Goal: Task Accomplishment & Management: Use online tool/utility

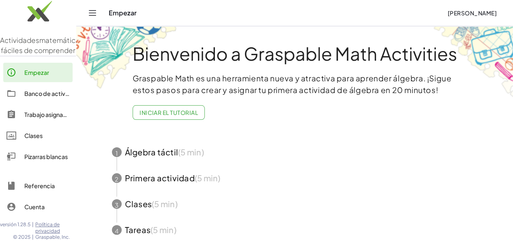
click at [39, 160] on font "Pizarras blancas" at bounding box center [45, 156] width 43 height 7
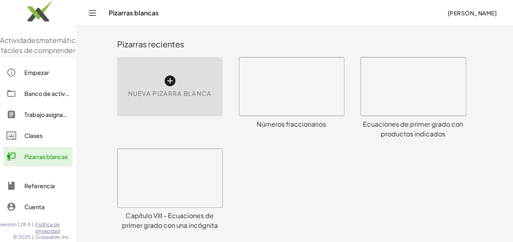
click at [163, 80] on icon at bounding box center [169, 81] width 13 height 13
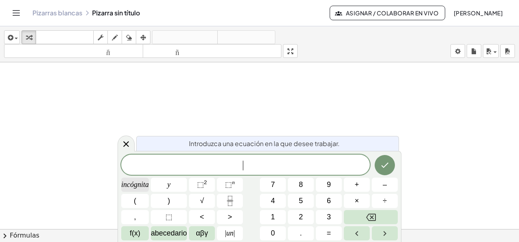
click at [137, 186] on font "incógnita" at bounding box center [135, 185] width 28 height 8
click at [352, 183] on button "+" at bounding box center [357, 185] width 26 height 14
click at [277, 218] on button "1" at bounding box center [273, 217] width 26 height 14
click at [304, 222] on button "2" at bounding box center [301, 217] width 26 height 14
click at [330, 234] on font "=" at bounding box center [329, 233] width 4 height 8
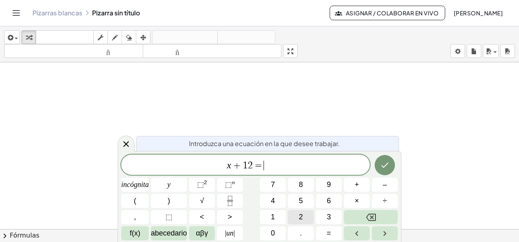
click at [295, 215] on button "2" at bounding box center [301, 217] width 26 height 14
click at [137, 199] on button "(" at bounding box center [135, 201] width 28 height 14
click at [302, 216] on button "2" at bounding box center [301, 217] width 26 height 14
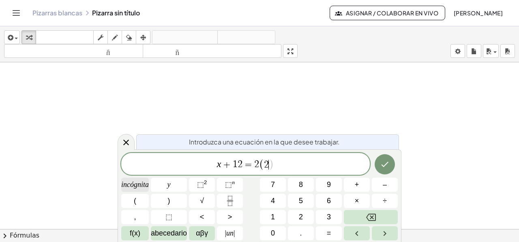
click at [139, 186] on font "incógnita" at bounding box center [135, 185] width 28 height 8
click at [354, 186] on button "+" at bounding box center [357, 185] width 26 height 14
click at [333, 213] on button "3" at bounding box center [329, 217] width 26 height 14
click at [177, 201] on button ")" at bounding box center [169, 201] width 36 height 14
click at [354, 186] on button "+" at bounding box center [357, 185] width 26 height 14
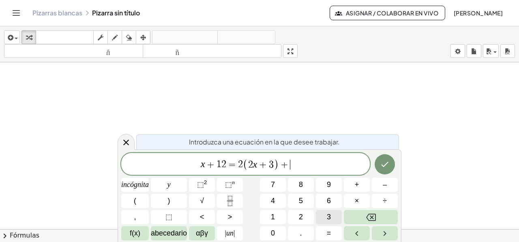
click at [325, 216] on button "3" at bounding box center [329, 217] width 26 height 14
click at [382, 163] on icon "Hecho" at bounding box center [385, 165] width 10 height 10
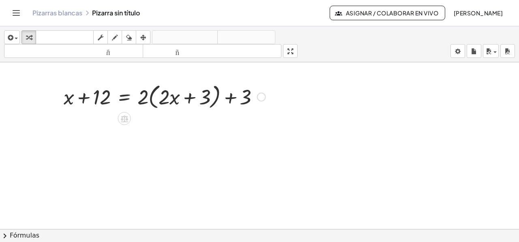
click at [123, 98] on div at bounding box center [165, 96] width 210 height 31
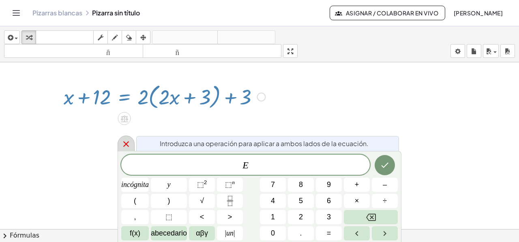
click at [126, 143] on icon at bounding box center [126, 144] width 6 height 6
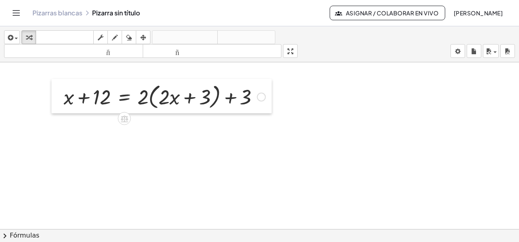
click at [59, 85] on div at bounding box center [57, 96] width 12 height 35
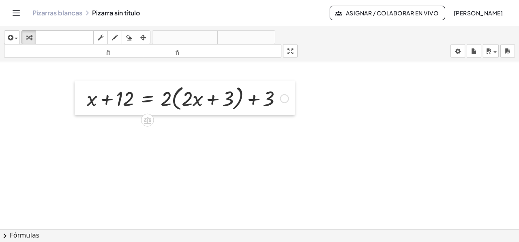
drag, startPoint x: 60, startPoint y: 83, endPoint x: 83, endPoint y: 85, distance: 23.2
click at [83, 85] on div at bounding box center [81, 98] width 12 height 35
drag, startPoint x: 31, startPoint y: 36, endPoint x: 35, endPoint y: 43, distance: 7.6
click at [31, 36] on icon "button" at bounding box center [29, 38] width 6 height 10
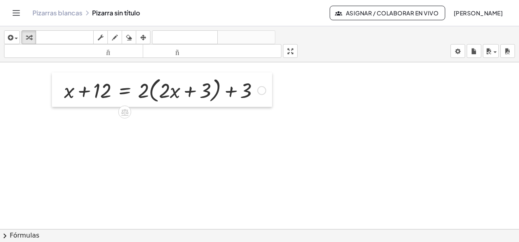
drag, startPoint x: 83, startPoint y: 85, endPoint x: 61, endPoint y: 77, distance: 24.1
click at [61, 77] on div at bounding box center [58, 90] width 12 height 35
drag, startPoint x: 210, startPoint y: 115, endPoint x: 22, endPoint y: 101, distance: 188.5
click at [22, 101] on div at bounding box center [259, 235] width 519 height 346
click at [52, 72] on div "+ x + 12 = + · 2 · ( + · 2 · x + 3 ) + 3" at bounding box center [259, 235] width 519 height 346
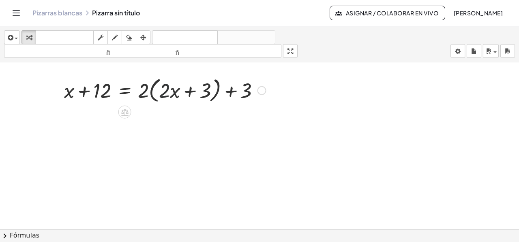
click at [167, 90] on div at bounding box center [165, 90] width 210 height 31
click at [124, 113] on icon at bounding box center [124, 112] width 7 height 7
click at [124, 111] on font "×" at bounding box center [124, 112] width 5 height 9
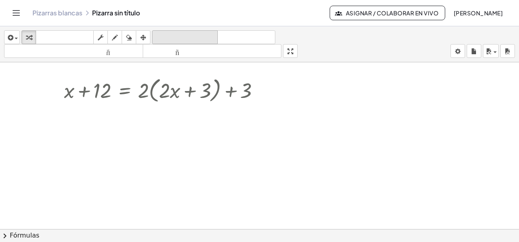
click at [177, 41] on icon "deshacer" at bounding box center [185, 38] width 62 height 10
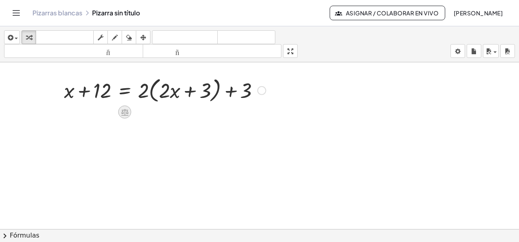
click at [126, 108] on icon at bounding box center [124, 112] width 9 height 9
click at [154, 116] on div at bounding box center [157, 112] width 13 height 13
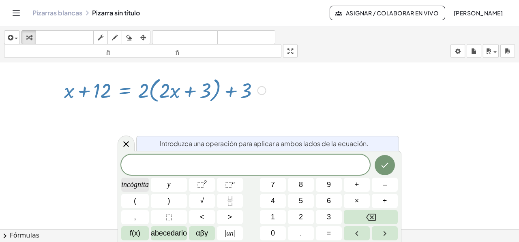
click at [130, 184] on font "incógnita" at bounding box center [135, 185] width 28 height 8
click at [355, 181] on font "+" at bounding box center [357, 185] width 4 height 8
click at [272, 214] on font "1" at bounding box center [273, 217] width 4 height 8
click at [302, 214] on font "2" at bounding box center [301, 217] width 4 height 8
click at [328, 235] on font "=" at bounding box center [329, 233] width 4 height 8
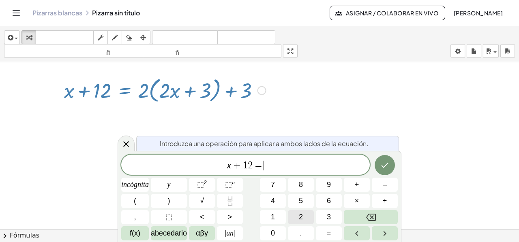
click at [303, 216] on button "2" at bounding box center [301, 217] width 26 height 14
click at [143, 201] on button "(" at bounding box center [135, 201] width 28 height 14
click at [134, 182] on font "incógnita" at bounding box center [135, 185] width 28 height 8
click at [357, 186] on font "+" at bounding box center [357, 185] width 4 height 8
click at [327, 216] on font "3" at bounding box center [329, 217] width 4 height 8
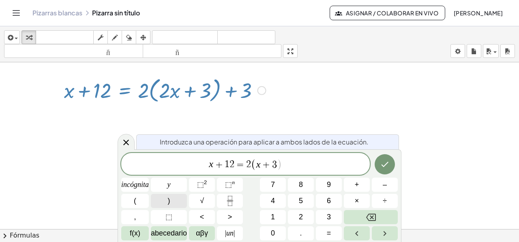
click at [159, 205] on button ")" at bounding box center [169, 201] width 36 height 14
click at [356, 184] on font "+" at bounding box center [357, 185] width 4 height 8
click at [324, 216] on button "3" at bounding box center [329, 217] width 26 height 14
click at [384, 164] on icon "Hecho" at bounding box center [385, 165] width 10 height 10
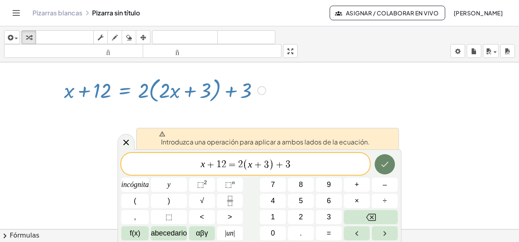
click at [384, 164] on icon "Hecho" at bounding box center [385, 165] width 10 height 10
click at [383, 165] on icon "Hecho" at bounding box center [385, 165] width 10 height 10
click at [382, 165] on icon "Hecho" at bounding box center [385, 165] width 10 height 10
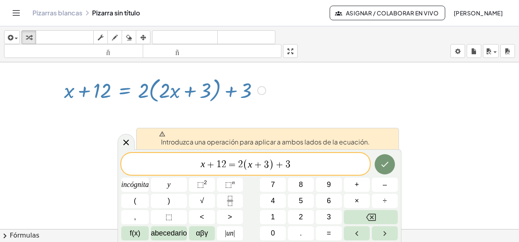
click at [254, 86] on div at bounding box center [165, 90] width 210 height 31
click at [124, 143] on icon at bounding box center [126, 143] width 10 height 10
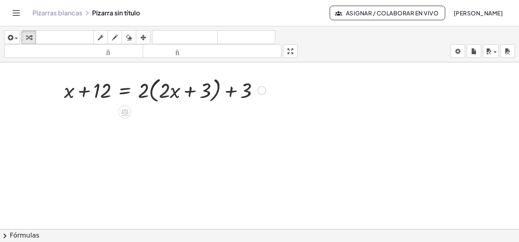
click at [260, 90] on div at bounding box center [261, 90] width 9 height 9
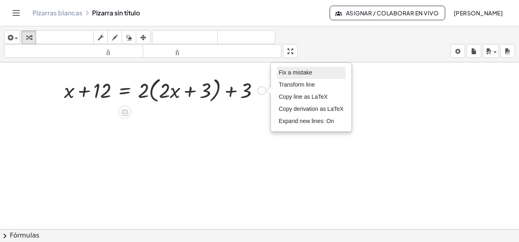
click at [285, 73] on span "Fix a mistake" at bounding box center [295, 72] width 33 height 6
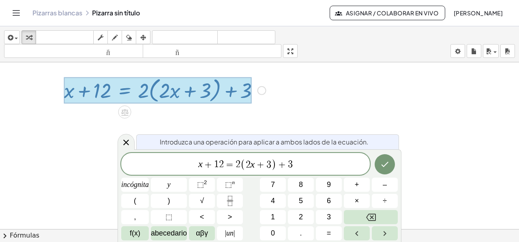
click at [250, 167] on span "2" at bounding box center [248, 165] width 5 height 10
click at [385, 163] on icon "Hecho" at bounding box center [385, 165] width 10 height 10
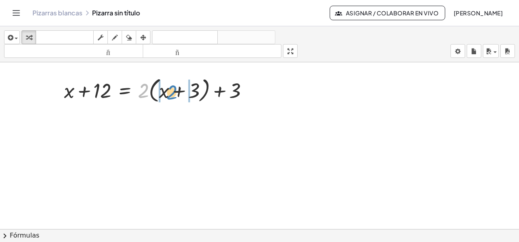
drag, startPoint x: 143, startPoint y: 89, endPoint x: 172, endPoint y: 90, distance: 28.8
click at [172, 90] on div at bounding box center [159, 90] width 199 height 31
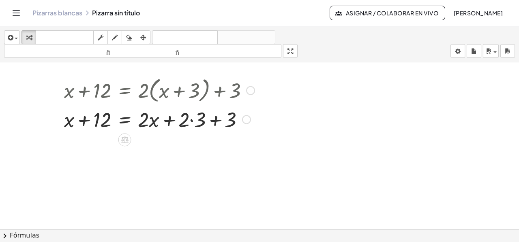
click at [191, 121] on div at bounding box center [159, 119] width 199 height 28
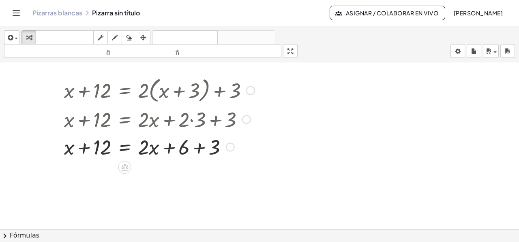
click at [199, 148] on div at bounding box center [159, 146] width 199 height 28
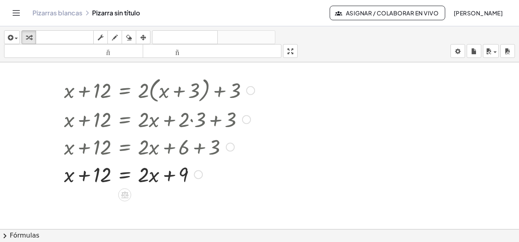
scroll to position [41, 0]
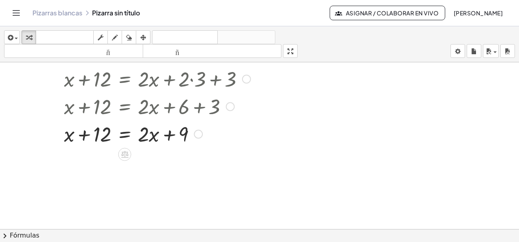
click at [126, 138] on div at bounding box center [159, 134] width 199 height 28
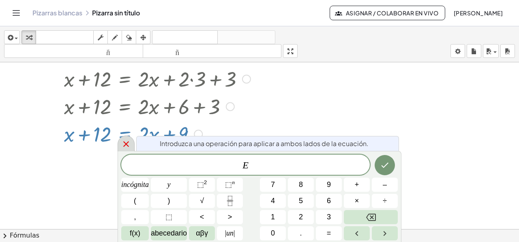
click at [123, 141] on icon at bounding box center [126, 144] width 10 height 10
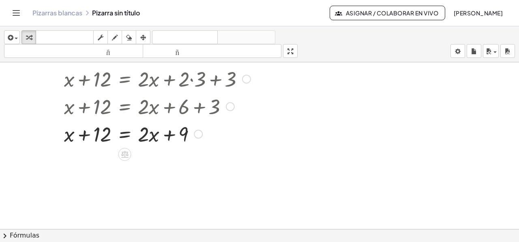
click at [126, 135] on div at bounding box center [159, 134] width 199 height 28
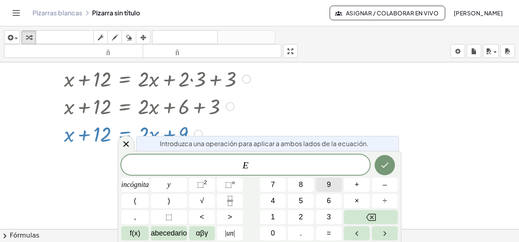
click at [336, 178] on button "9" at bounding box center [329, 185] width 26 height 14
click at [392, 165] on button "Hecho" at bounding box center [384, 165] width 20 height 20
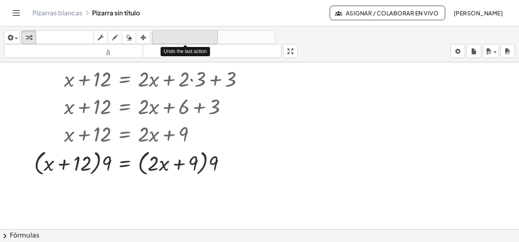
click at [194, 35] on font "deshacer" at bounding box center [185, 38] width 62 height 8
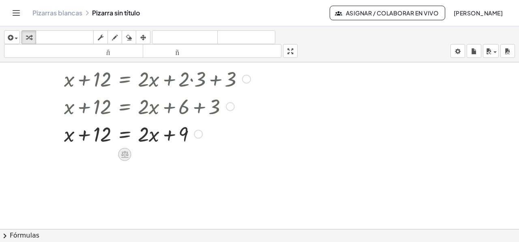
click at [126, 152] on icon at bounding box center [124, 154] width 9 height 9
click at [124, 135] on div at bounding box center [159, 134] width 199 height 28
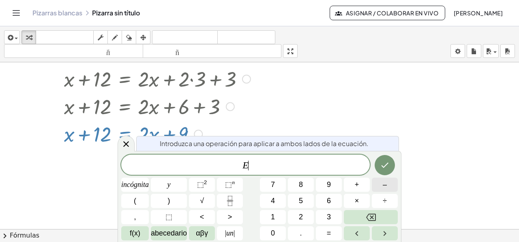
click at [379, 187] on button "–" at bounding box center [385, 185] width 26 height 14
click at [330, 182] on button "9" at bounding box center [329, 185] width 26 height 14
click at [382, 164] on icon "Hecho" at bounding box center [385, 165] width 10 height 10
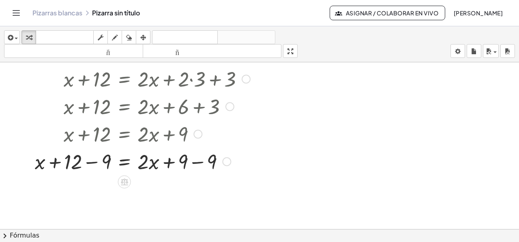
click at [198, 162] on div at bounding box center [144, 161] width 227 height 28
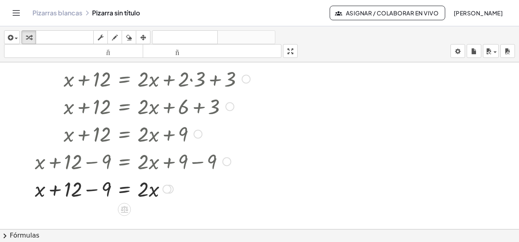
click at [93, 191] on div at bounding box center [144, 189] width 227 height 28
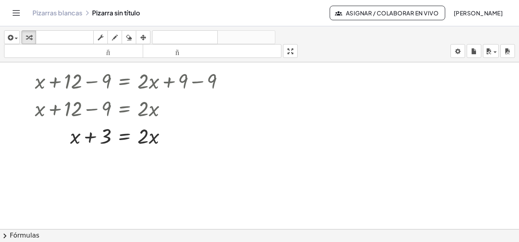
scroll to position [122, 0]
click at [125, 159] on icon at bounding box center [124, 156] width 7 height 7
click at [127, 137] on div at bounding box center [144, 135] width 227 height 28
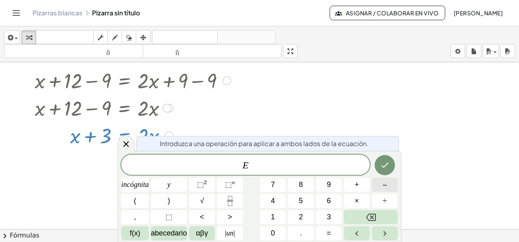
click at [389, 185] on button "–" at bounding box center [385, 185] width 26 height 14
click at [134, 184] on font "incógnita" at bounding box center [135, 185] width 28 height 8
click at [380, 163] on icon "Hecho" at bounding box center [385, 165] width 10 height 10
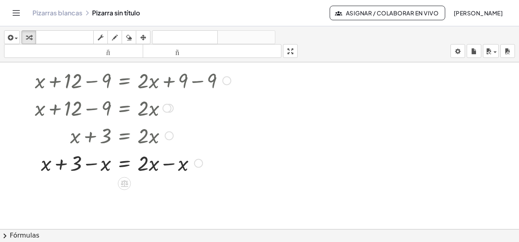
click at [166, 166] on div at bounding box center [144, 163] width 227 height 28
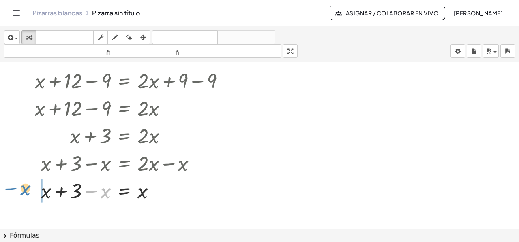
drag, startPoint x: 102, startPoint y: 193, endPoint x: 22, endPoint y: 191, distance: 80.2
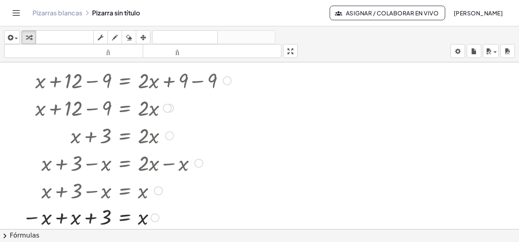
drag, startPoint x: 58, startPoint y: 219, endPoint x: 66, endPoint y: 218, distance: 7.8
click at [58, 218] on div at bounding box center [138, 217] width 240 height 27
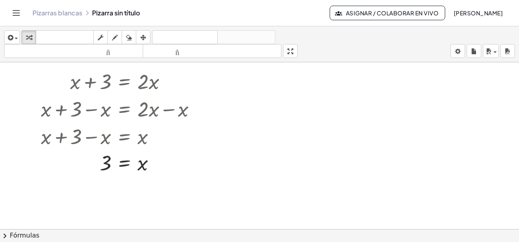
scroll to position [178, 0]
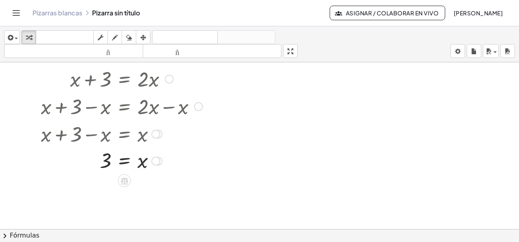
click at [157, 158] on div at bounding box center [155, 161] width 9 height 9
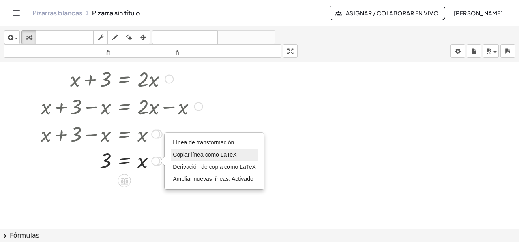
click at [188, 154] on font "Copiar línea como LaTeX" at bounding box center [205, 155] width 64 height 6
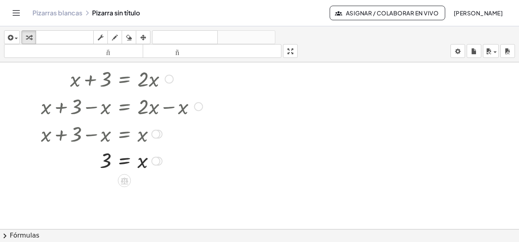
click at [154, 163] on div "Copiado done" at bounding box center [155, 161] width 9 height 9
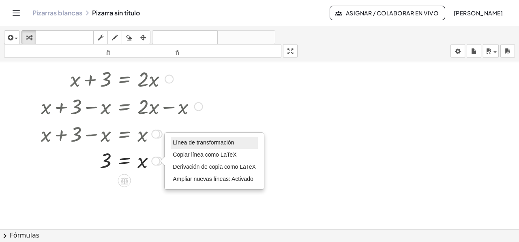
click at [189, 138] on li "Línea de transformación" at bounding box center [214, 143] width 87 height 12
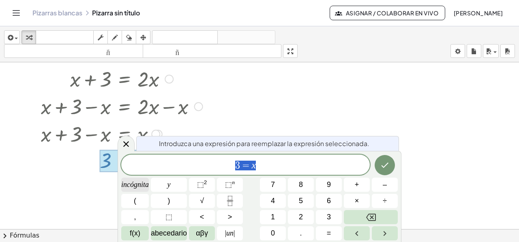
click at [132, 183] on font "incógnita" at bounding box center [135, 185] width 28 height 8
click at [322, 233] on button "=" at bounding box center [329, 233] width 26 height 14
click at [324, 217] on button "3" at bounding box center [329, 217] width 26 height 14
click at [386, 158] on button "Hecho" at bounding box center [384, 165] width 20 height 20
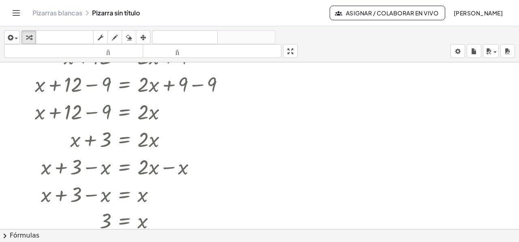
scroll to position [122, 0]
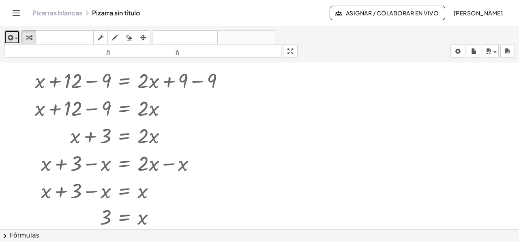
click at [14, 40] on span "button" at bounding box center [14, 39] width 2 height 6
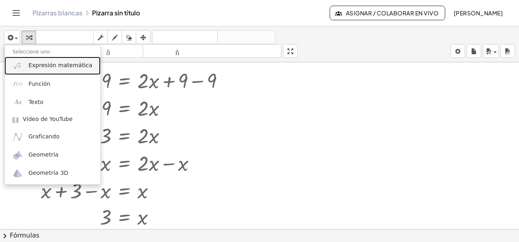
click at [36, 68] on font "Expresión matemática" at bounding box center [60, 65] width 64 height 6
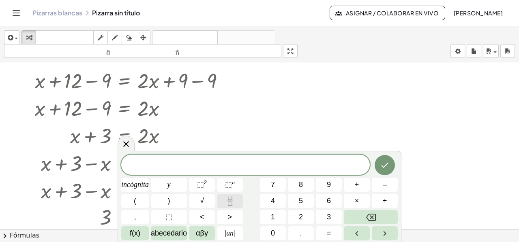
click at [231, 196] on icon "Fracción" at bounding box center [230, 201] width 10 height 10
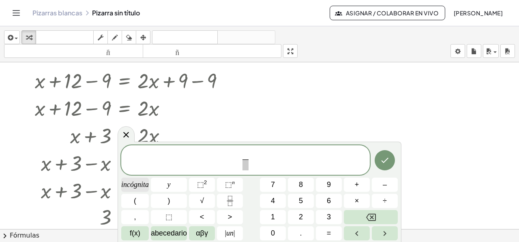
click at [133, 182] on font "incógnita" at bounding box center [135, 185] width 28 height 8
click at [245, 168] on span "​" at bounding box center [245, 165] width 6 height 11
click at [325, 218] on button "3" at bounding box center [329, 217] width 26 height 14
click at [318, 236] on button "=" at bounding box center [329, 233] width 26 height 14
drag, startPoint x: 251, startPoint y: 158, endPoint x: 256, endPoint y: 167, distance: 10.2
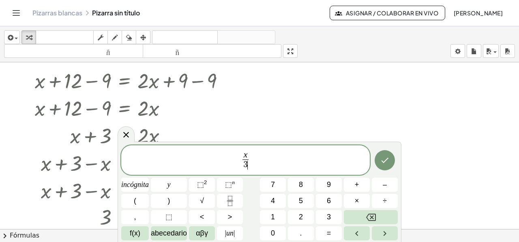
click at [253, 164] on span "x 3 ​ ​" at bounding box center [245, 160] width 248 height 21
click at [332, 233] on button "=" at bounding box center [329, 233] width 26 height 14
click at [271, 217] on font "1" at bounding box center [273, 217] width 4 height 8
click at [299, 220] on font "2" at bounding box center [301, 217] width 4 height 8
click at [382, 163] on icon "Hecho" at bounding box center [385, 161] width 10 height 10
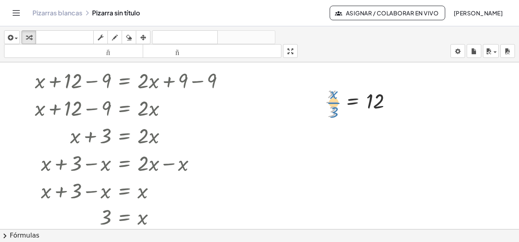
click at [340, 100] on div at bounding box center [361, 101] width 82 height 41
click at [145, 38] on icon "button" at bounding box center [143, 38] width 6 height 10
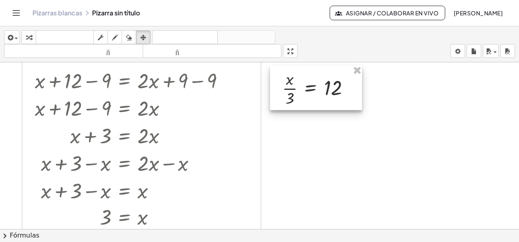
drag, startPoint x: 347, startPoint y: 102, endPoint x: 305, endPoint y: 89, distance: 44.2
click at [305, 89] on div at bounding box center [316, 88] width 92 height 45
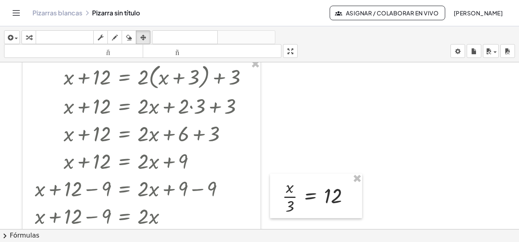
scroll to position [0, 0]
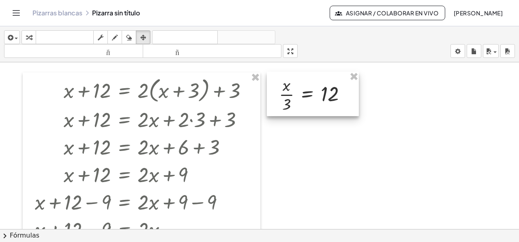
drag, startPoint x: 319, startPoint y: 194, endPoint x: 316, endPoint y: 79, distance: 115.1
click at [316, 79] on div at bounding box center [313, 94] width 92 height 45
click at [434, 147] on div at bounding box center [259, 229] width 519 height 335
click at [31, 38] on icon "button" at bounding box center [29, 38] width 6 height 10
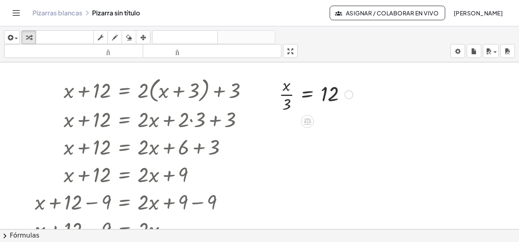
click at [308, 94] on div at bounding box center [316, 94] width 82 height 41
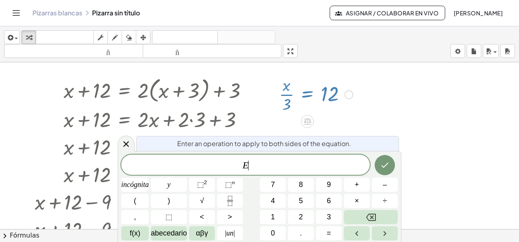
click at [308, 94] on div at bounding box center [316, 94] width 82 height 41
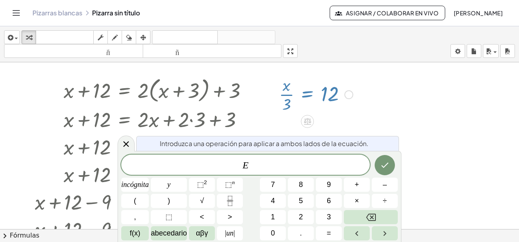
click at [308, 94] on div at bounding box center [316, 94] width 82 height 41
drag, startPoint x: 306, startPoint y: 94, endPoint x: 312, endPoint y: 94, distance: 5.7
click at [312, 94] on div at bounding box center [316, 94] width 82 height 41
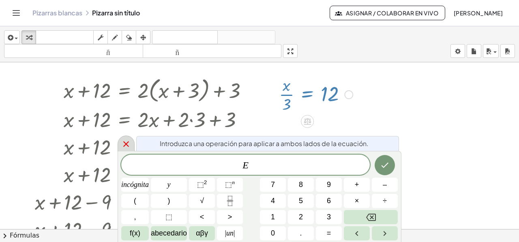
click at [126, 149] on div at bounding box center [125, 144] width 17 height 16
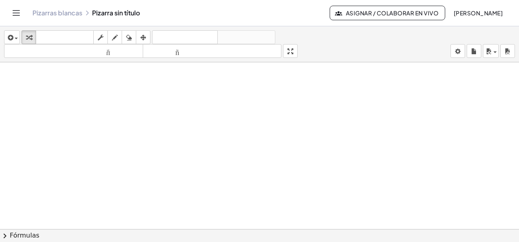
scroll to position [208, 0]
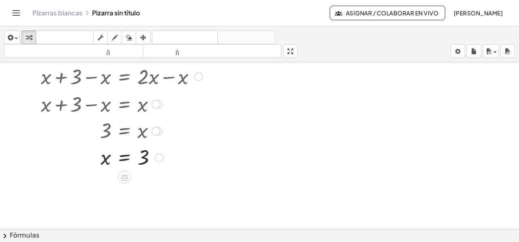
click at [126, 133] on div at bounding box center [143, 130] width 227 height 27
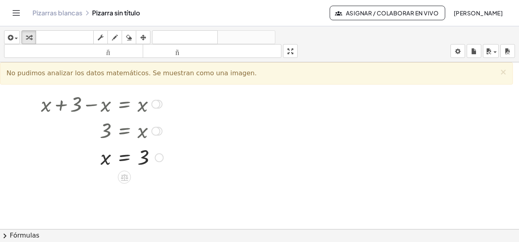
click at [125, 132] on div at bounding box center [143, 130] width 227 height 27
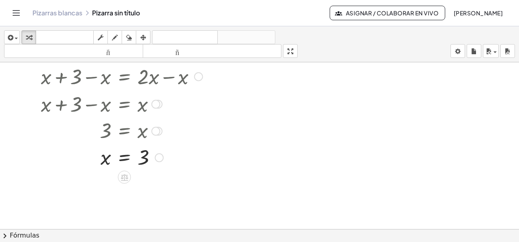
click at [125, 132] on div at bounding box center [143, 130] width 227 height 27
click at [129, 155] on div at bounding box center [144, 157] width 227 height 27
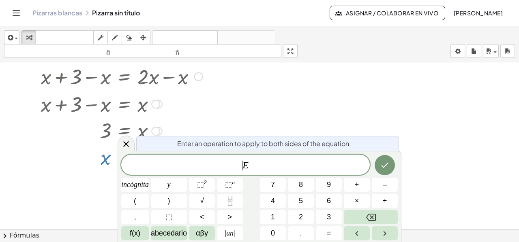
click at [129, 155] on div "​ E" at bounding box center [245, 165] width 248 height 20
click at [127, 145] on icon at bounding box center [126, 144] width 10 height 10
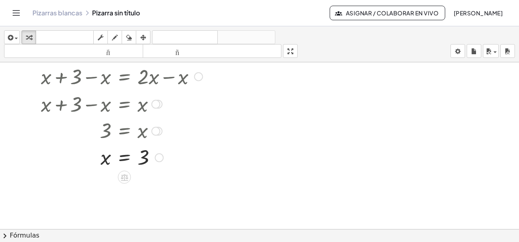
click at [122, 158] on div at bounding box center [144, 157] width 227 height 27
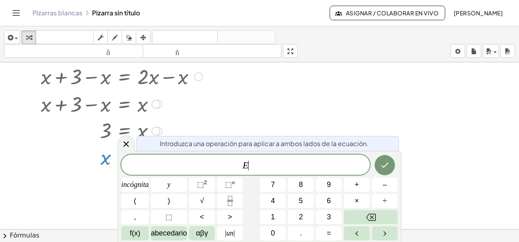
click at [31, 194] on div at bounding box center [259, 105] width 519 height 503
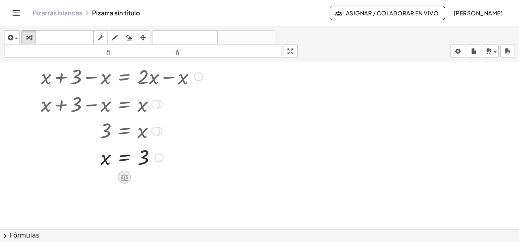
click at [122, 179] on icon at bounding box center [124, 177] width 7 height 7
click at [158, 179] on icon at bounding box center [156, 177] width 7 height 7
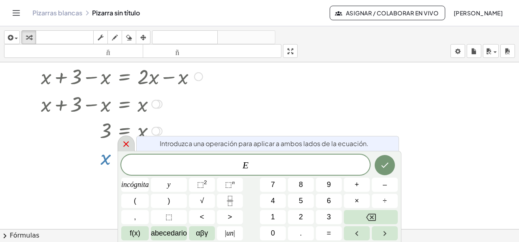
click at [126, 146] on icon at bounding box center [126, 144] width 10 height 10
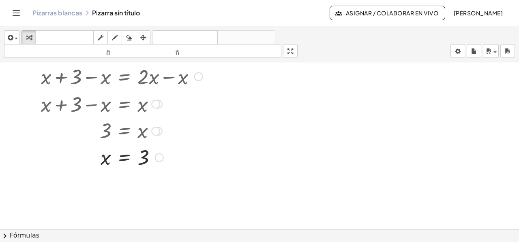
click at [123, 156] on div at bounding box center [144, 157] width 227 height 27
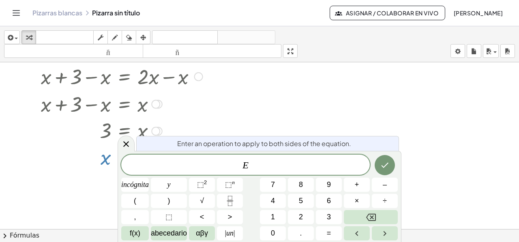
click at [123, 156] on div "E incógnita y ⬚ 2 ⬚ n 7 8 9 + – ( ) √ 4 5 6 × ÷ , ⬚ < > 1 2 3 f(x) abecedario α…" at bounding box center [259, 198] width 276 height 86
click at [128, 145] on icon at bounding box center [126, 144] width 10 height 10
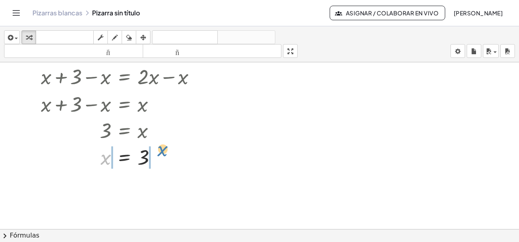
drag, startPoint x: 105, startPoint y: 162, endPoint x: 162, endPoint y: 154, distance: 57.6
click at [162, 154] on div at bounding box center [144, 157] width 227 height 27
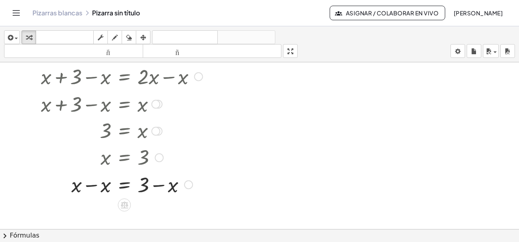
click at [92, 184] on div at bounding box center [144, 184] width 227 height 28
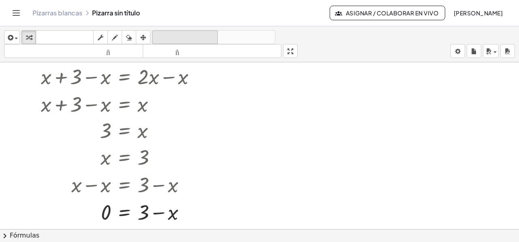
click at [174, 36] on font "deshacer" at bounding box center [185, 38] width 62 height 8
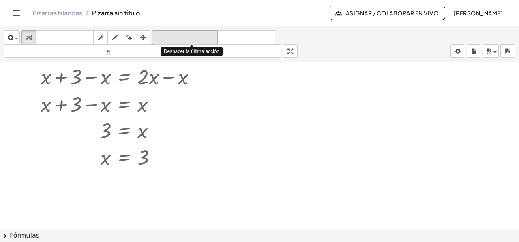
click at [174, 35] on font "deshacer" at bounding box center [185, 38] width 62 height 8
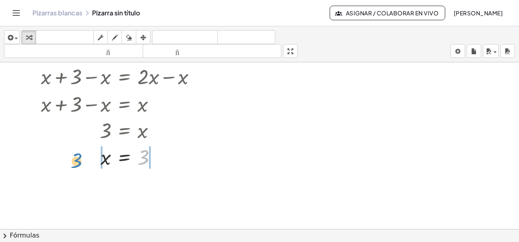
drag, startPoint x: 147, startPoint y: 155, endPoint x: 81, endPoint y: 158, distance: 66.5
click at [81, 158] on div at bounding box center [144, 157] width 169 height 27
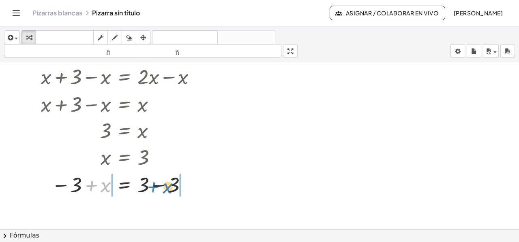
drag, startPoint x: 108, startPoint y: 184, endPoint x: 170, endPoint y: 185, distance: 62.0
click at [170, 185] on div at bounding box center [144, 184] width 227 height 28
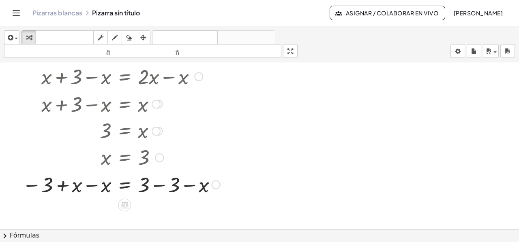
click at [92, 185] on div at bounding box center [138, 184] width 240 height 28
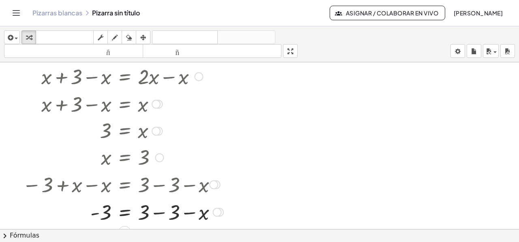
click at [159, 212] on div at bounding box center [138, 212] width 240 height 28
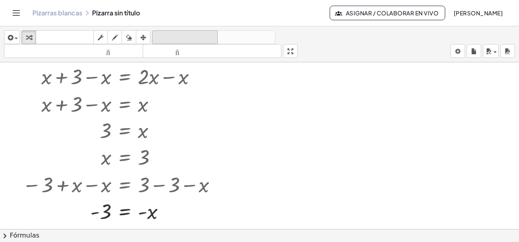
click at [175, 38] on font "deshacer" at bounding box center [185, 38] width 62 height 8
click at [174, 38] on font "deshacer" at bounding box center [185, 38] width 62 height 8
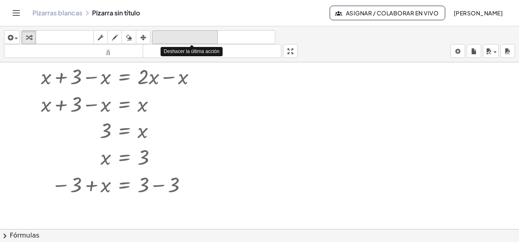
click at [174, 38] on font "deshacer" at bounding box center [185, 38] width 62 height 8
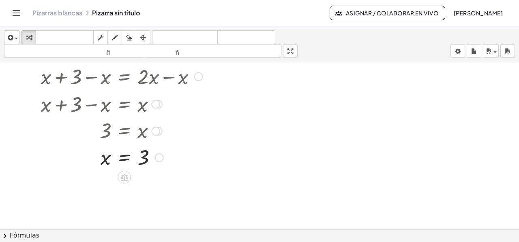
click at [156, 158] on div at bounding box center [159, 157] width 9 height 9
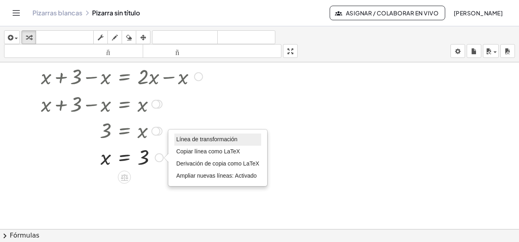
click at [181, 141] on font "Línea de transformación" at bounding box center [206, 139] width 61 height 6
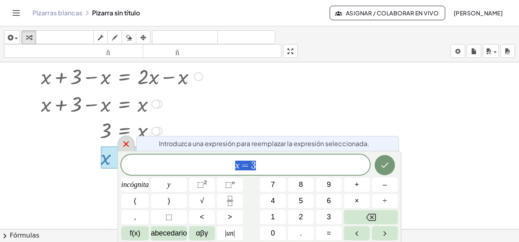
click at [129, 144] on icon at bounding box center [126, 144] width 10 height 10
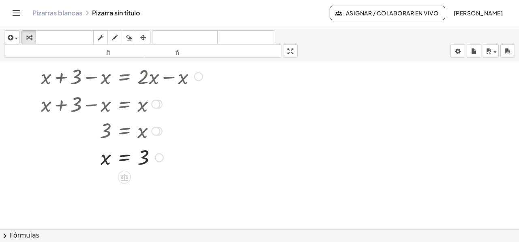
click at [145, 158] on div at bounding box center [144, 157] width 227 height 27
click at [102, 162] on div at bounding box center [144, 157] width 227 height 27
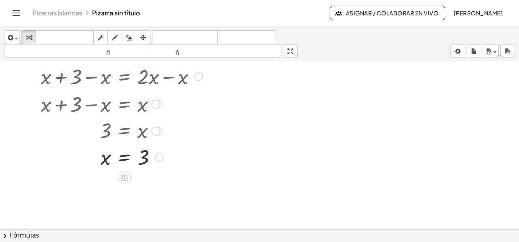
click at [127, 159] on div at bounding box center [144, 157] width 227 height 27
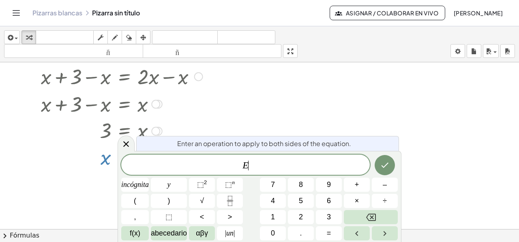
click at [127, 159] on div "E ​" at bounding box center [245, 165] width 248 height 20
drag, startPoint x: 129, startPoint y: 142, endPoint x: 134, endPoint y: 146, distance: 6.6
click at [129, 143] on icon at bounding box center [126, 144] width 10 height 10
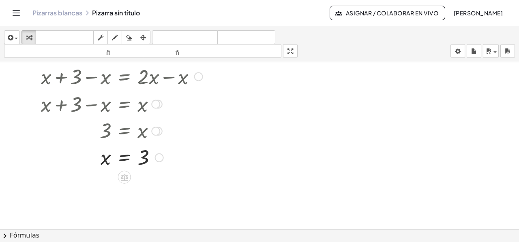
click at [147, 152] on div at bounding box center [144, 157] width 227 height 27
click at [120, 148] on div at bounding box center [144, 157] width 227 height 27
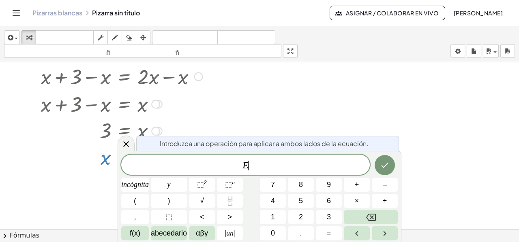
click at [111, 154] on div at bounding box center [144, 157] width 227 height 27
click at [121, 143] on icon at bounding box center [126, 144] width 10 height 10
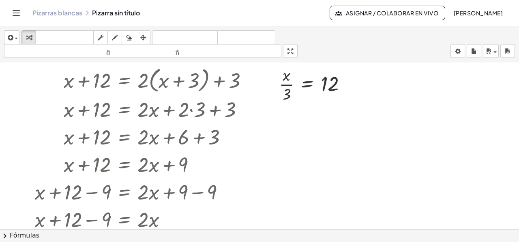
scroll to position [0, 0]
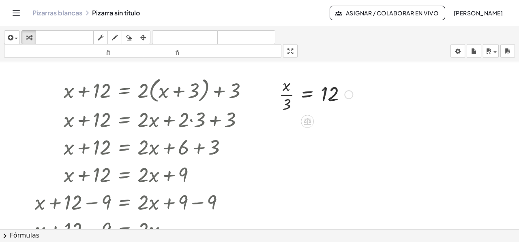
click at [306, 93] on div at bounding box center [316, 94] width 82 height 41
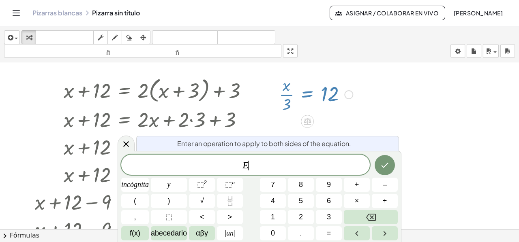
click at [306, 93] on div at bounding box center [316, 94] width 82 height 41
click at [355, 203] on font "×" at bounding box center [357, 201] width 4 height 8
click at [327, 212] on span "3" at bounding box center [329, 217] width 4 height 11
click at [386, 167] on icon "Hecho" at bounding box center [385, 165] width 10 height 10
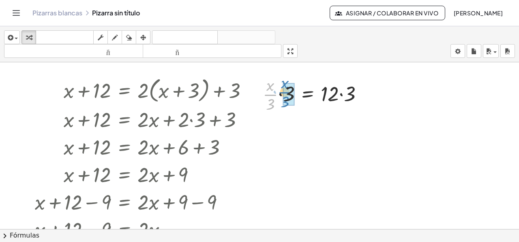
drag, startPoint x: 272, startPoint y: 99, endPoint x: 287, endPoint y: 96, distance: 14.8
drag, startPoint x: 288, startPoint y: 87, endPoint x: 283, endPoint y: 104, distance: 17.9
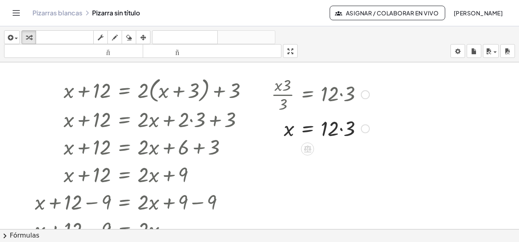
click at [342, 129] on div at bounding box center [320, 128] width 106 height 28
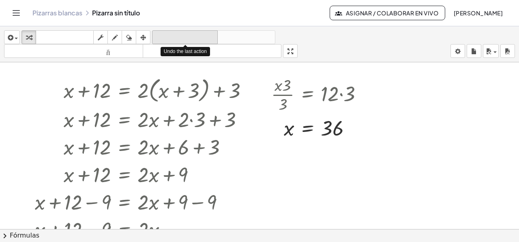
click at [171, 34] on font "deshacer" at bounding box center [185, 38] width 62 height 8
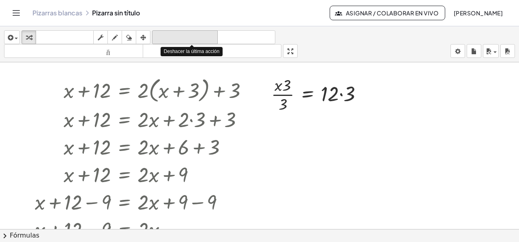
click at [178, 41] on font "deshacer" at bounding box center [185, 38] width 62 height 8
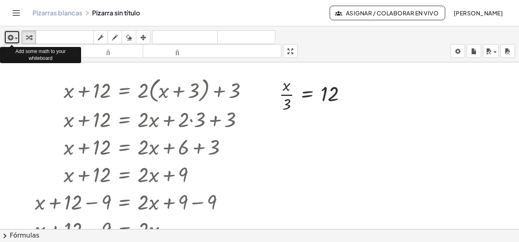
click at [8, 36] on icon "button" at bounding box center [9, 38] width 7 height 10
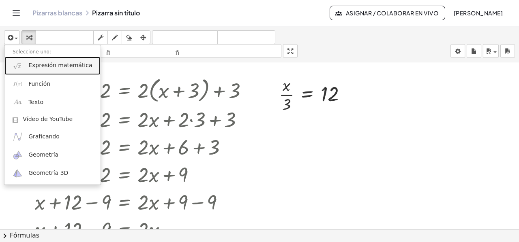
click at [36, 64] on font "Expresión matemática" at bounding box center [60, 65] width 64 height 6
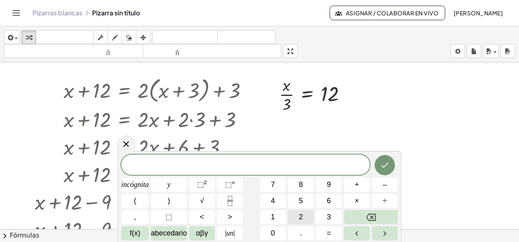
click at [296, 215] on button "2" at bounding box center [301, 217] width 26 height 14
click at [133, 186] on font "incógnita" at bounding box center [135, 185] width 28 height 8
click at [338, 230] on button "=" at bounding box center [329, 233] width 26 height 14
click at [294, 183] on button "8" at bounding box center [301, 185] width 26 height 14
click at [389, 164] on icon "Hecho" at bounding box center [385, 165] width 10 height 10
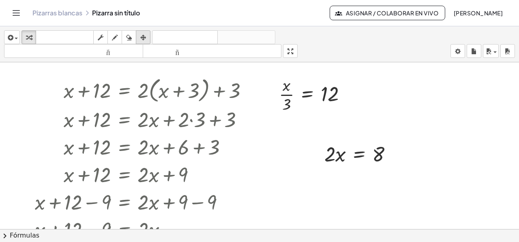
click at [145, 37] on icon "button" at bounding box center [143, 38] width 6 height 10
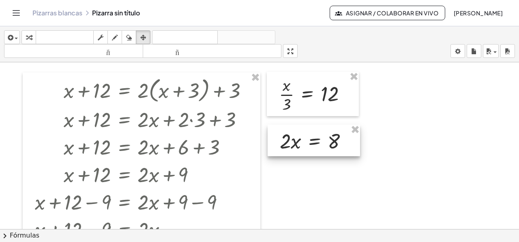
drag, startPoint x: 347, startPoint y: 156, endPoint x: 302, endPoint y: 143, distance: 46.4
click at [302, 143] on div at bounding box center [313, 141] width 92 height 32
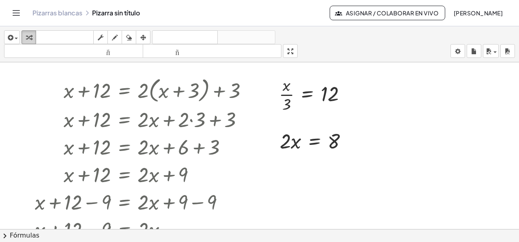
click at [29, 38] on icon "button" at bounding box center [29, 38] width 6 height 10
click at [313, 145] on div at bounding box center [317, 141] width 82 height 28
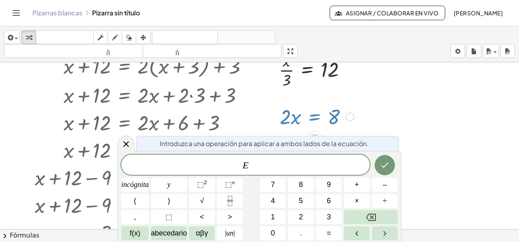
scroll to position [24, 0]
click at [383, 202] on font "÷" at bounding box center [384, 201] width 4 height 8
click at [366, 215] on icon "Retroceso" at bounding box center [371, 218] width 10 height 10
click at [246, 167] on var "E" at bounding box center [245, 165] width 6 height 11
click at [380, 203] on button "÷" at bounding box center [385, 201] width 26 height 14
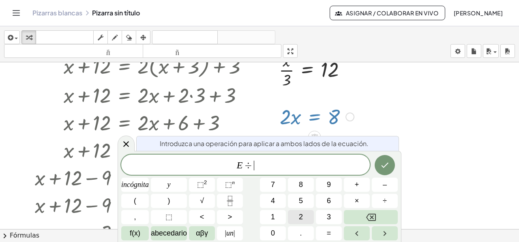
click at [301, 215] on font "2" at bounding box center [301, 217] width 4 height 8
click at [381, 171] on button "Hecho" at bounding box center [384, 165] width 20 height 20
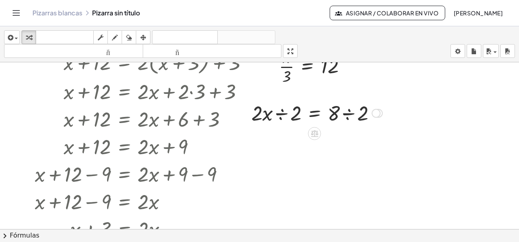
scroll to position [41, 0]
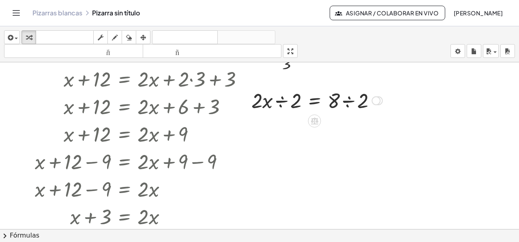
click at [281, 103] on div at bounding box center [316, 100] width 139 height 28
drag, startPoint x: 291, startPoint y: 114, endPoint x: 271, endPoint y: 104, distance: 22.6
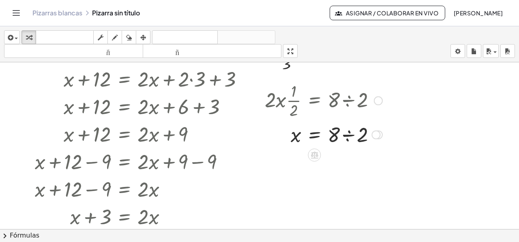
click at [348, 136] on div at bounding box center [324, 134] width 126 height 28
click at [396, 145] on div at bounding box center [259, 189] width 519 height 335
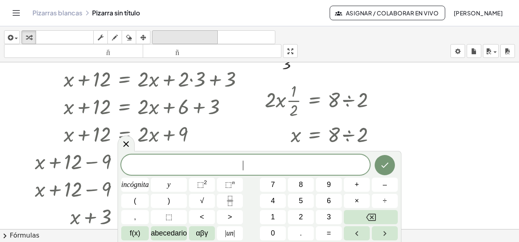
click at [182, 35] on font "deshacer" at bounding box center [185, 38] width 62 height 8
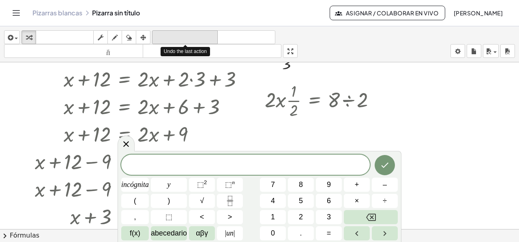
click at [182, 35] on font "deshacer" at bounding box center [185, 38] width 62 height 8
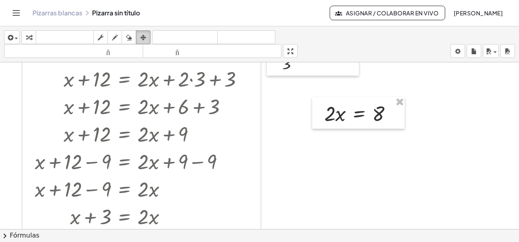
drag, startPoint x: 145, startPoint y: 39, endPoint x: 148, endPoint y: 43, distance: 5.2
click at [145, 38] on icon "button" at bounding box center [143, 38] width 6 height 10
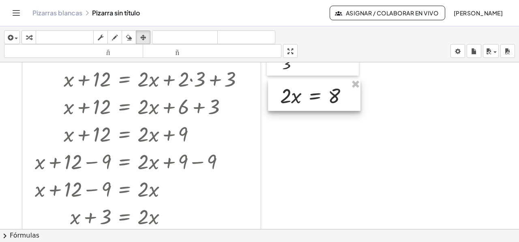
drag, startPoint x: 347, startPoint y: 119, endPoint x: 303, endPoint y: 101, distance: 47.6
click at [303, 101] on div at bounding box center [314, 95] width 92 height 32
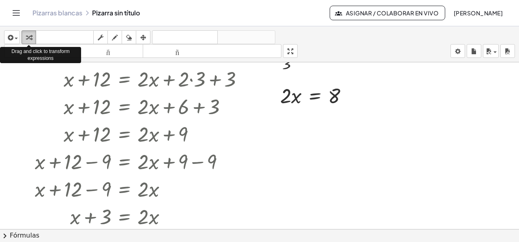
click at [32, 35] on div "button" at bounding box center [28, 37] width 11 height 10
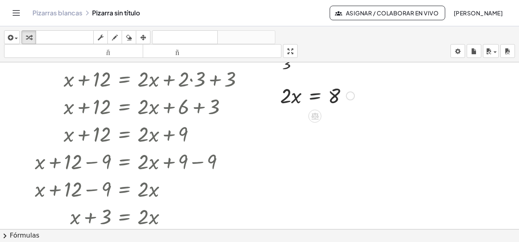
click at [316, 98] on div at bounding box center [317, 95] width 82 height 28
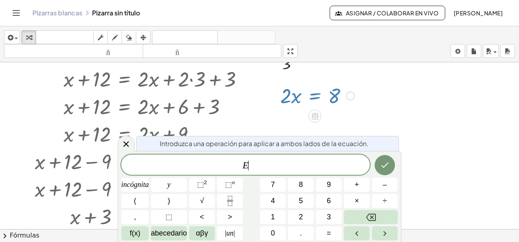
click at [246, 170] on var "E" at bounding box center [245, 165] width 6 height 11
click at [227, 206] on button "Fracción" at bounding box center [230, 201] width 26 height 14
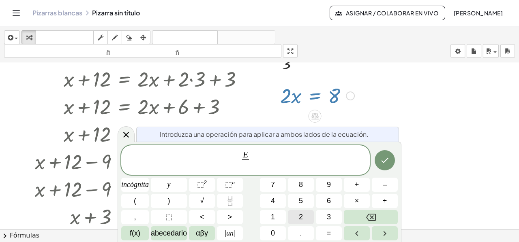
click at [297, 218] on button "2" at bounding box center [301, 217] width 26 height 14
click at [377, 162] on button "Hecho" at bounding box center [384, 160] width 20 height 20
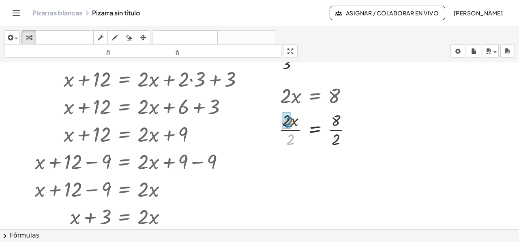
drag, startPoint x: 290, startPoint y: 141, endPoint x: 287, endPoint y: 128, distance: 13.4
drag, startPoint x: 332, startPoint y: 178, endPoint x: 331, endPoint y: 162, distance: 16.2
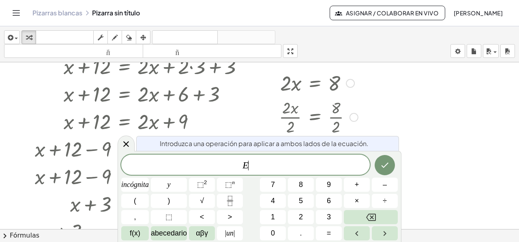
scroll to position [53, 0]
click at [314, 173] on body "Actividades matemáticas fáciles de comprender Empezar Banco de actividades Trab…" at bounding box center [259, 121] width 519 height 242
click at [127, 144] on icon at bounding box center [126, 144] width 10 height 10
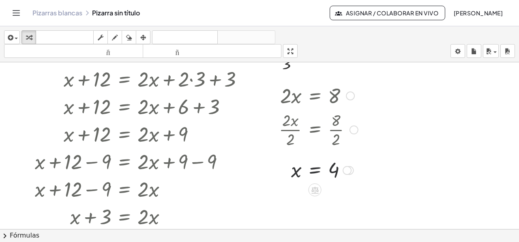
scroll to position [41, 0]
click at [315, 169] on div at bounding box center [318, 169] width 87 height 27
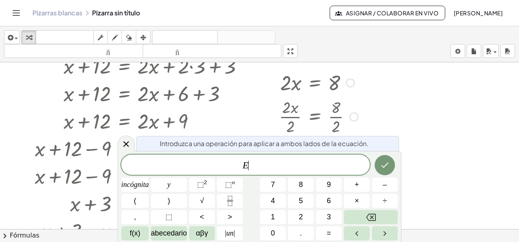
scroll to position [53, 0]
click at [123, 143] on icon at bounding box center [126, 144] width 10 height 10
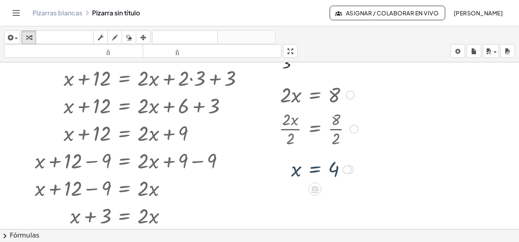
scroll to position [41, 0]
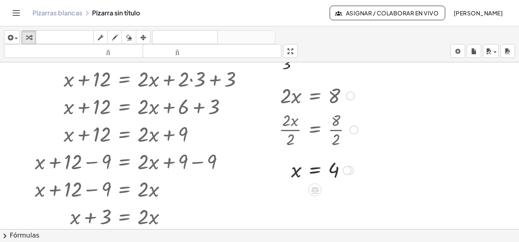
click at [318, 169] on div at bounding box center [318, 169] width 87 height 27
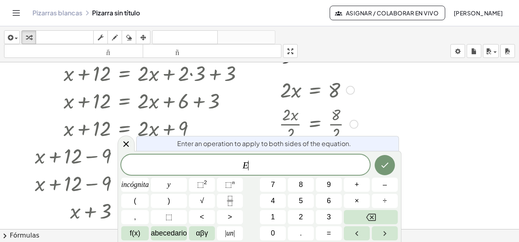
click at [318, 169] on span "E ​" at bounding box center [245, 165] width 248 height 11
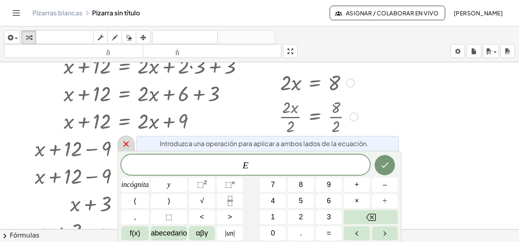
click at [125, 143] on icon at bounding box center [126, 144] width 6 height 6
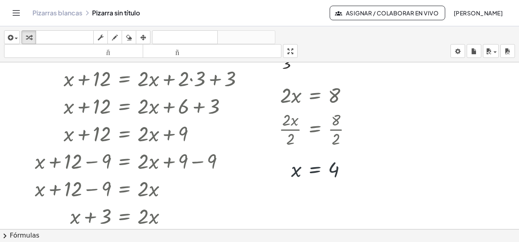
scroll to position [41, 0]
click at [335, 170] on div at bounding box center [318, 169] width 87 height 27
click at [286, 195] on div at bounding box center [259, 189] width 519 height 335
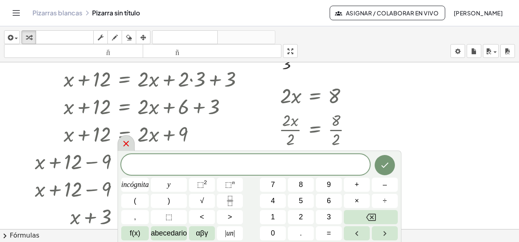
click at [129, 146] on icon at bounding box center [126, 144] width 10 height 10
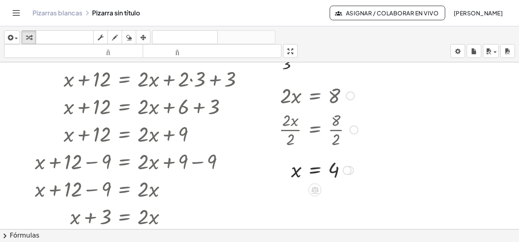
click at [334, 170] on div at bounding box center [318, 169] width 87 height 27
click at [294, 170] on div at bounding box center [318, 169] width 87 height 27
click at [343, 182] on div "· 2 · x = 8 · 2 · x · 2 = · 8 · 2 x = · 8 · 2 x = 4" at bounding box center [315, 132] width 97 height 106
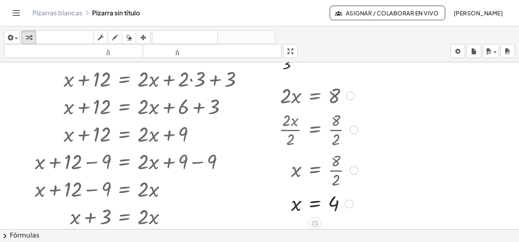
drag, startPoint x: 348, startPoint y: 171, endPoint x: 363, endPoint y: 220, distance: 51.3
click at [363, 220] on div "+ x + 12 = + · 2 · ( + x + 3 ) + 3 + x + 12 = + · 2 · x + · 2 · 3 + 3 + x + 12 …" at bounding box center [259, 189] width 519 height 335
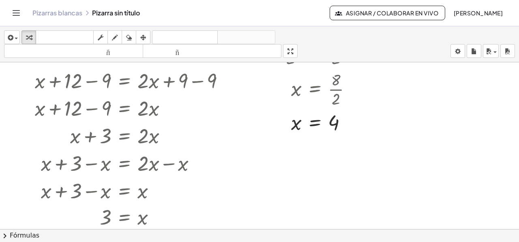
scroll to position [81, 0]
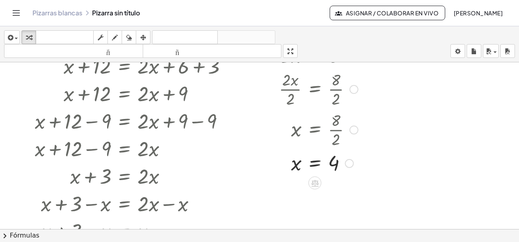
click at [335, 157] on div at bounding box center [318, 162] width 87 height 27
click at [318, 164] on div at bounding box center [318, 162] width 87 height 27
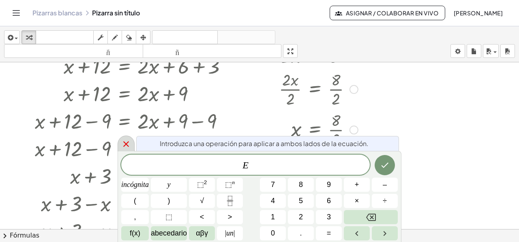
click at [122, 143] on icon at bounding box center [126, 144] width 10 height 10
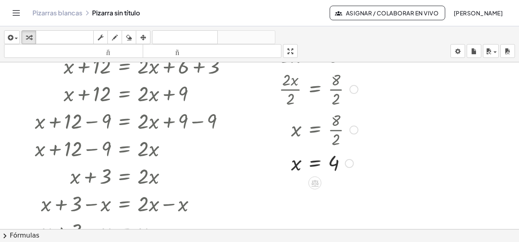
click at [314, 162] on div at bounding box center [318, 162] width 87 height 27
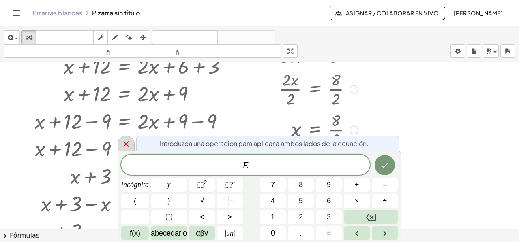
click at [127, 146] on icon at bounding box center [126, 144] width 10 height 10
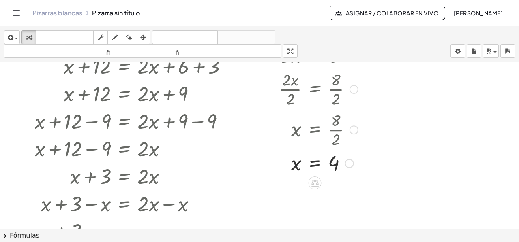
click at [315, 162] on div at bounding box center [318, 162] width 87 height 27
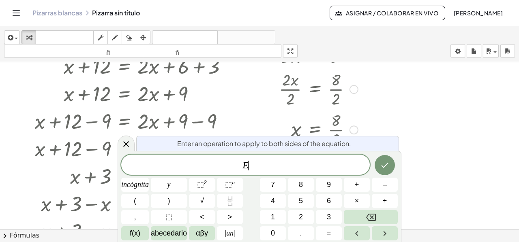
click at [315, 162] on span "E ​" at bounding box center [245, 165] width 248 height 11
click at [122, 144] on icon at bounding box center [126, 144] width 10 height 10
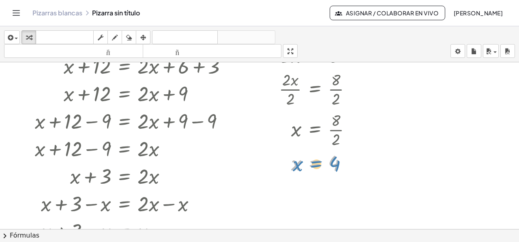
click at [315, 163] on div at bounding box center [318, 162] width 87 height 27
click at [322, 163] on div at bounding box center [318, 162] width 87 height 27
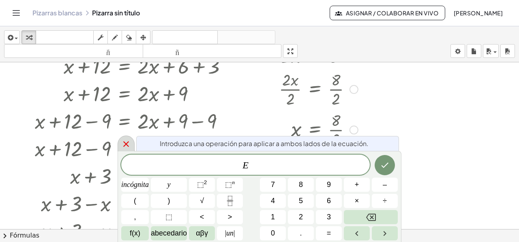
click at [130, 143] on icon at bounding box center [126, 144] width 10 height 10
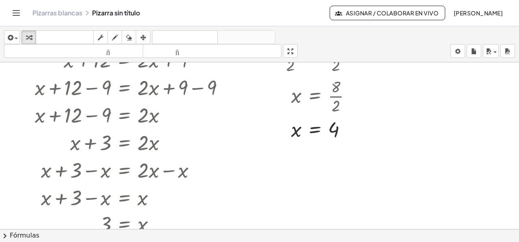
scroll to position [162, 0]
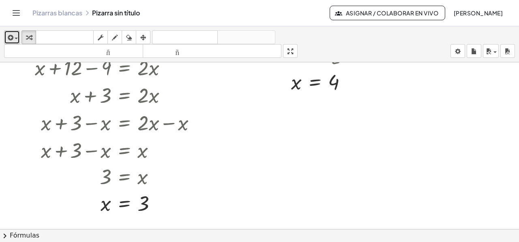
click at [9, 34] on icon "button" at bounding box center [9, 38] width 7 height 10
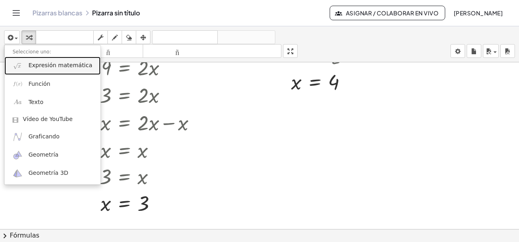
click at [21, 70] on img at bounding box center [18, 66] width 10 height 10
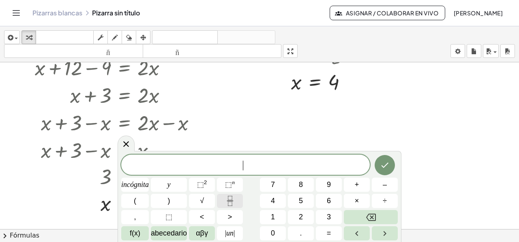
click at [233, 201] on icon "Fracción" at bounding box center [230, 201] width 10 height 10
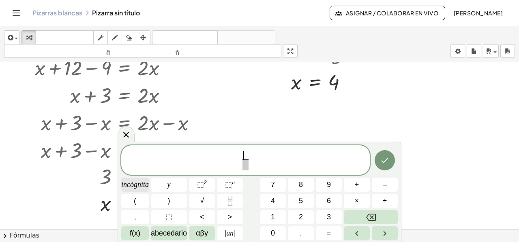
click at [133, 180] on span "incógnita" at bounding box center [135, 184] width 28 height 11
click at [245, 164] on span at bounding box center [245, 165] width 6 height 11
click at [269, 198] on button "4" at bounding box center [273, 201] width 26 height 14
click at [329, 234] on font "=" at bounding box center [329, 233] width 4 height 8
click at [364, 222] on button "Retroceso" at bounding box center [371, 217] width 54 height 14
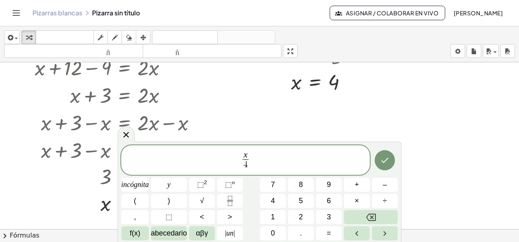
click at [279, 158] on span "x 4 ​ ​" at bounding box center [245, 160] width 248 height 21
click at [323, 231] on button "=" at bounding box center [329, 233] width 26 height 14
click at [282, 217] on button "1" at bounding box center [273, 217] width 26 height 14
click at [382, 165] on icon "Hecho" at bounding box center [385, 161] width 10 height 10
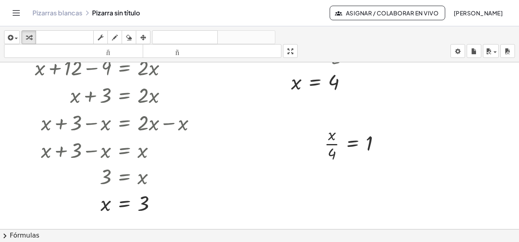
drag, startPoint x: 139, startPoint y: 36, endPoint x: 164, endPoint y: 58, distance: 33.0
click at [140, 39] on div "button" at bounding box center [143, 37] width 11 height 10
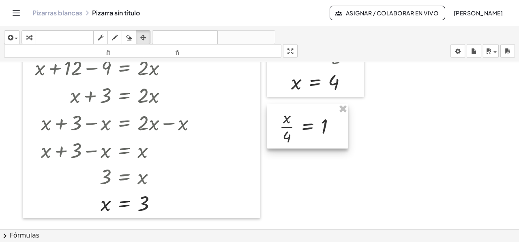
drag, startPoint x: 329, startPoint y: 156, endPoint x: 284, endPoint y: 139, distance: 48.1
click at [284, 139] on div at bounding box center [307, 126] width 81 height 45
click at [26, 35] on icon "button" at bounding box center [29, 38] width 6 height 10
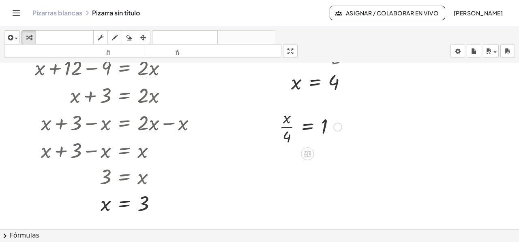
click at [310, 126] on div at bounding box center [310, 126] width 70 height 41
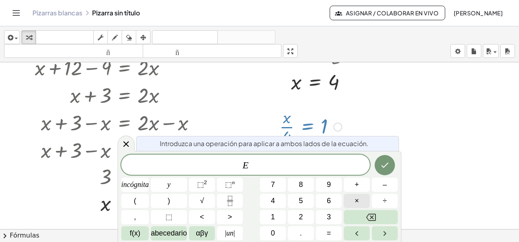
click at [354, 201] on button "×" at bounding box center [357, 201] width 26 height 14
click at [273, 200] on font "4" at bounding box center [273, 201] width 4 height 8
click at [387, 167] on icon "Hecho" at bounding box center [385, 165] width 10 height 10
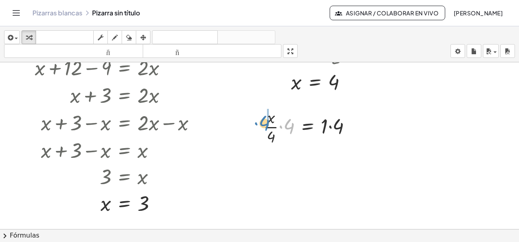
drag, startPoint x: 288, startPoint y: 127, endPoint x: 263, endPoint y: 124, distance: 24.9
click at [263, 124] on div "· x · 4 = 1 · 4 · x · 4 = 1 · · 4 · · 4" at bounding box center [307, 126] width 113 height 45
drag, startPoint x: 284, startPoint y: 140, endPoint x: 275, endPoint y: 118, distance: 23.8
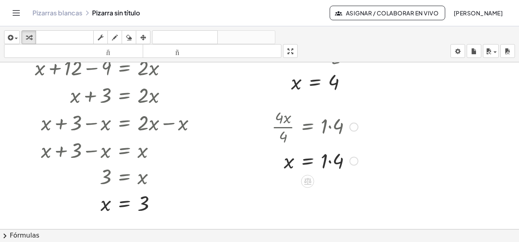
click at [330, 163] on div at bounding box center [314, 161] width 94 height 28
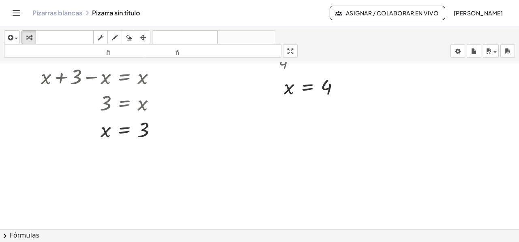
scroll to position [249, 0]
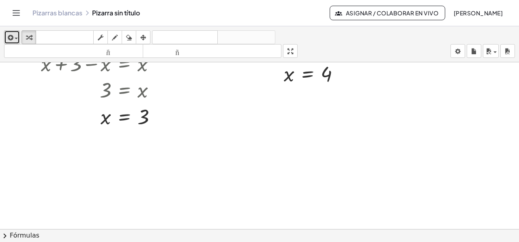
click at [13, 38] on icon "button" at bounding box center [9, 38] width 7 height 10
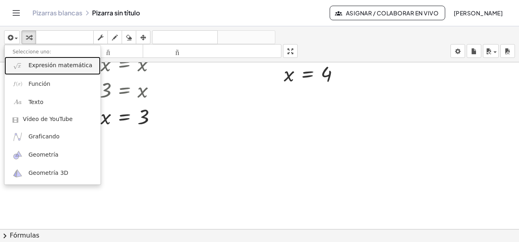
click at [23, 68] on link "Expresión matemática" at bounding box center [52, 66] width 96 height 18
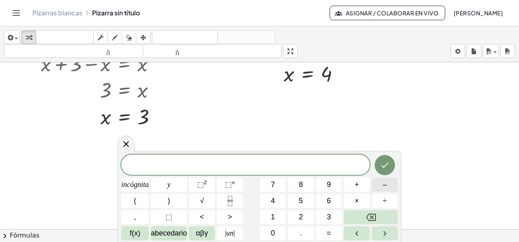
click at [377, 188] on button "–" at bounding box center [385, 185] width 26 height 14
click at [330, 215] on button "3" at bounding box center [329, 217] width 26 height 14
click at [140, 187] on font "incógnita" at bounding box center [135, 185] width 28 height 8
click at [391, 180] on button "–" at bounding box center [385, 185] width 26 height 14
click at [295, 218] on button "2" at bounding box center [301, 217] width 26 height 14
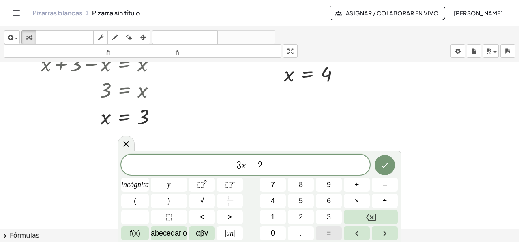
click at [324, 235] on button "=" at bounding box center [329, 233] width 26 height 14
click at [380, 181] on button "–" at bounding box center [385, 185] width 26 height 14
click at [278, 218] on button "1" at bounding box center [273, 217] width 26 height 14
click at [273, 202] on font "4" at bounding box center [273, 201] width 4 height 8
click at [387, 162] on icon "Hecho" at bounding box center [385, 165] width 10 height 10
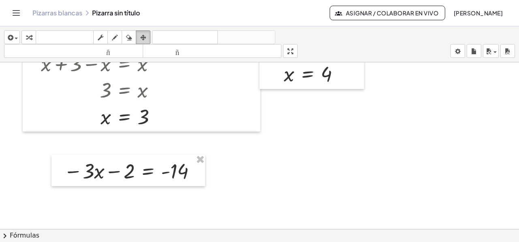
click at [146, 42] on div "button" at bounding box center [143, 37] width 11 height 10
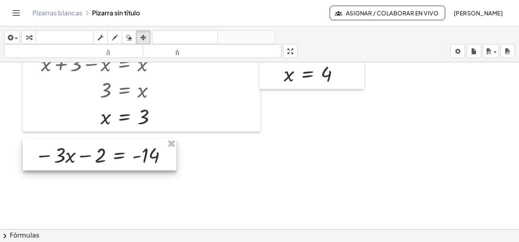
drag, startPoint x: 121, startPoint y: 182, endPoint x: 92, endPoint y: 167, distance: 32.8
click at [92, 167] on div at bounding box center [100, 155] width 154 height 32
click at [217, 191] on div at bounding box center [259, 65] width 519 height 503
click at [165, 162] on div at bounding box center [100, 155] width 154 height 32
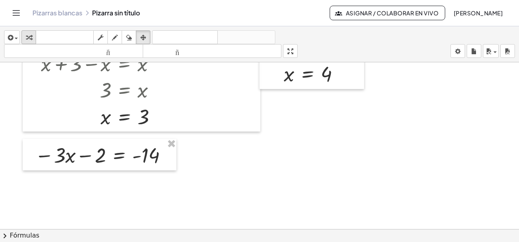
click at [25, 38] on div "button" at bounding box center [28, 37] width 11 height 10
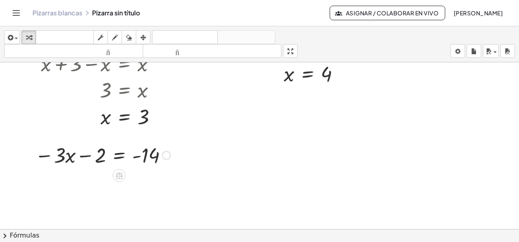
click at [120, 157] on div at bounding box center [102, 155] width 143 height 28
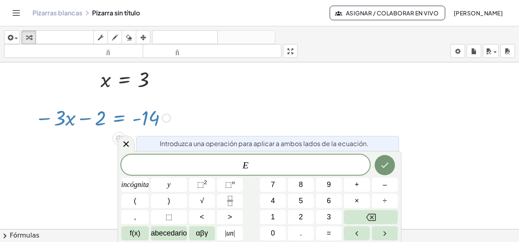
scroll to position [288, 0]
click at [352, 184] on button "+" at bounding box center [357, 185] width 26 height 14
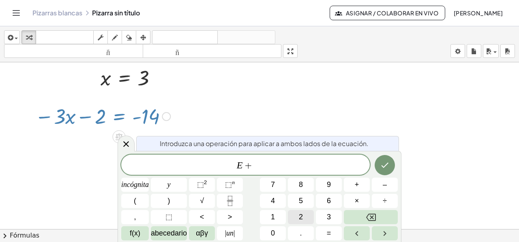
click at [305, 215] on button "2" at bounding box center [301, 217] width 26 height 14
click at [382, 164] on icon "Hecho" at bounding box center [385, 165] width 10 height 10
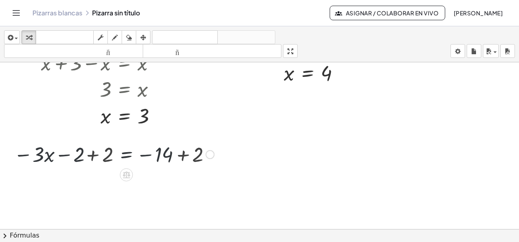
scroll to position [249, 0]
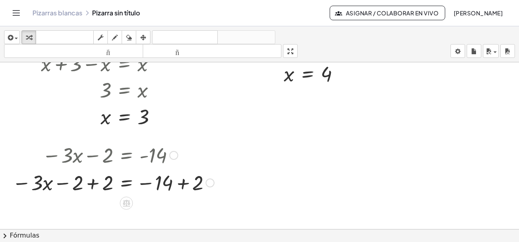
click at [92, 184] on div at bounding box center [113, 183] width 210 height 28
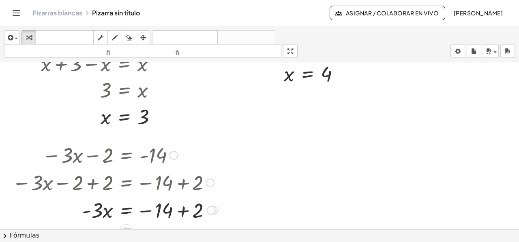
click at [180, 211] on div at bounding box center [114, 210] width 213 height 28
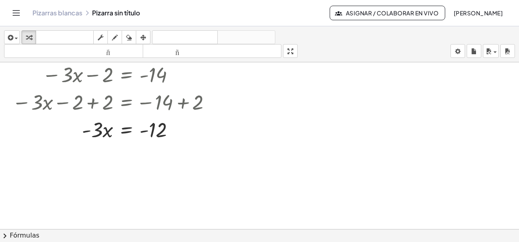
scroll to position [330, 0]
drag, startPoint x: 92, startPoint y: 132, endPoint x: 150, endPoint y: 158, distance: 64.2
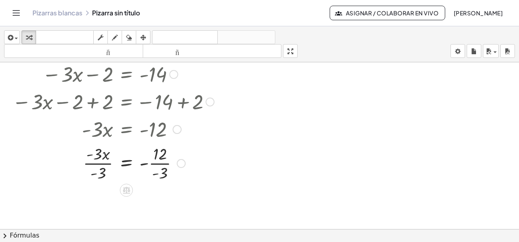
click at [101, 172] on div at bounding box center [113, 163] width 210 height 41
click at [162, 177] on div at bounding box center [113, 163] width 210 height 41
click at [149, 164] on div at bounding box center [113, 162] width 210 height 27
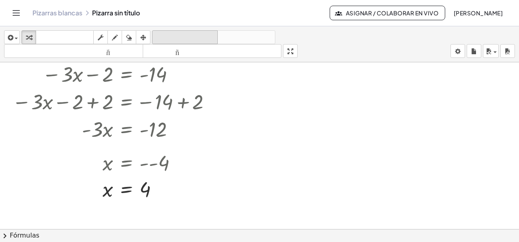
click at [198, 34] on font "deshacer" at bounding box center [185, 38] width 62 height 8
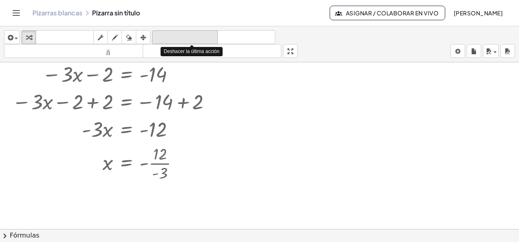
click at [197, 34] on font "deshacer" at bounding box center [185, 38] width 62 height 8
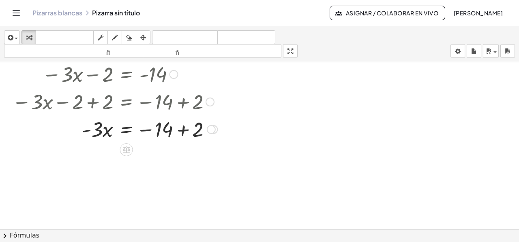
click at [180, 132] on div at bounding box center [114, 129] width 213 height 28
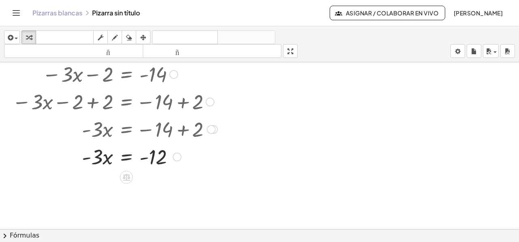
click at [127, 159] on div at bounding box center [114, 157] width 213 height 28
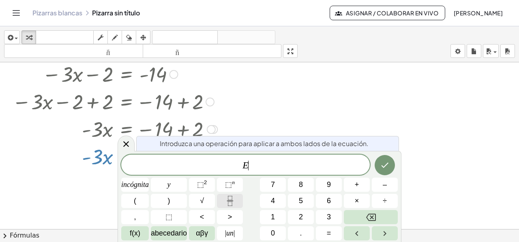
click at [225, 200] on icon "Fracción" at bounding box center [230, 201] width 10 height 10
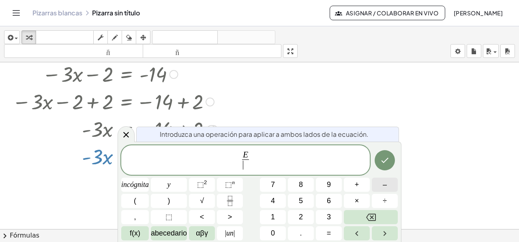
click at [384, 184] on font "–" at bounding box center [384, 185] width 4 height 8
click at [334, 216] on button "3" at bounding box center [329, 217] width 26 height 14
click at [382, 165] on icon "Hecho" at bounding box center [385, 161] width 10 height 10
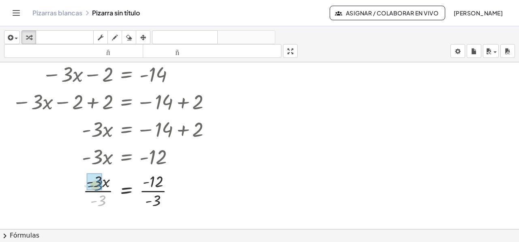
drag, startPoint x: 100, startPoint y: 201, endPoint x: 97, endPoint y: 185, distance: 16.1
drag, startPoint x: 156, startPoint y: 201, endPoint x: 153, endPoint y: 185, distance: 16.0
click at [17, 36] on div "button" at bounding box center [12, 37] width 12 height 10
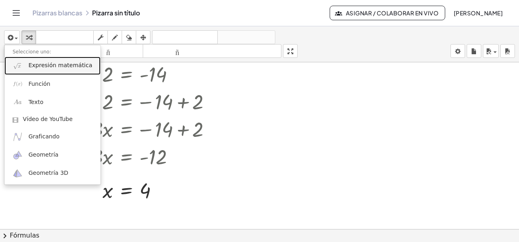
click at [31, 68] on font "Expresión matemática" at bounding box center [60, 65] width 64 height 6
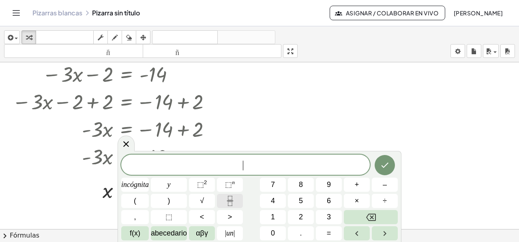
click at [231, 202] on icon "Fracción" at bounding box center [230, 201] width 10 height 10
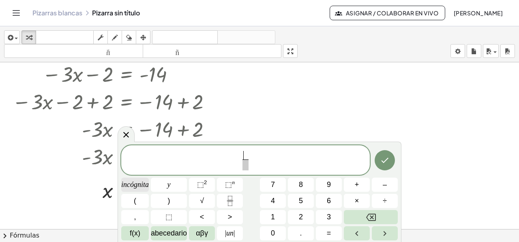
click at [140, 185] on font "incógnita" at bounding box center [135, 185] width 28 height 8
click at [246, 167] on span "​" at bounding box center [245, 165] width 6 height 11
click at [299, 214] on font "2" at bounding box center [301, 217] width 4 height 8
click at [256, 160] on span "x 2 ​ ​" at bounding box center [245, 160] width 248 height 21
click at [378, 187] on button "–" at bounding box center [385, 185] width 26 height 14
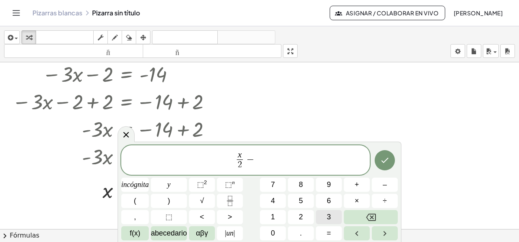
click at [336, 217] on button "3" at bounding box center [329, 217] width 26 height 14
click at [331, 231] on button "=" at bounding box center [329, 233] width 26 height 14
click at [380, 180] on button "–" at bounding box center [385, 185] width 26 height 14
click at [276, 212] on button "1" at bounding box center [273, 217] width 26 height 14
click at [386, 156] on icon "Hecho" at bounding box center [385, 161] width 10 height 10
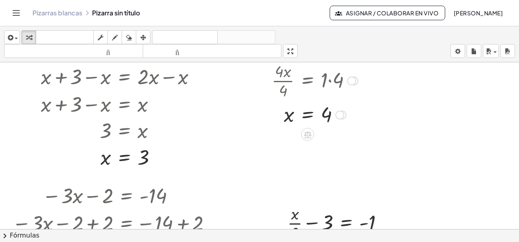
scroll to position [249, 0]
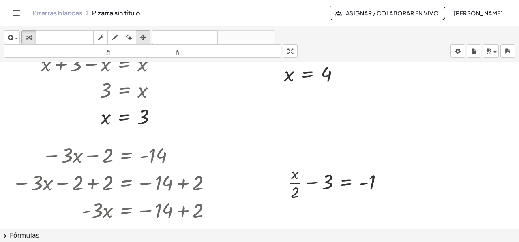
click at [144, 36] on icon "button" at bounding box center [143, 38] width 6 height 10
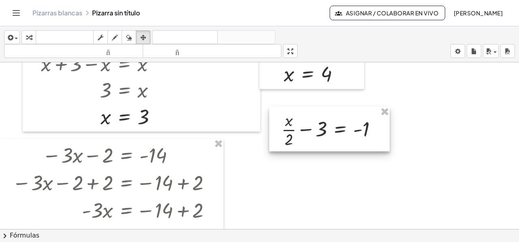
drag, startPoint x: 295, startPoint y: 164, endPoint x: 291, endPoint y: 118, distance: 46.4
click at [291, 118] on div at bounding box center [329, 129] width 120 height 45
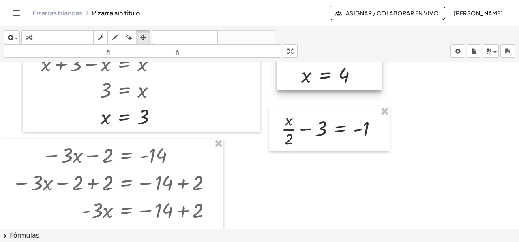
drag, startPoint x: 353, startPoint y: 74, endPoint x: 370, endPoint y: 75, distance: 17.5
click at [370, 75] on div at bounding box center [329, 55] width 105 height 72
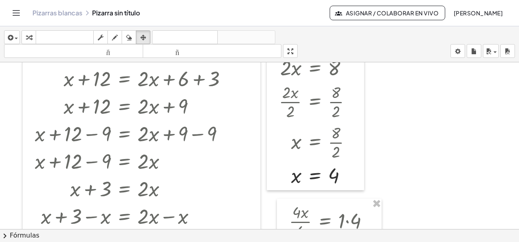
scroll to position [87, 0]
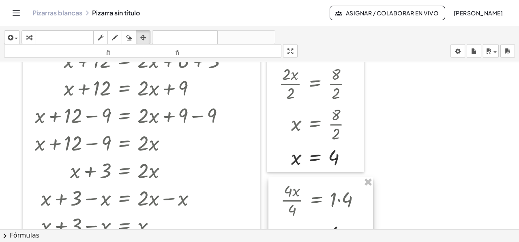
drag, startPoint x: 341, startPoint y: 186, endPoint x: 332, endPoint y: 183, distance: 9.1
click at [332, 183] on div at bounding box center [320, 213] width 105 height 72
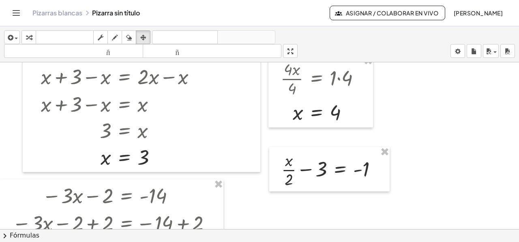
scroll to position [249, 0]
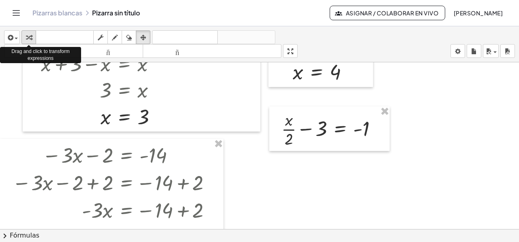
click at [29, 40] on icon "button" at bounding box center [29, 38] width 6 height 10
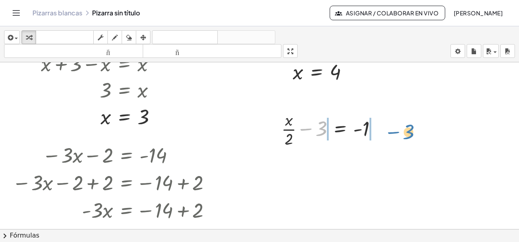
drag, startPoint x: 322, startPoint y: 127, endPoint x: 409, endPoint y: 130, distance: 87.2
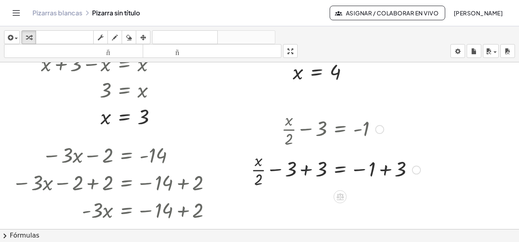
click at [305, 168] on div at bounding box center [335, 169] width 177 height 41
click at [385, 171] on div at bounding box center [350, 169] width 147 height 41
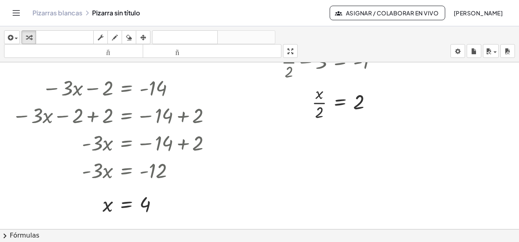
scroll to position [330, 0]
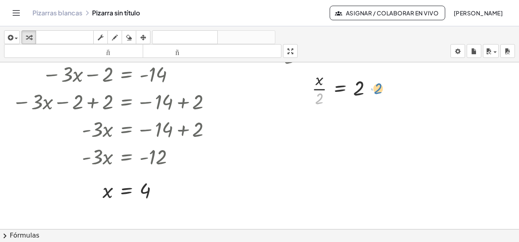
drag, startPoint x: 319, startPoint y: 102, endPoint x: 378, endPoint y: 92, distance: 59.6
click at [378, 92] on div at bounding box center [332, 88] width 110 height 41
drag, startPoint x: 318, startPoint y: 98, endPoint x: 363, endPoint y: 81, distance: 47.0
click at [363, 81] on div at bounding box center [332, 88] width 110 height 41
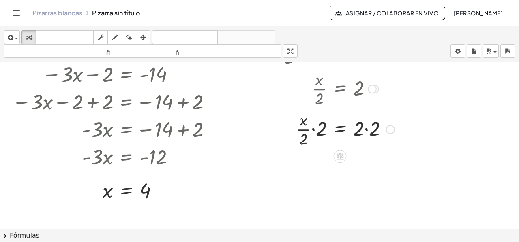
click at [367, 129] on div at bounding box center [337, 129] width 121 height 41
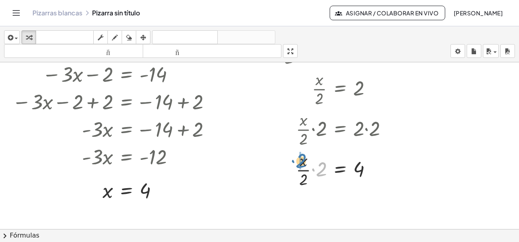
drag, startPoint x: 318, startPoint y: 171, endPoint x: 298, endPoint y: 163, distance: 22.0
click at [298, 163] on div at bounding box center [337, 169] width 121 height 41
drag, startPoint x: 318, startPoint y: 180, endPoint x: 315, endPoint y: 164, distance: 17.0
click at [315, 163] on div at bounding box center [337, 169] width 121 height 41
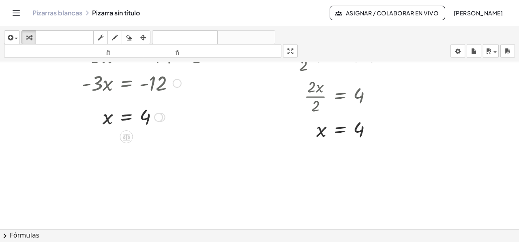
scroll to position [416, 0]
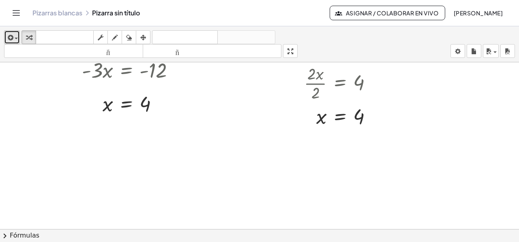
click at [17, 39] on span "button" at bounding box center [16, 39] width 3 height 2
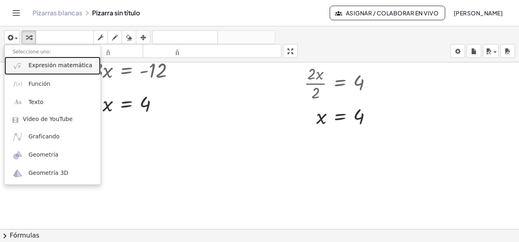
click at [31, 66] on font "Expresión matemática" at bounding box center [60, 65] width 64 height 6
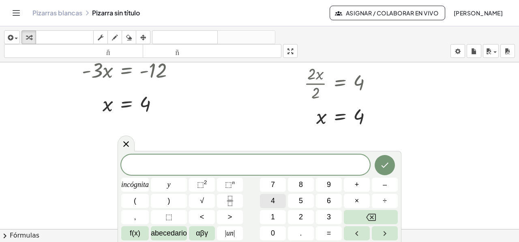
click at [276, 201] on button "4" at bounding box center [273, 201] width 26 height 14
click at [124, 186] on font "incógnita" at bounding box center [135, 185] width 28 height 8
click at [382, 188] on font "–" at bounding box center [384, 185] width 4 height 8
click at [304, 220] on button "2" at bounding box center [301, 217] width 26 height 14
click at [271, 235] on font "0" at bounding box center [273, 233] width 4 height 8
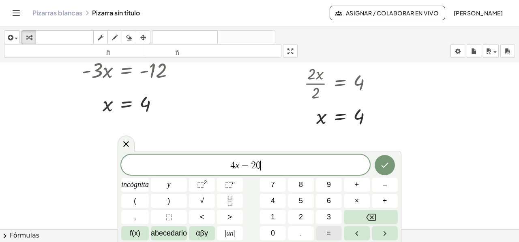
click at [327, 236] on font "=" at bounding box center [329, 233] width 4 height 8
click at [388, 187] on button "–" at bounding box center [385, 185] width 26 height 14
click at [301, 219] on font "2" at bounding box center [301, 217] width 4 height 8
click at [279, 232] on button "0" at bounding box center [273, 233] width 26 height 14
click at [380, 163] on icon "Hecho" at bounding box center [385, 165] width 10 height 10
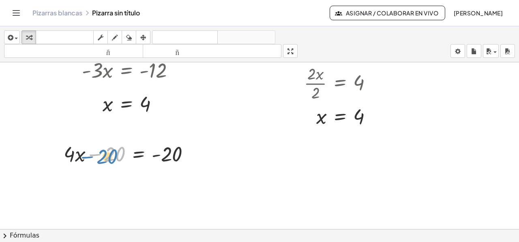
click at [107, 158] on div at bounding box center [130, 154] width 141 height 28
click at [190, 153] on div at bounding box center [192, 154] width 9 height 9
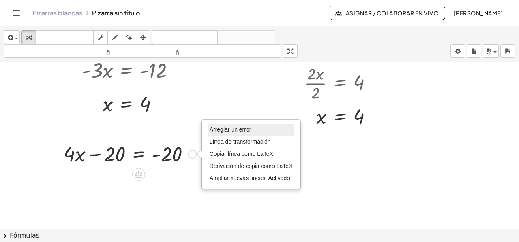
click at [226, 129] on font "Arreglar un error" at bounding box center [230, 129] width 42 height 6
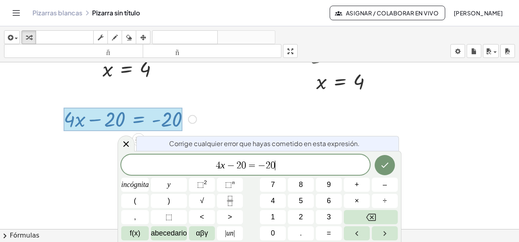
scroll to position [454, 0]
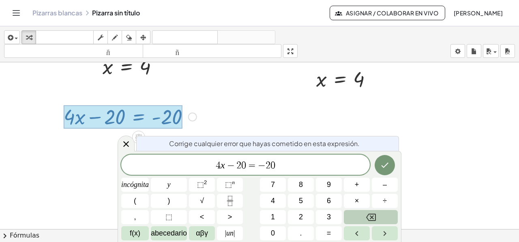
click at [364, 213] on button "Retroceso" at bounding box center [371, 217] width 54 height 14
click at [279, 200] on button "4" at bounding box center [273, 201] width 26 height 14
click at [384, 165] on icon "Hecho" at bounding box center [385, 165] width 10 height 10
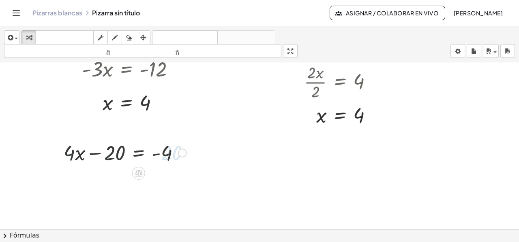
scroll to position [416, 0]
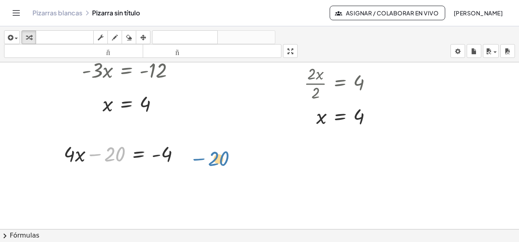
drag, startPoint x: 109, startPoint y: 156, endPoint x: 211, endPoint y: 159, distance: 102.1
drag, startPoint x: 103, startPoint y: 154, endPoint x: 191, endPoint y: 154, distance: 88.3
click at [191, 154] on div "− 20 + · 4 · x − 20 = - 4 Arreglar un error Línea de transformación Copiar líne…" at bounding box center [121, 154] width 141 height 32
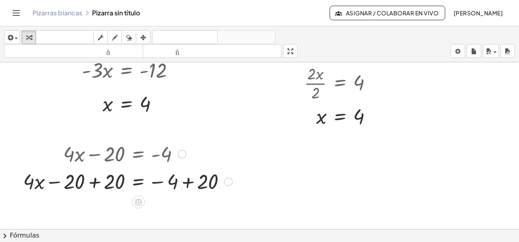
click at [95, 183] on div at bounding box center [127, 181] width 217 height 28
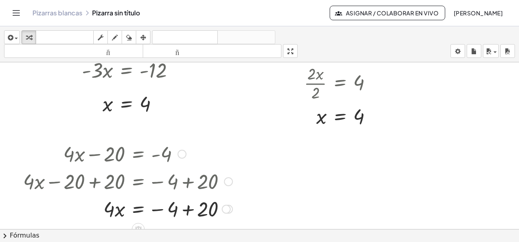
click at [187, 186] on div at bounding box center [127, 181] width 217 height 28
click at [186, 208] on div at bounding box center [127, 209] width 217 height 28
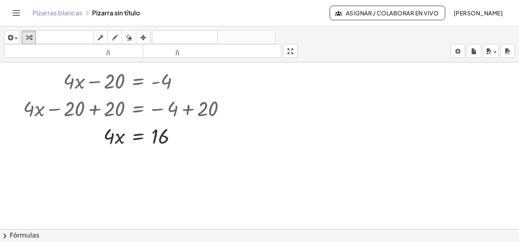
scroll to position [498, 0]
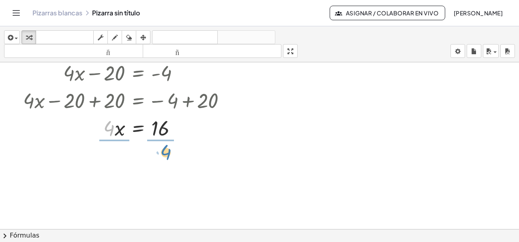
drag, startPoint x: 111, startPoint y: 130, endPoint x: 168, endPoint y: 154, distance: 61.6
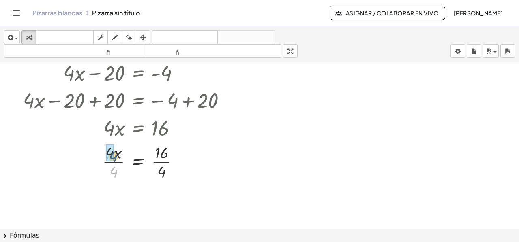
drag, startPoint x: 114, startPoint y: 173, endPoint x: 114, endPoint y: 162, distance: 10.9
drag, startPoint x: 156, startPoint y: 211, endPoint x: 161, endPoint y: 201, distance: 10.5
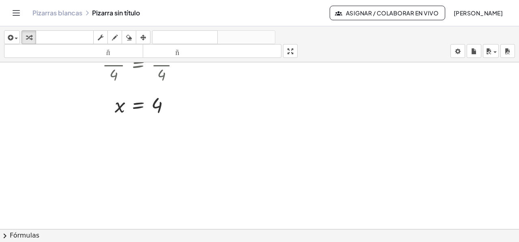
scroll to position [584, 0]
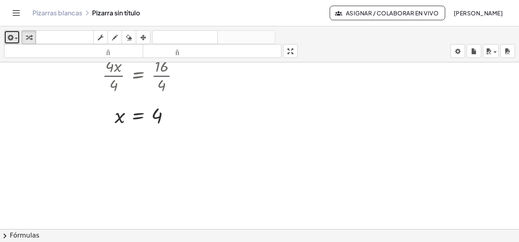
click at [17, 39] on div "button" at bounding box center [12, 37] width 12 height 10
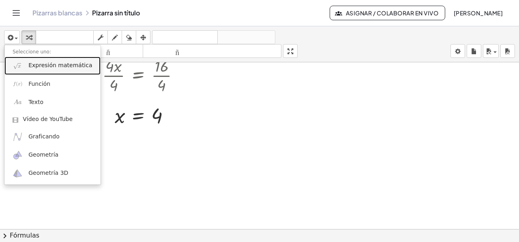
click at [26, 63] on link "Expresión matemática" at bounding box center [52, 66] width 96 height 18
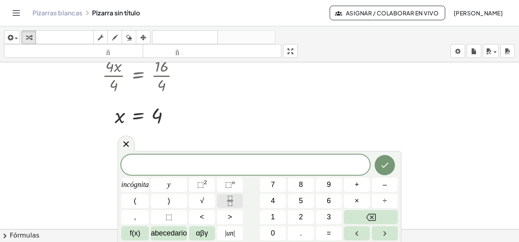
click at [229, 203] on icon "Fracción" at bounding box center [230, 201] width 10 height 10
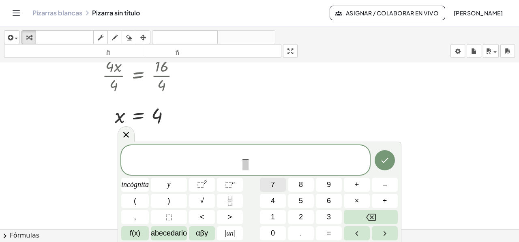
click at [271, 185] on font "7" at bounding box center [273, 185] width 4 height 8
drag, startPoint x: 245, startPoint y: 167, endPoint x: 254, endPoint y: 180, distance: 15.2
click at [245, 167] on span "​" at bounding box center [245, 165] width 6 height 11
click at [321, 215] on button "3" at bounding box center [329, 217] width 26 height 14
click at [136, 200] on button "(" at bounding box center [135, 201] width 28 height 14
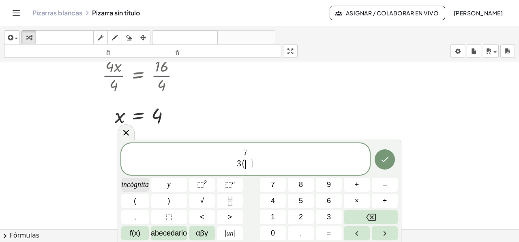
click at [128, 189] on span "incógnita" at bounding box center [135, 184] width 28 height 11
click at [352, 218] on button "Retroceso" at bounding box center [371, 217] width 54 height 14
click at [351, 215] on button "Retroceso" at bounding box center [371, 217] width 54 height 14
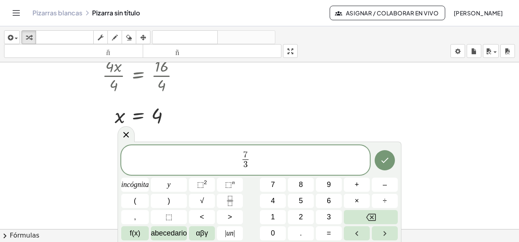
click at [251, 162] on span "7 3 ​ ​" at bounding box center [245, 160] width 248 height 21
click at [137, 203] on button "(" at bounding box center [135, 201] width 28 height 14
click at [131, 186] on font "incógnita" at bounding box center [135, 185] width 28 height 8
click at [382, 185] on button "–" at bounding box center [385, 185] width 26 height 14
click at [335, 215] on button "3" at bounding box center [329, 217] width 26 height 14
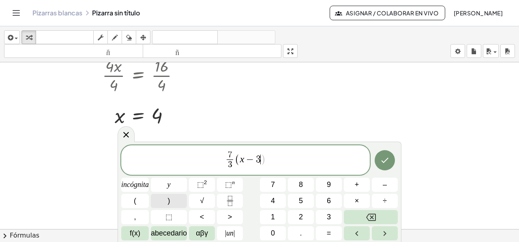
click at [164, 203] on button ")" at bounding box center [169, 201] width 36 height 14
click at [387, 185] on button "–" at bounding box center [385, 185] width 26 height 14
click at [276, 185] on button "7" at bounding box center [273, 185] width 26 height 14
click at [124, 202] on button "(" at bounding box center [135, 201] width 28 height 14
click at [138, 186] on font "incógnita" at bounding box center [135, 185] width 28 height 8
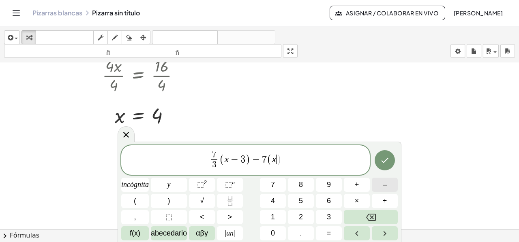
click at [381, 181] on button "–" at bounding box center [385, 185] width 26 height 14
click at [269, 202] on button "4" at bounding box center [273, 201] width 26 height 14
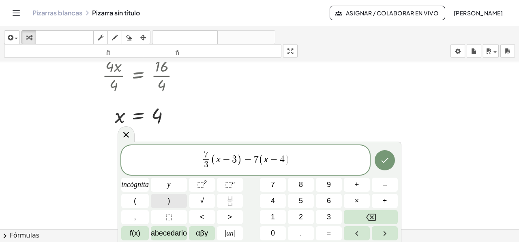
click at [175, 202] on button ")" at bounding box center [169, 201] width 36 height 14
click at [329, 231] on font "=" at bounding box center [329, 233] width 4 height 8
click at [320, 203] on button "6" at bounding box center [329, 201] width 26 height 14
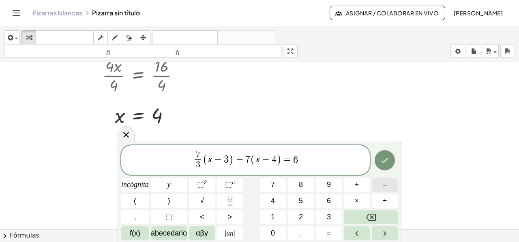
click at [376, 183] on button "–" at bounding box center [385, 185] width 26 height 14
click at [138, 182] on font "incógnita" at bounding box center [135, 185] width 28 height 8
click at [387, 154] on button "Hecho" at bounding box center [384, 160] width 20 height 20
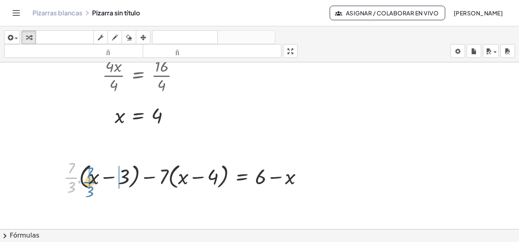
drag, startPoint x: 69, startPoint y: 179, endPoint x: 87, endPoint y: 184, distance: 18.8
click at [87, 184] on div at bounding box center [187, 177] width 254 height 41
click at [71, 178] on div at bounding box center [187, 177] width 254 height 41
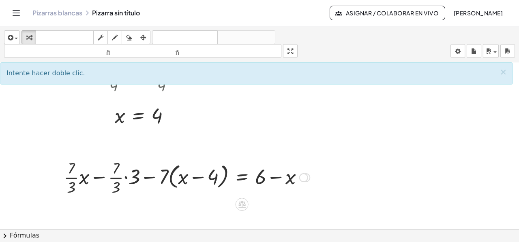
click at [126, 177] on div at bounding box center [187, 177] width 254 height 41
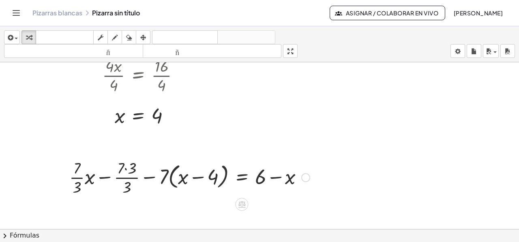
click at [124, 168] on div at bounding box center [189, 177] width 248 height 41
drag, startPoint x: 162, startPoint y: 179, endPoint x: 176, endPoint y: 179, distance: 13.8
click at [176, 179] on div at bounding box center [192, 177] width 243 height 41
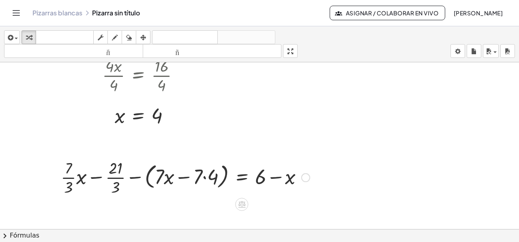
scroll to position [625, 0]
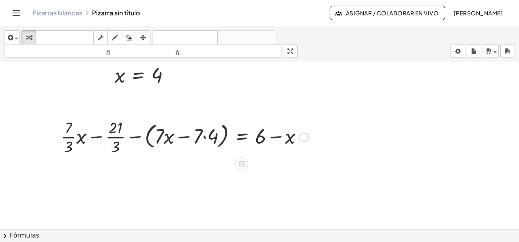
click at [132, 137] on div at bounding box center [185, 136] width 257 height 41
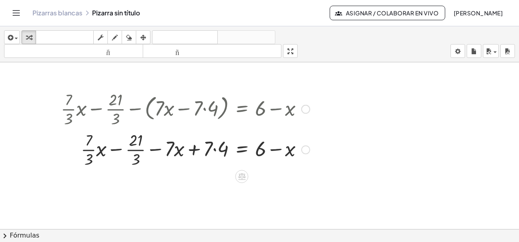
scroll to position [665, 0]
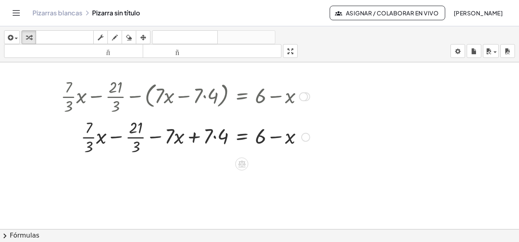
click at [215, 137] on div at bounding box center [185, 136] width 257 height 41
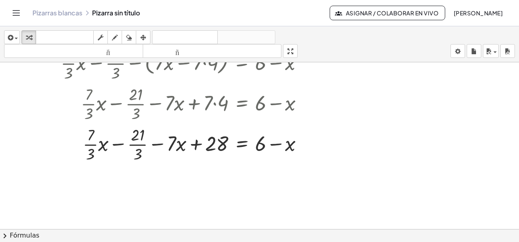
scroll to position [711, 0]
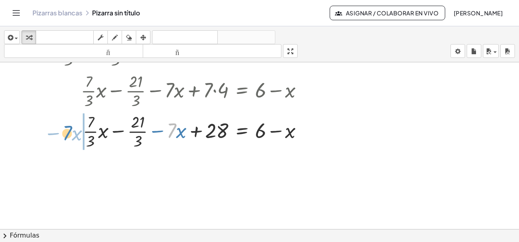
drag, startPoint x: 175, startPoint y: 136, endPoint x: 70, endPoint y: 138, distance: 104.2
click at [70, 138] on div at bounding box center [185, 131] width 257 height 41
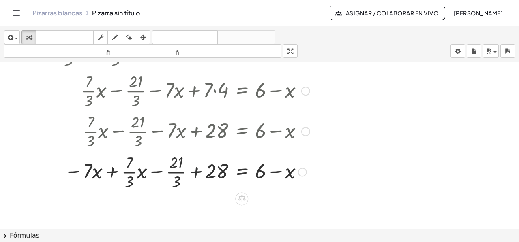
click at [195, 171] on div at bounding box center [185, 171] width 257 height 41
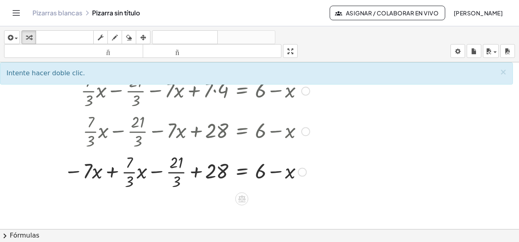
click at [196, 171] on div at bounding box center [185, 171] width 257 height 41
click at [111, 172] on div at bounding box center [185, 171] width 257 height 41
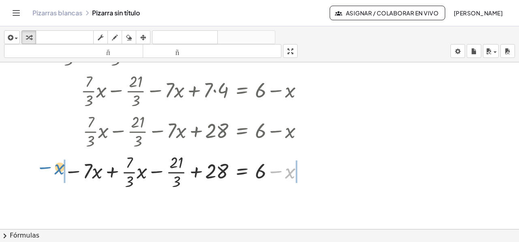
drag, startPoint x: 288, startPoint y: 171, endPoint x: 65, endPoint y: 173, distance: 223.6
click at [57, 168] on div "+ · · 7 · 3 · ( + x − 3 ) − · 7 · ( + x − 4 ) = + 6 − x + · · 7 · 3 · x − · · 7…" at bounding box center [182, 111] width 267 height 167
click at [301, 172] on div at bounding box center [195, 171] width 293 height 41
click at [75, 172] on div at bounding box center [181, 171] width 264 height 41
click at [113, 171] on div at bounding box center [185, 171] width 257 height 41
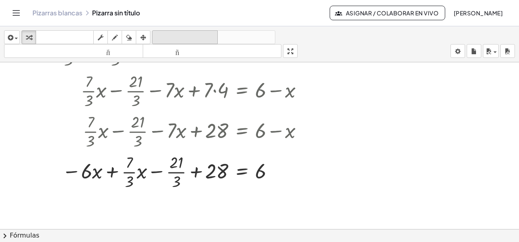
click at [184, 36] on font "deshacer" at bounding box center [185, 38] width 62 height 8
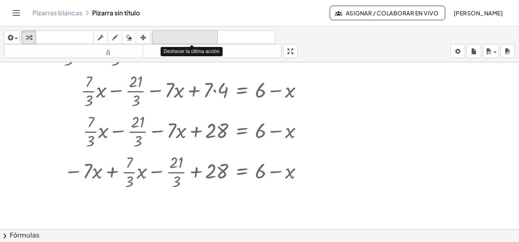
click at [184, 36] on font "deshacer" at bounding box center [185, 38] width 62 height 8
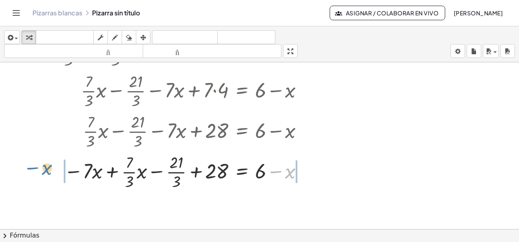
drag, startPoint x: 288, startPoint y: 172, endPoint x: 46, endPoint y: 168, distance: 242.7
click at [74, 173] on div at bounding box center [195, 171] width 293 height 41
click at [307, 171] on div at bounding box center [198, 171] width 283 height 41
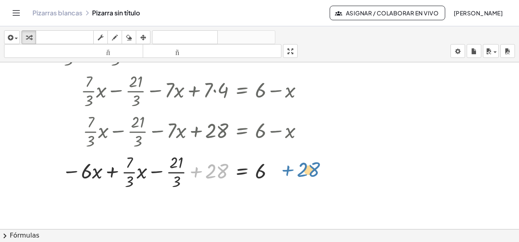
drag, startPoint x: 207, startPoint y: 174, endPoint x: 299, endPoint y: 172, distance: 91.2
click at [299, 172] on div at bounding box center [185, 171] width 257 height 41
drag, startPoint x: 199, startPoint y: 171, endPoint x: 290, endPoint y: 169, distance: 92.0
click at [290, 169] on div at bounding box center [185, 171] width 257 height 41
drag, startPoint x: 161, startPoint y: 171, endPoint x: 168, endPoint y: 173, distance: 7.2
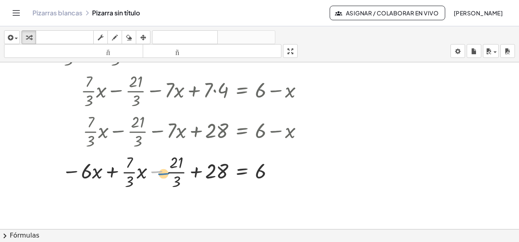
click at [168, 173] on div at bounding box center [185, 171] width 257 height 41
drag, startPoint x: 163, startPoint y: 152, endPoint x: 170, endPoint y: 152, distance: 6.9
click at [170, 152] on div at bounding box center [185, 171] width 257 height 41
click at [110, 172] on div at bounding box center [185, 171] width 257 height 41
click at [245, 199] on icon at bounding box center [241, 199] width 7 height 7
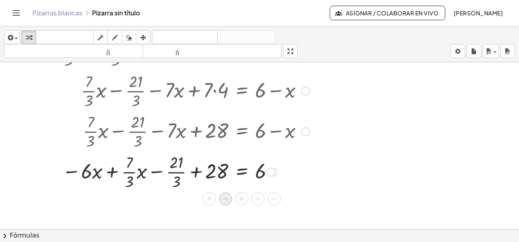
click at [230, 197] on div "−" at bounding box center [225, 198] width 13 height 13
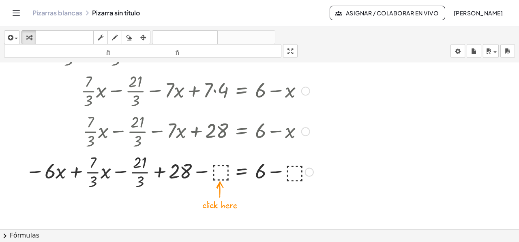
click at [220, 174] on div at bounding box center [169, 171] width 296 height 41
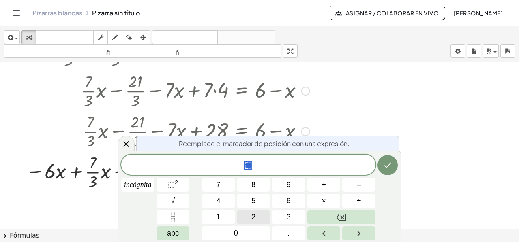
click at [254, 217] on span "2" at bounding box center [253, 217] width 4 height 11
click at [251, 184] on button "8" at bounding box center [253, 185] width 33 height 14
click at [384, 167] on icon "Hecho" at bounding box center [387, 165] width 10 height 10
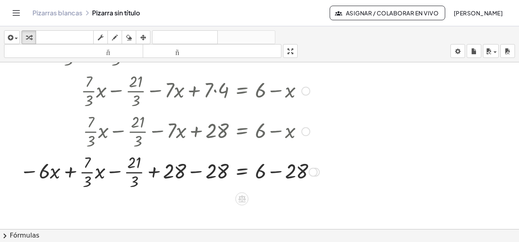
click at [192, 173] on div at bounding box center [170, 171] width 308 height 41
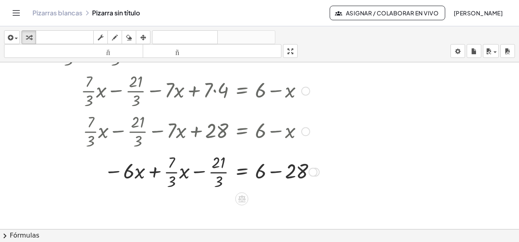
click at [273, 172] on div at bounding box center [190, 171] width 266 height 41
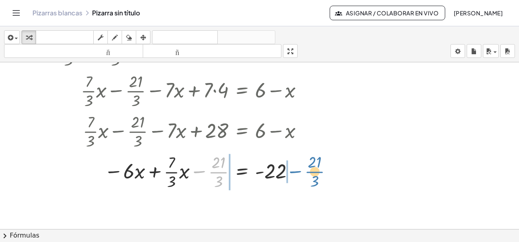
drag, startPoint x: 209, startPoint y: 167, endPoint x: 305, endPoint y: 167, distance: 96.0
click at [305, 167] on div at bounding box center [185, 171] width 257 height 41
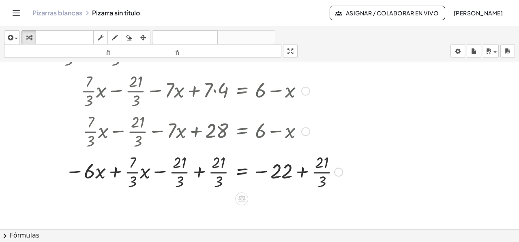
click at [199, 171] on div at bounding box center [202, 171] width 290 height 41
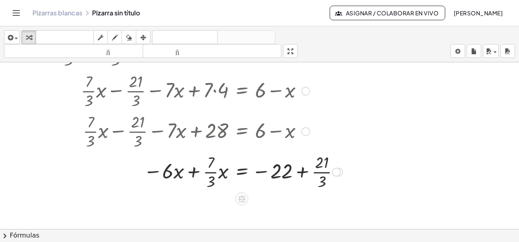
click at [300, 172] on div at bounding box center [202, 171] width 290 height 41
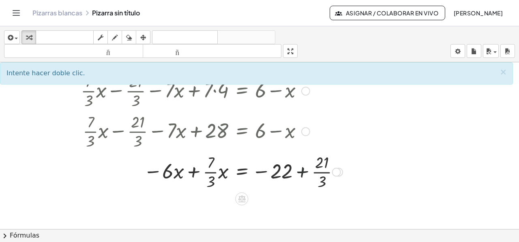
click at [303, 175] on div at bounding box center [202, 171] width 290 height 41
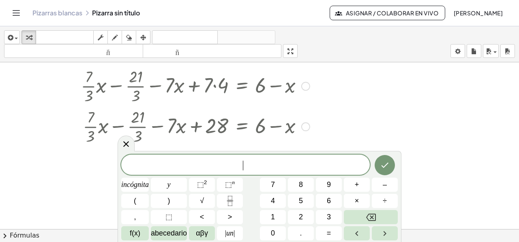
scroll to position [752, 0]
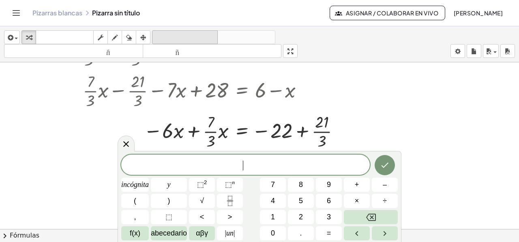
click at [191, 36] on font "deshacer" at bounding box center [185, 38] width 62 height 8
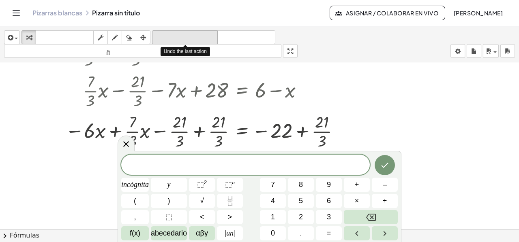
click at [191, 36] on font "deshacer" at bounding box center [185, 38] width 62 height 8
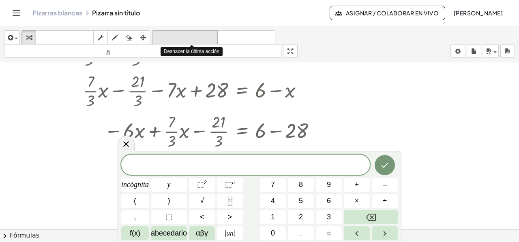
click at [191, 36] on font "deshacer" at bounding box center [185, 38] width 62 height 8
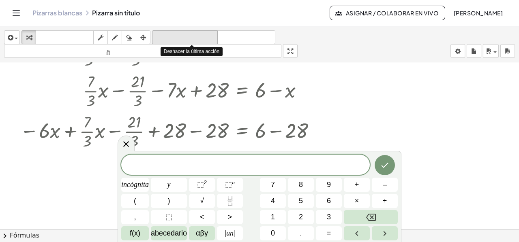
click at [191, 36] on font "deshacer" at bounding box center [185, 38] width 62 height 8
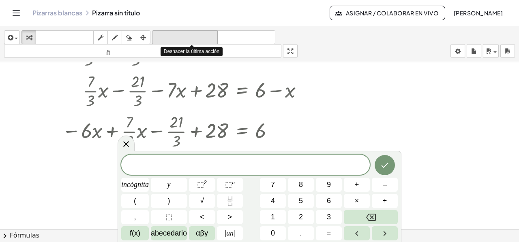
click at [191, 36] on font "deshacer" at bounding box center [185, 38] width 62 height 8
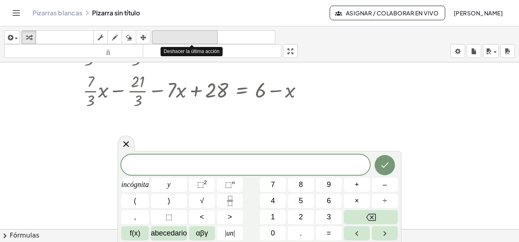
click at [191, 36] on font "deshacer" at bounding box center [185, 38] width 62 height 8
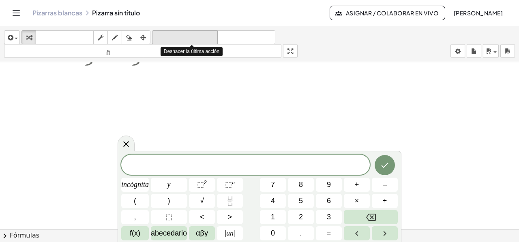
click at [191, 36] on font "deshacer" at bounding box center [185, 38] width 62 height 8
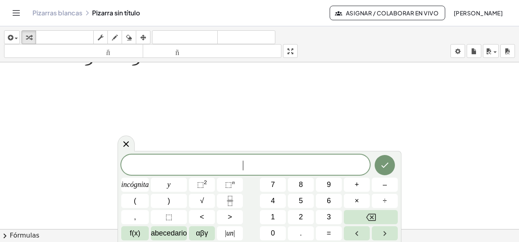
scroll to position [671, 0]
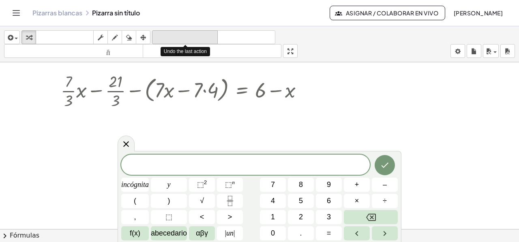
click at [170, 37] on font "deshacer" at bounding box center [185, 38] width 62 height 8
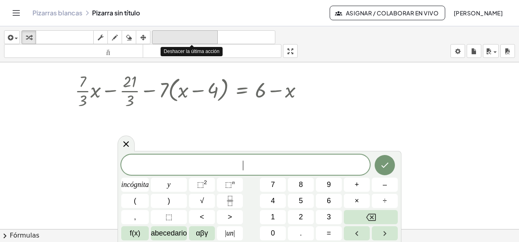
click at [170, 37] on font "deshacer" at bounding box center [185, 38] width 62 height 8
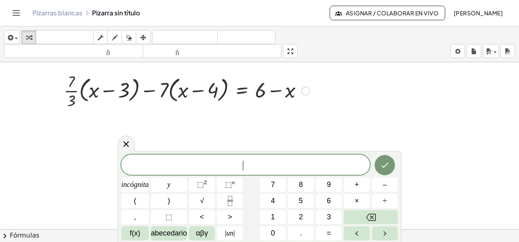
click at [308, 91] on div at bounding box center [305, 91] width 9 height 9
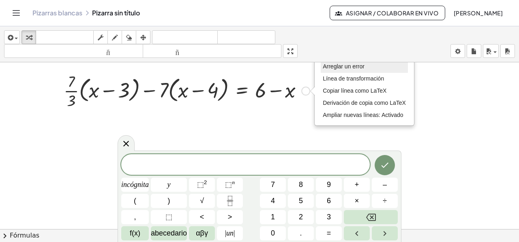
click at [342, 70] on li "Arreglar un error" at bounding box center [363, 67] width 87 height 12
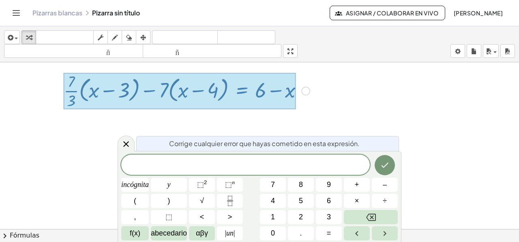
click at [209, 94] on div at bounding box center [180, 91] width 232 height 36
click at [126, 145] on icon at bounding box center [126, 144] width 6 height 6
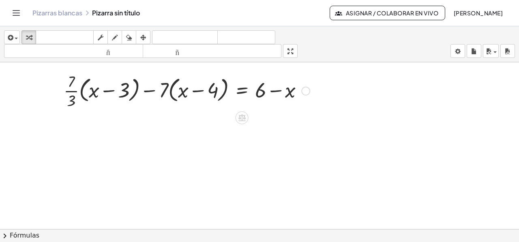
drag, startPoint x: 49, startPoint y: 81, endPoint x: 315, endPoint y: 87, distance: 266.2
click at [305, 93] on div "Arreglar un error Línea de transformación Copiar línea como LaTeX Derivación de…" at bounding box center [305, 91] width 9 height 9
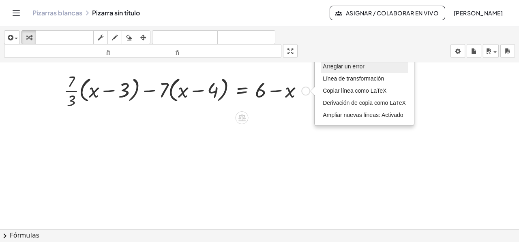
click at [341, 69] on font "Arreglar un error" at bounding box center [343, 66] width 42 height 6
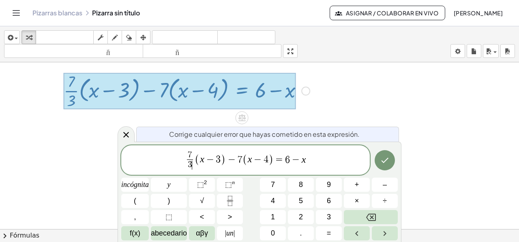
click at [190, 164] on span "3" at bounding box center [190, 164] width 4 height 9
click at [380, 158] on icon "Hecho" at bounding box center [385, 161] width 10 height 10
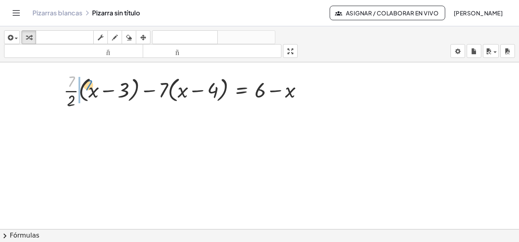
drag, startPoint x: 70, startPoint y: 84, endPoint x: 87, endPoint y: 88, distance: 17.4
click at [87, 88] on div at bounding box center [187, 90] width 254 height 41
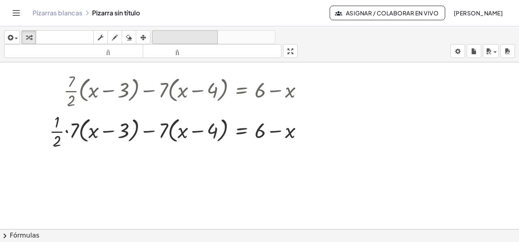
click at [166, 36] on font "deshacer" at bounding box center [185, 38] width 62 height 8
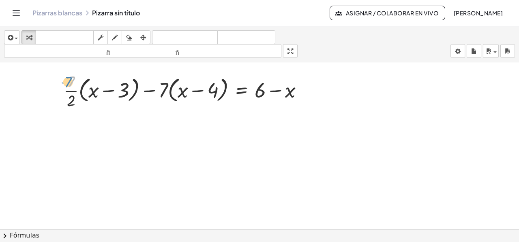
click at [69, 83] on div at bounding box center [187, 90] width 254 height 41
drag, startPoint x: 68, startPoint y: 92, endPoint x: 90, endPoint y: 91, distance: 21.5
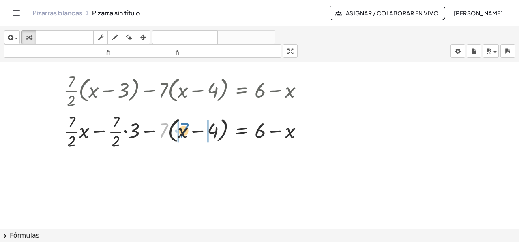
drag, startPoint x: 164, startPoint y: 131, endPoint x: 184, endPoint y: 130, distance: 20.3
click at [184, 130] on div at bounding box center [187, 131] width 254 height 41
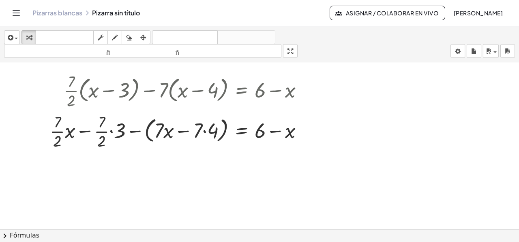
scroll to position [711, 0]
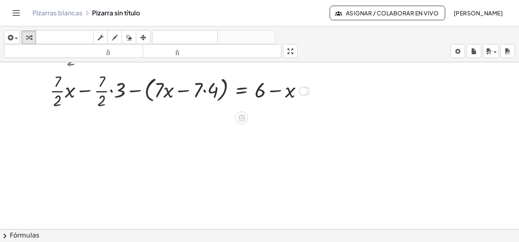
click at [112, 91] on div at bounding box center [180, 90] width 268 height 41
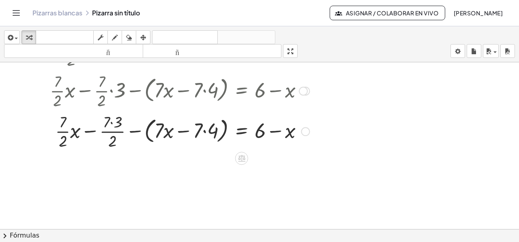
drag, startPoint x: 112, startPoint y: 123, endPoint x: 122, endPoint y: 135, distance: 15.5
click at [111, 123] on div at bounding box center [180, 131] width 268 height 41
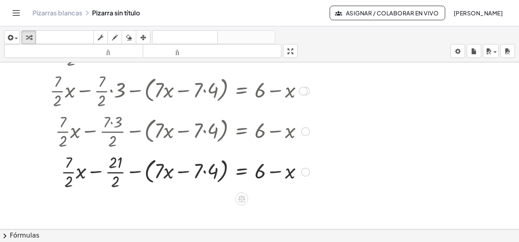
click at [133, 171] on div at bounding box center [180, 171] width 268 height 41
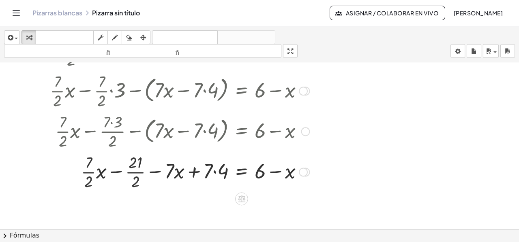
click at [215, 173] on div at bounding box center [180, 171] width 268 height 41
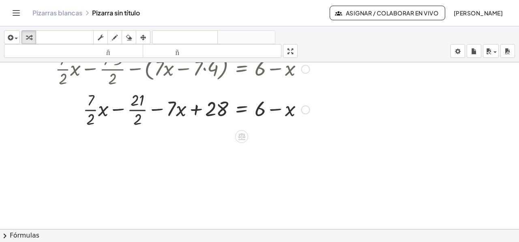
scroll to position [792, 0]
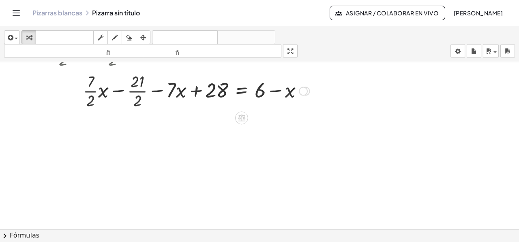
click at [301, 91] on div at bounding box center [303, 91] width 9 height 9
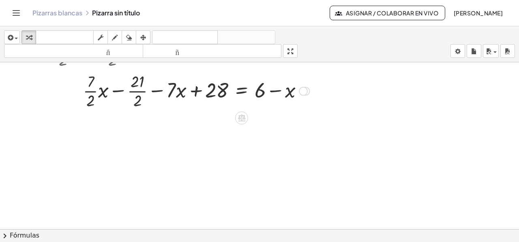
click at [241, 90] on div at bounding box center [180, 90] width 268 height 41
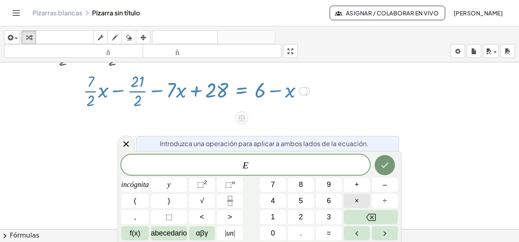
click at [357, 201] on span "×" at bounding box center [357, 201] width 4 height 11
click at [307, 217] on button "2" at bounding box center [301, 217] width 26 height 14
click at [384, 166] on icon "Hecho" at bounding box center [385, 165] width 10 height 10
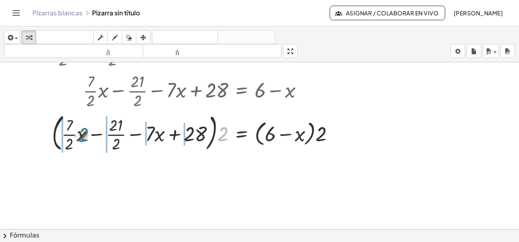
drag, startPoint x: 224, startPoint y: 138, endPoint x: 83, endPoint y: 139, distance: 141.4
click at [83, 139] on div at bounding box center [195, 133] width 299 height 44
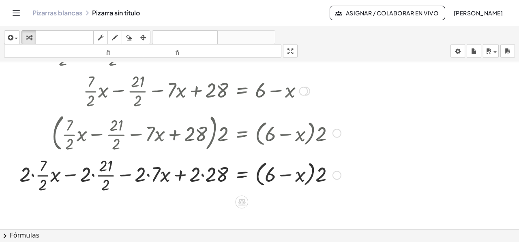
drag, startPoint x: 148, startPoint y: 174, endPoint x: 160, endPoint y: 183, distance: 14.4
click at [148, 174] on div at bounding box center [179, 174] width 329 height 41
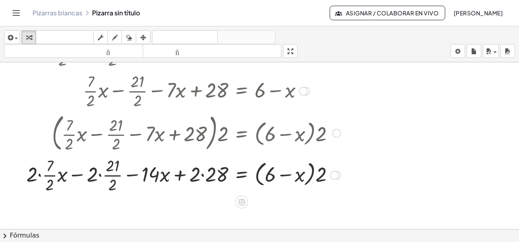
click at [203, 175] on div at bounding box center [183, 174] width 322 height 41
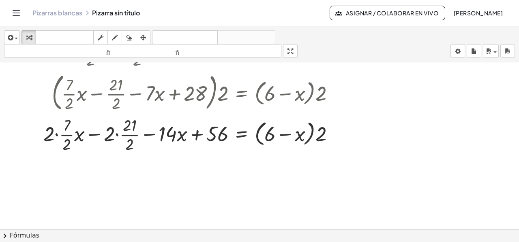
scroll to position [839, 0]
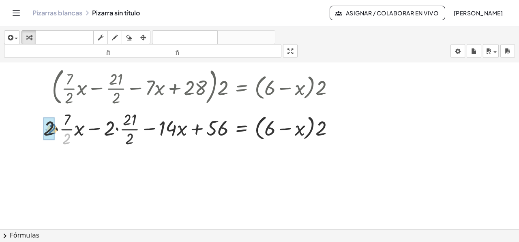
drag, startPoint x: 63, startPoint y: 136, endPoint x: 49, endPoint y: 126, distance: 17.5
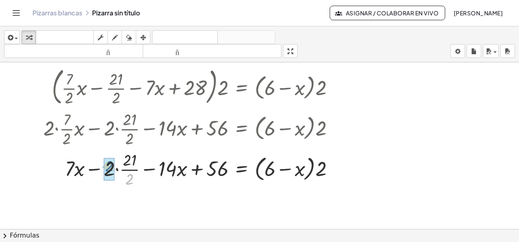
drag, startPoint x: 127, startPoint y: 179, endPoint x: 106, endPoint y: 167, distance: 24.0
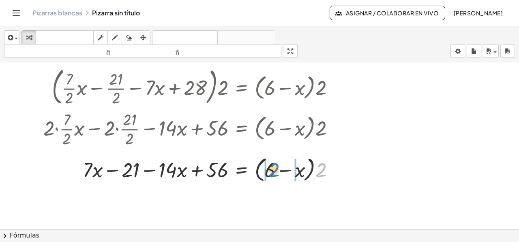
drag, startPoint x: 317, startPoint y: 169, endPoint x: 270, endPoint y: 169, distance: 47.0
click at [270, 169] on div at bounding box center [191, 169] width 305 height 31
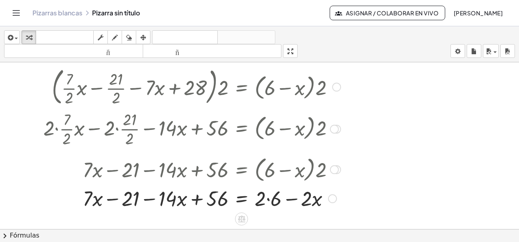
click at [268, 200] on div at bounding box center [191, 198] width 305 height 28
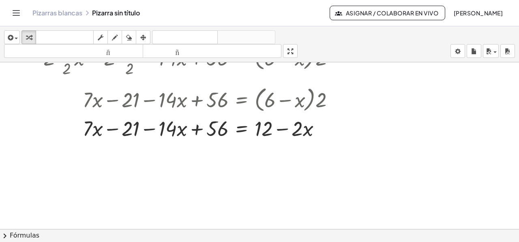
scroll to position [920, 0]
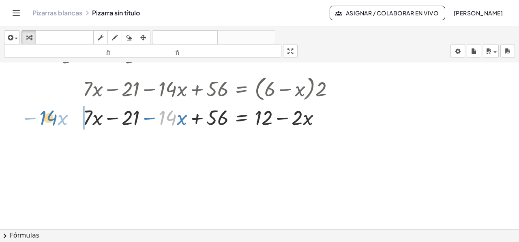
drag, startPoint x: 173, startPoint y: 117, endPoint x: 54, endPoint y: 117, distance: 119.1
click at [54, 117] on div at bounding box center [191, 117] width 305 height 28
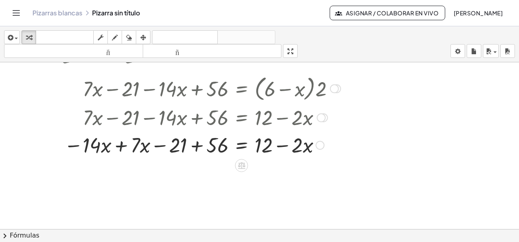
click at [118, 147] on div at bounding box center [191, 145] width 305 height 28
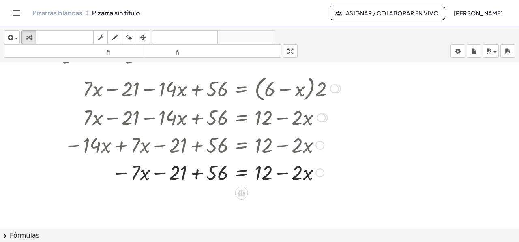
click at [245, 173] on div at bounding box center [191, 172] width 305 height 28
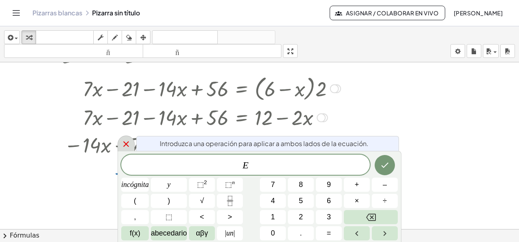
click at [127, 143] on icon at bounding box center [126, 144] width 6 height 6
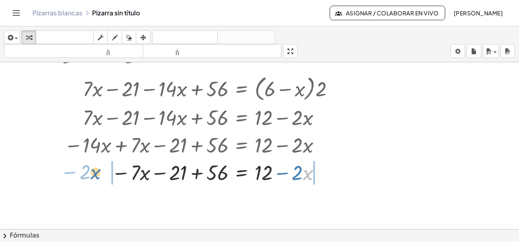
drag, startPoint x: 305, startPoint y: 171, endPoint x: 93, endPoint y: 171, distance: 212.3
click at [93, 171] on div at bounding box center [191, 172] width 305 height 28
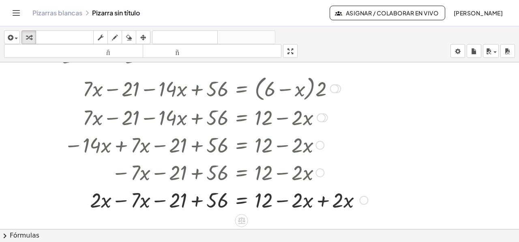
click at [117, 202] on div at bounding box center [205, 200] width 332 height 28
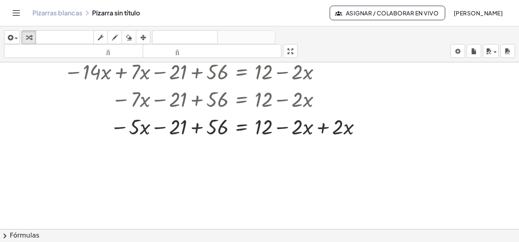
scroll to position [1001, 0]
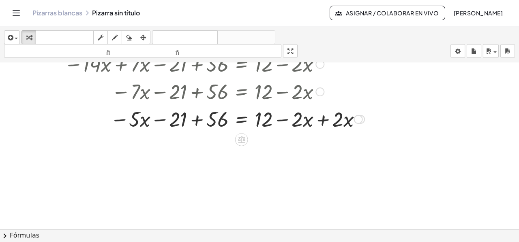
click at [322, 122] on div at bounding box center [203, 119] width 329 height 28
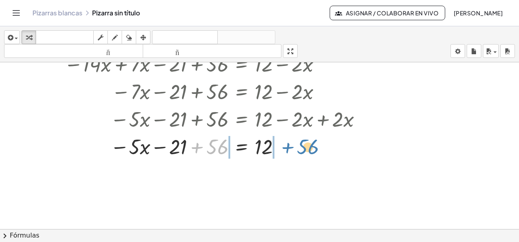
drag, startPoint x: 213, startPoint y: 150, endPoint x: 312, endPoint y: 161, distance: 99.1
click at [303, 150] on div at bounding box center [203, 146] width 329 height 28
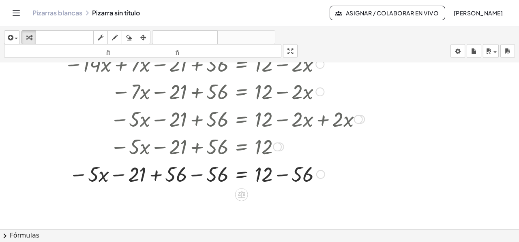
click at [194, 176] on div at bounding box center [203, 174] width 329 height 28
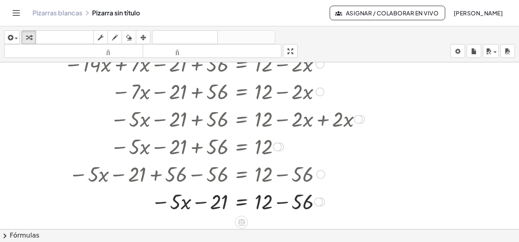
drag, startPoint x: 283, startPoint y: 204, endPoint x: 299, endPoint y: 199, distance: 17.0
click at [282, 203] on div at bounding box center [203, 202] width 329 height 28
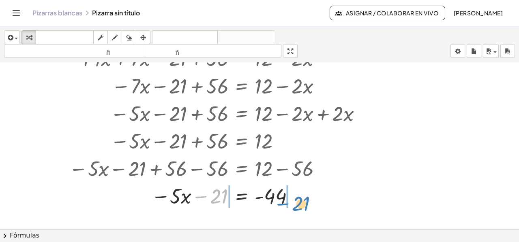
drag, startPoint x: 203, startPoint y: 197, endPoint x: 286, endPoint y: 204, distance: 84.1
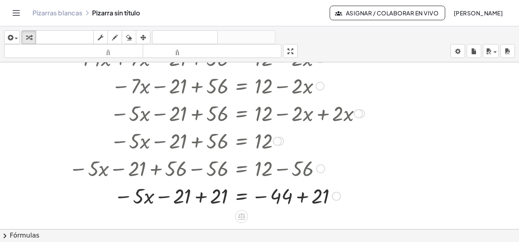
click at [198, 199] on div at bounding box center [203, 196] width 329 height 28
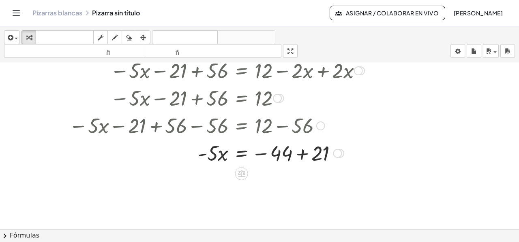
scroll to position [1087, 0]
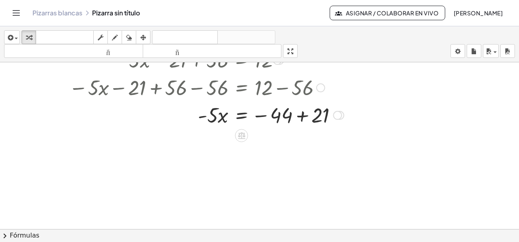
click at [301, 116] on div at bounding box center [203, 115] width 329 height 28
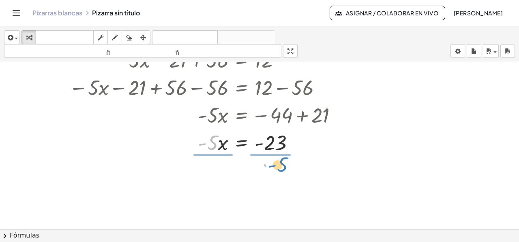
drag, startPoint x: 214, startPoint y: 145, endPoint x: 284, endPoint y: 167, distance: 73.0
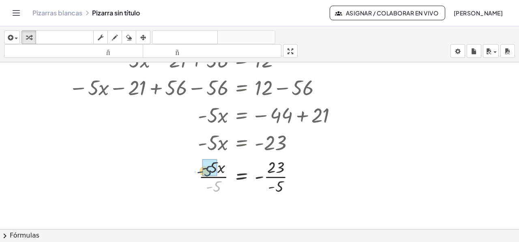
drag, startPoint x: 218, startPoint y: 186, endPoint x: 208, endPoint y: 170, distance: 18.3
drag, startPoint x: 278, startPoint y: 188, endPoint x: 278, endPoint y: 173, distance: 15.4
click at [278, 173] on div at bounding box center [203, 176] width 329 height 41
drag, startPoint x: 272, startPoint y: 185, endPoint x: 258, endPoint y: 175, distance: 17.4
click at [317, 194] on div at bounding box center [203, 176] width 329 height 41
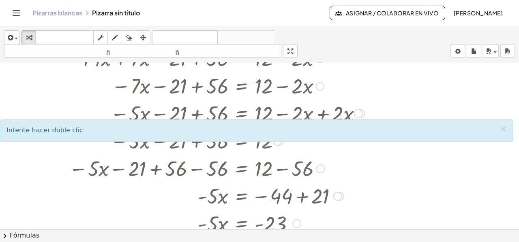
scroll to position [1128, 0]
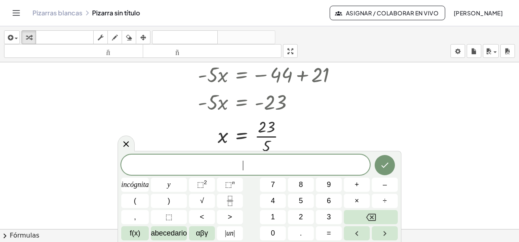
click at [307, 158] on div "​" at bounding box center [245, 165] width 248 height 20
click at [123, 147] on icon at bounding box center [126, 144] width 10 height 10
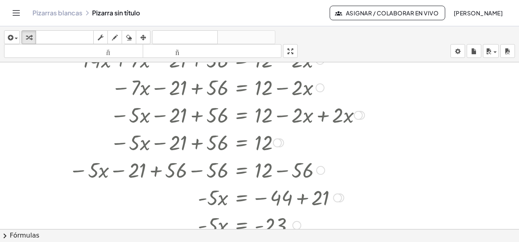
scroll to position [925, 0]
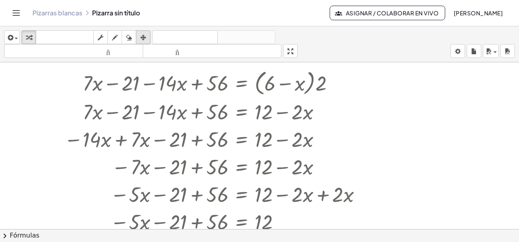
click at [141, 35] on icon "button" at bounding box center [143, 38] width 6 height 10
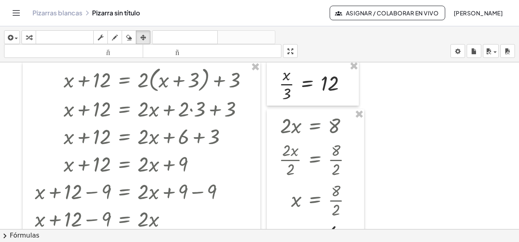
scroll to position [0, 0]
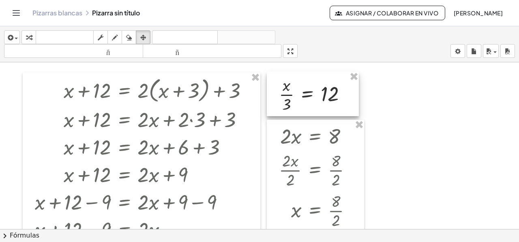
drag, startPoint x: 355, startPoint y: 77, endPoint x: 340, endPoint y: 77, distance: 15.0
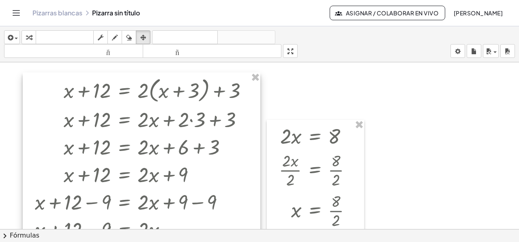
drag, startPoint x: 256, startPoint y: 78, endPoint x: 283, endPoint y: 102, distance: 36.2
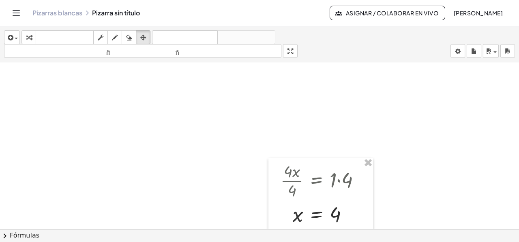
scroll to position [203, 0]
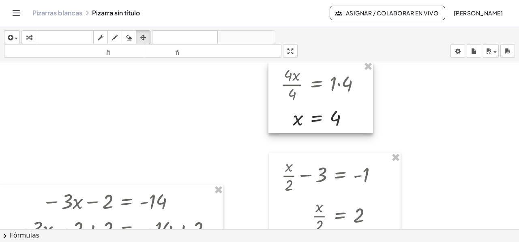
drag, startPoint x: 364, startPoint y: 68, endPoint x: 368, endPoint y: 94, distance: 26.7
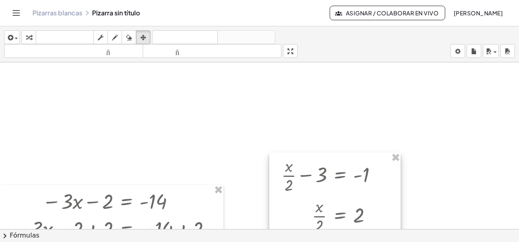
drag, startPoint x: 399, startPoint y: 158, endPoint x: 374, endPoint y: 156, distance: 25.6
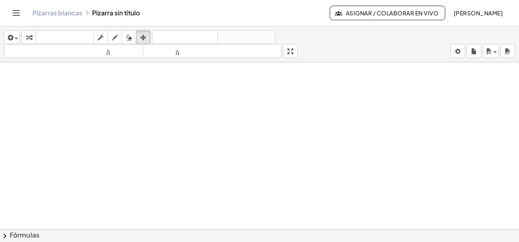
scroll to position [0, 0]
drag, startPoint x: 30, startPoint y: 34, endPoint x: 63, endPoint y: 65, distance: 45.9
click at [31, 35] on icon "button" at bounding box center [29, 38] width 6 height 10
click at [103, 121] on div at bounding box center [259, 229] width 519 height 334
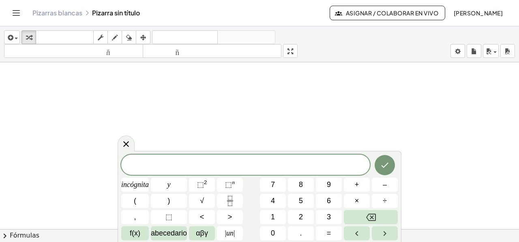
scroll to position [41, 0]
click at [164, 235] on font "abecedario" at bounding box center [169, 233] width 36 height 8
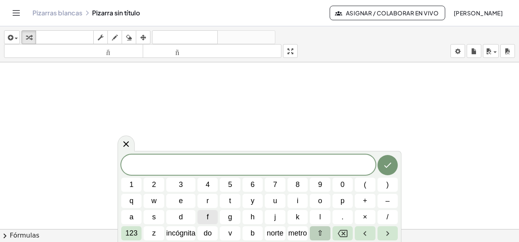
click at [320, 230] on font "⇧" at bounding box center [320, 233] width 6 height 8
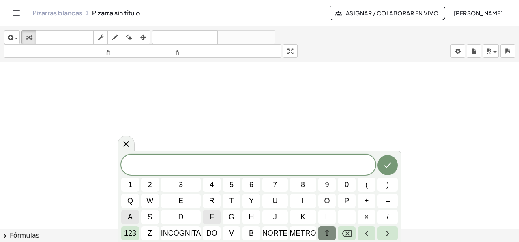
click at [132, 217] on span "a" at bounding box center [130, 217] width 5 height 11
click at [131, 232] on font "123" at bounding box center [130, 233] width 12 height 8
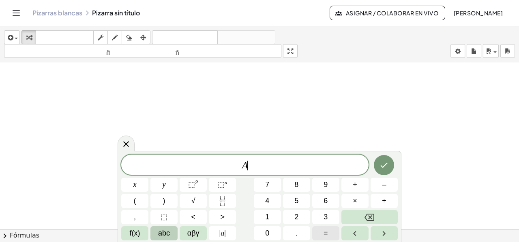
click at [319, 232] on button "=" at bounding box center [325, 233] width 27 height 14
click at [292, 217] on button "2" at bounding box center [296, 217] width 27 height 14
click at [132, 187] on button "x" at bounding box center [134, 185] width 27 height 14
click at [348, 184] on button "+" at bounding box center [354, 185] width 27 height 14
click at [320, 217] on button "3" at bounding box center [325, 217] width 27 height 14
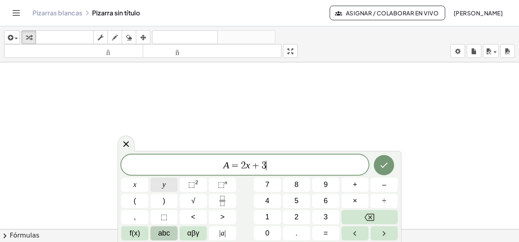
click at [162, 186] on span "y" at bounding box center [163, 184] width 3 height 11
click at [384, 184] on span "–" at bounding box center [384, 184] width 4 height 11
click at [299, 216] on button "2" at bounding box center [296, 217] width 27 height 14
click at [265, 237] on span "0" at bounding box center [267, 233] width 4 height 11
click at [385, 170] on button "Hecho" at bounding box center [384, 165] width 20 height 20
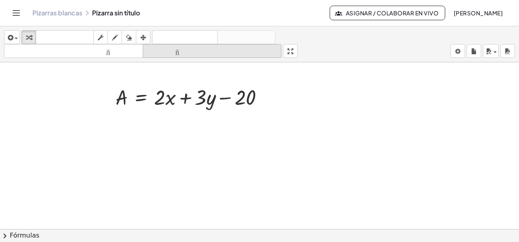
drag, startPoint x: 146, startPoint y: 37, endPoint x: 155, endPoint y: 51, distance: 16.4
click at [148, 41] on div "button" at bounding box center [143, 37] width 11 height 10
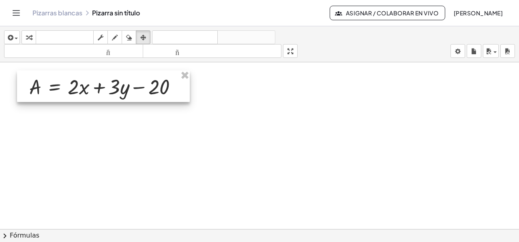
drag, startPoint x: 171, startPoint y: 93, endPoint x: 85, endPoint y: 82, distance: 86.9
click at [85, 82] on div at bounding box center [103, 86] width 173 height 32
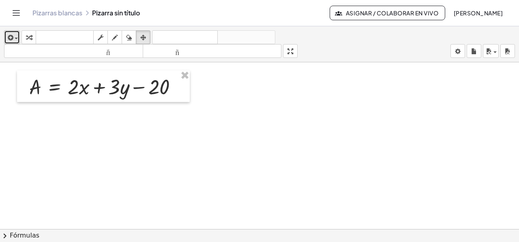
click at [14, 36] on span "button" at bounding box center [14, 39] width 2 height 6
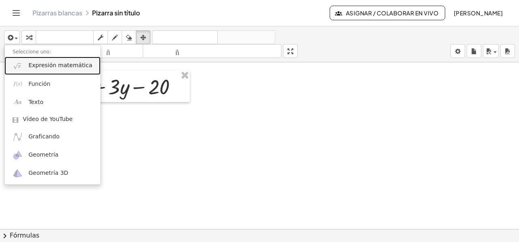
click at [23, 68] on link "Expresión matemática" at bounding box center [52, 66] width 96 height 18
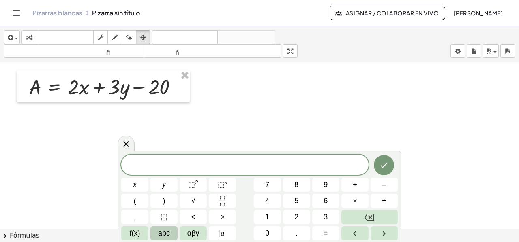
click at [161, 233] on span "abc" at bounding box center [164, 233] width 12 height 11
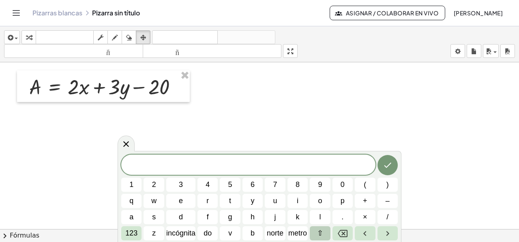
click at [319, 233] on font "⇧" at bounding box center [320, 233] width 6 height 8
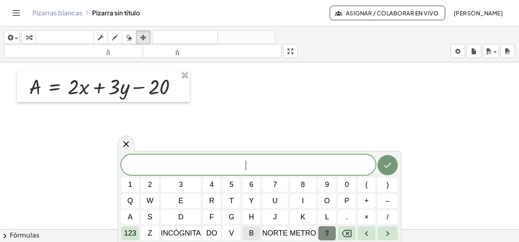
click at [249, 231] on font "b" at bounding box center [251, 233] width 5 height 8
click at [128, 232] on font "123" at bounding box center [130, 233] width 12 height 8
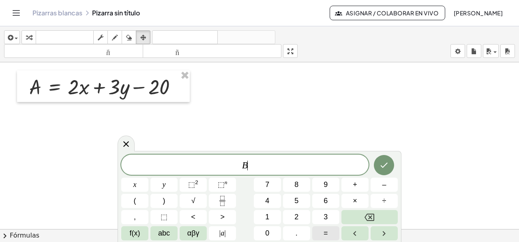
click at [326, 231] on span "=" at bounding box center [325, 233] width 4 height 11
click at [294, 201] on button "5" at bounding box center [296, 201] width 27 height 14
click at [138, 188] on button "x" at bounding box center [134, 185] width 27 height 14
click at [377, 188] on button "–" at bounding box center [383, 185] width 27 height 14
click at [289, 216] on button "2" at bounding box center [296, 217] width 27 height 14
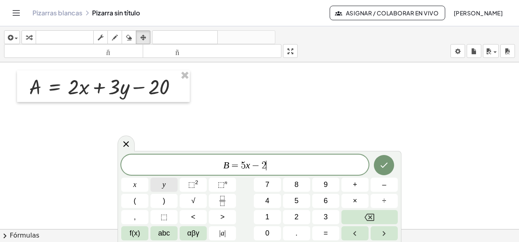
click at [165, 187] on span "y" at bounding box center [163, 184] width 3 height 11
click at [353, 183] on span "+" at bounding box center [354, 184] width 4 height 11
click at [318, 212] on button "3" at bounding box center [325, 217] width 27 height 14
click at [291, 187] on button "8" at bounding box center [296, 185] width 27 height 14
click at [382, 170] on icon "Hecho" at bounding box center [384, 165] width 10 height 10
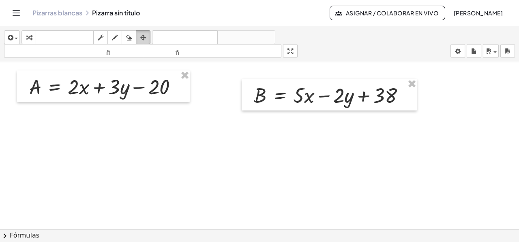
drag, startPoint x: 142, startPoint y: 37, endPoint x: 250, endPoint y: 94, distance: 122.3
click at [143, 38] on icon "button" at bounding box center [143, 38] width 6 height 10
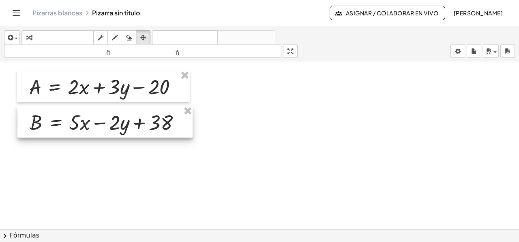
drag, startPoint x: 276, startPoint y: 100, endPoint x: 51, endPoint y: 127, distance: 225.7
click at [51, 127] on div at bounding box center [104, 122] width 175 height 32
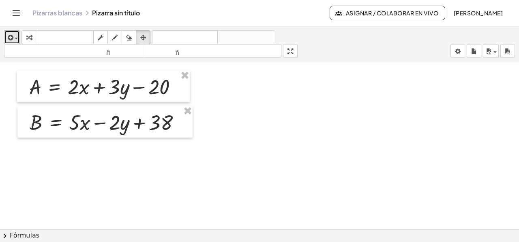
click at [10, 34] on icon "button" at bounding box center [9, 38] width 7 height 10
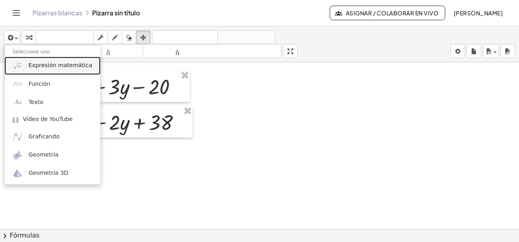
click at [25, 66] on link "Expresión matemática" at bounding box center [52, 66] width 96 height 18
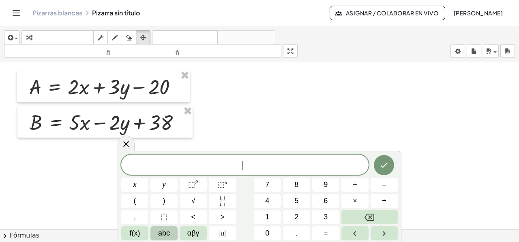
click at [161, 236] on span "abc" at bounding box center [164, 233] width 12 height 11
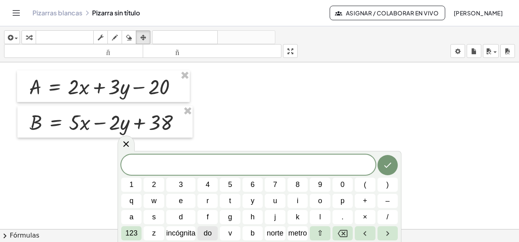
click at [205, 236] on font "do" at bounding box center [207, 233] width 8 height 8
click at [324, 231] on button "⇧" at bounding box center [320, 233] width 20 height 14
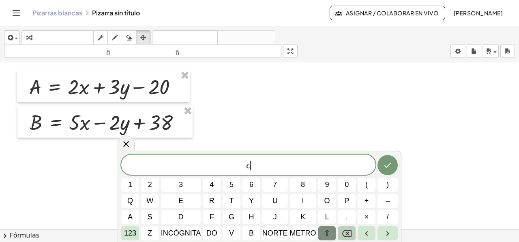
click at [350, 234] on button "Retroceso" at bounding box center [346, 233] width 18 height 14
click at [211, 235] on font "do" at bounding box center [211, 233] width 11 height 8
click at [124, 234] on font "123" at bounding box center [130, 233] width 12 height 8
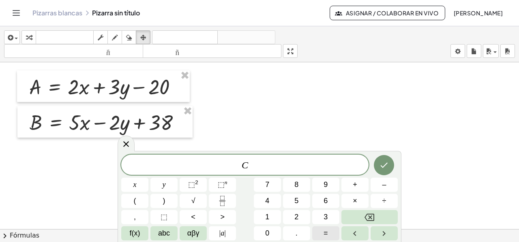
click at [322, 229] on button "=" at bounding box center [325, 233] width 27 height 14
click at [263, 201] on button "4" at bounding box center [267, 201] width 27 height 14
click at [135, 189] on span "x" at bounding box center [134, 184] width 3 height 11
click at [357, 185] on span "+" at bounding box center [354, 184] width 4 height 11
click at [304, 201] on button "5" at bounding box center [296, 201] width 27 height 14
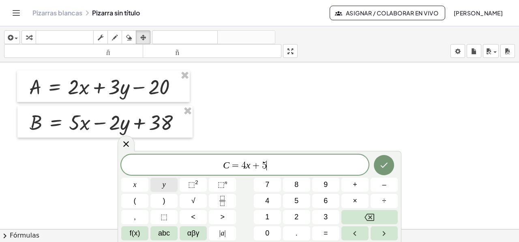
click at [158, 187] on button "y" at bounding box center [163, 185] width 27 height 14
click at [379, 187] on button "–" at bounding box center [383, 185] width 27 height 14
click at [271, 184] on button "7" at bounding box center [267, 185] width 27 height 14
click at [290, 211] on button "2" at bounding box center [296, 217] width 27 height 14
click at [386, 161] on icon "Hecho" at bounding box center [384, 165] width 10 height 10
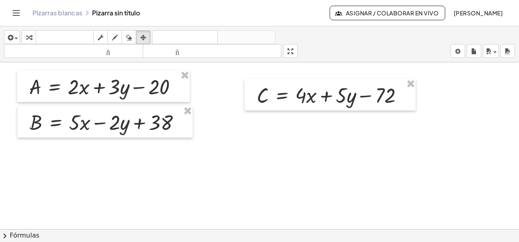
drag, startPoint x: 146, startPoint y: 35, endPoint x: 195, endPoint y: 80, distance: 66.5
click at [146, 36] on div "button" at bounding box center [143, 37] width 11 height 10
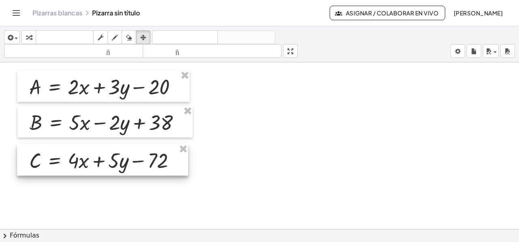
drag, startPoint x: 284, startPoint y: 100, endPoint x: 57, endPoint y: 165, distance: 236.5
click at [57, 165] on div at bounding box center [102, 160] width 171 height 32
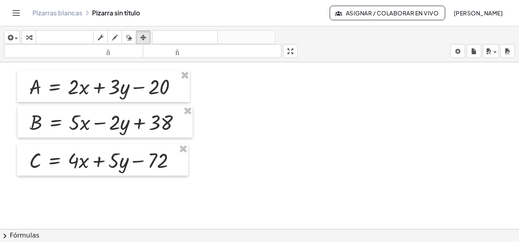
click at [264, 164] on div at bounding box center [259, 189] width 519 height 334
click at [11, 40] on icon "button" at bounding box center [9, 38] width 7 height 10
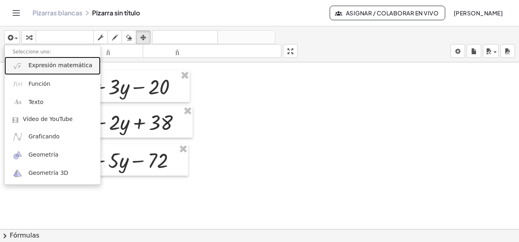
click at [36, 63] on font "Expresión matemática" at bounding box center [60, 65] width 64 height 6
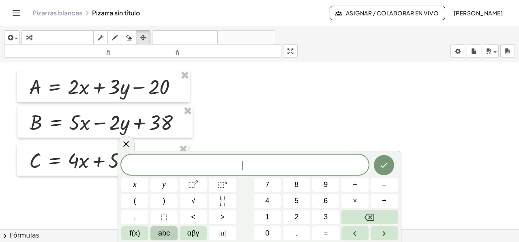
click at [156, 237] on button "abc" at bounding box center [163, 233] width 27 height 14
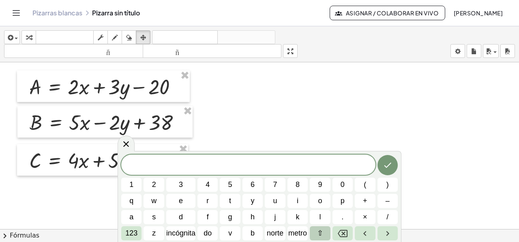
click at [322, 234] on font "⇧" at bounding box center [320, 233] width 6 height 8
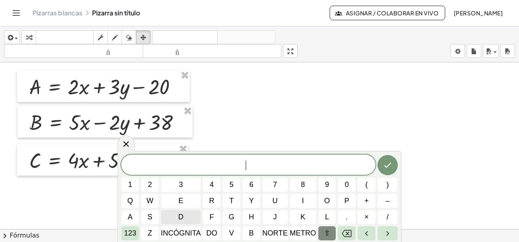
click at [183, 220] on button "d" at bounding box center [181, 217] width 40 height 14
click at [132, 233] on font "123" at bounding box center [130, 233] width 12 height 8
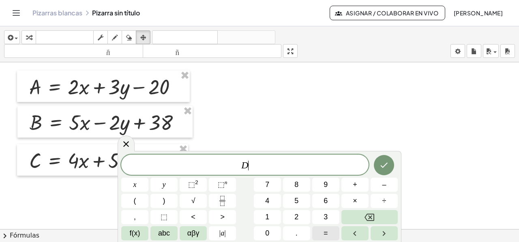
click at [322, 231] on button "=" at bounding box center [325, 233] width 27 height 14
click at [135, 186] on span "x" at bounding box center [134, 184] width 3 height 11
click at [385, 184] on span "–" at bounding box center [384, 184] width 4 height 11
click at [268, 201] on span "4" at bounding box center [267, 201] width 4 height 11
click at [164, 184] on span "y" at bounding box center [163, 184] width 3 height 11
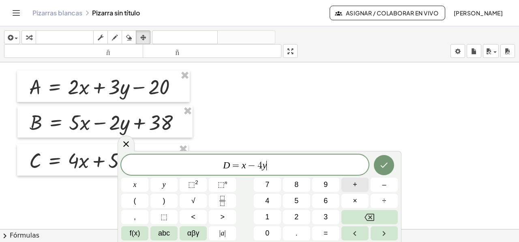
click at [357, 188] on button "+" at bounding box center [354, 185] width 27 height 14
click at [264, 217] on button "1" at bounding box center [267, 217] width 27 height 14
click at [266, 231] on span "0" at bounding box center [267, 233] width 4 height 11
click at [295, 184] on span "8" at bounding box center [296, 184] width 4 height 11
click at [385, 165] on icon "Hecho" at bounding box center [383, 165] width 7 height 5
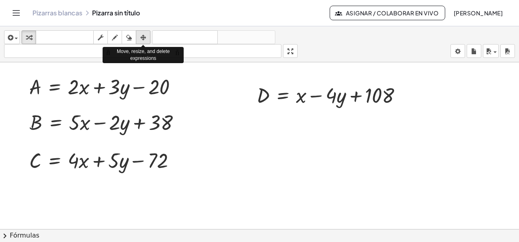
click at [146, 40] on div "button" at bounding box center [143, 37] width 11 height 10
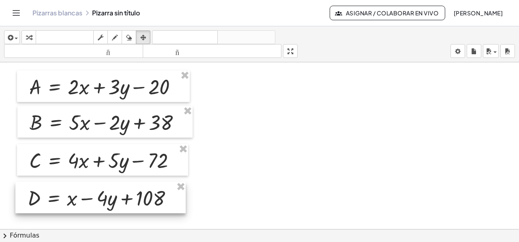
drag, startPoint x: 295, startPoint y: 101, endPoint x: 66, endPoint y: 204, distance: 250.8
click at [66, 204] on div at bounding box center [100, 198] width 170 height 32
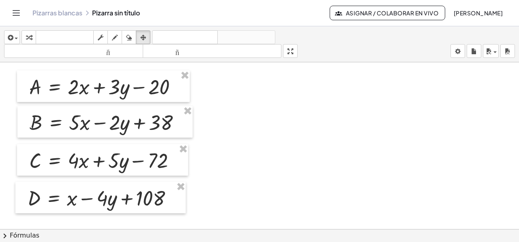
click at [332, 188] on div at bounding box center [259, 189] width 519 height 334
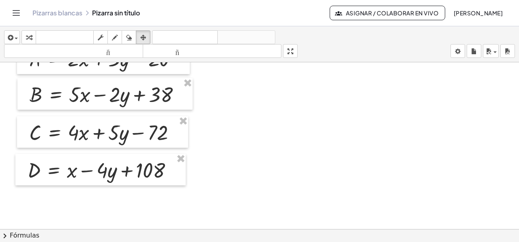
scroll to position [81, 0]
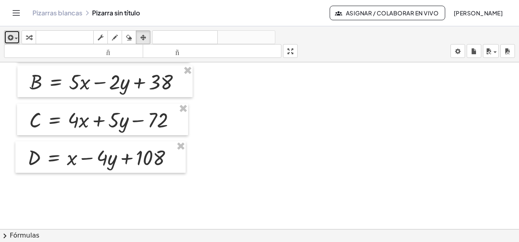
click at [14, 38] on div "button" at bounding box center [12, 37] width 12 height 10
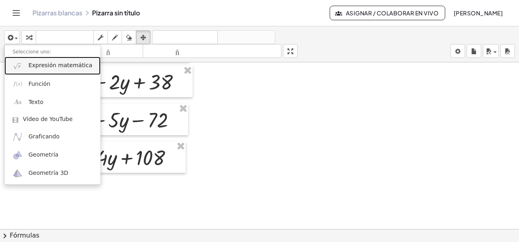
click at [33, 68] on font "Expresión matemática" at bounding box center [60, 65] width 64 height 6
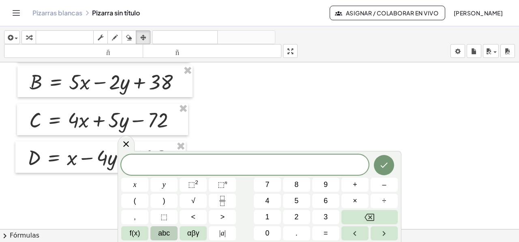
click at [166, 235] on span "abc" at bounding box center [164, 233] width 12 height 11
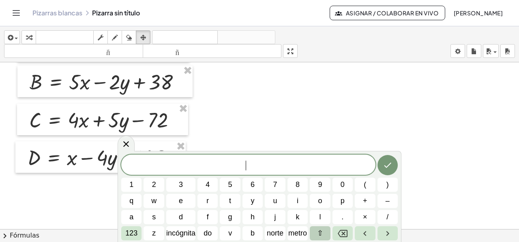
click at [326, 237] on button "⇧" at bounding box center [320, 233] width 20 height 14
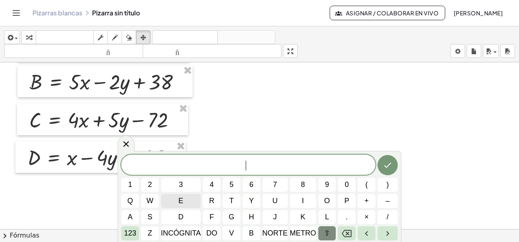
click at [181, 196] on span "e" at bounding box center [180, 201] width 5 height 11
click at [130, 236] on font "123" at bounding box center [130, 233] width 12 height 8
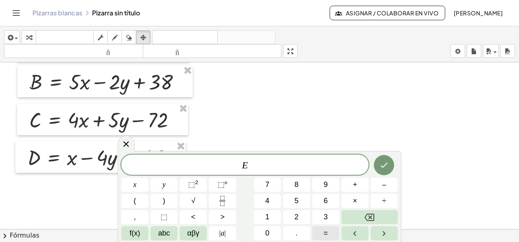
click at [322, 229] on button "=" at bounding box center [325, 233] width 27 height 14
click at [319, 212] on button "3" at bounding box center [325, 217] width 27 height 14
click at [138, 186] on button "x" at bounding box center [134, 185] width 27 height 14
click at [384, 188] on span "–" at bounding box center [384, 184] width 4 height 11
click at [158, 186] on button "y" at bounding box center [163, 185] width 27 height 14
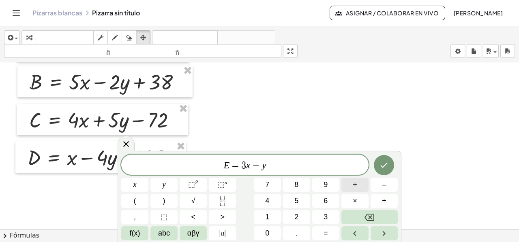
click at [352, 185] on button "+" at bounding box center [354, 185] width 27 height 14
click at [319, 219] on button "3" at bounding box center [325, 217] width 27 height 14
click at [322, 186] on button "9" at bounding box center [325, 185] width 27 height 14
click at [384, 163] on icon "Hecho" at bounding box center [384, 165] width 10 height 10
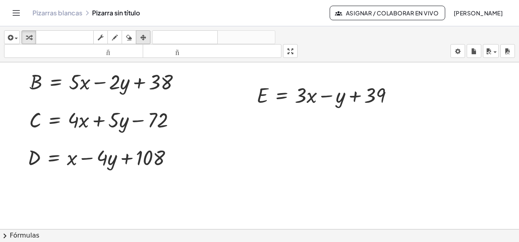
click at [142, 39] on icon "button" at bounding box center [143, 38] width 6 height 10
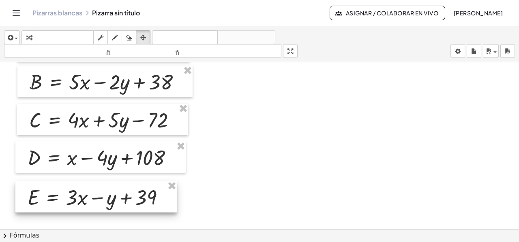
drag, startPoint x: 292, startPoint y: 94, endPoint x: 63, endPoint y: 196, distance: 250.8
click at [63, 196] on div at bounding box center [95, 197] width 161 height 32
click at [291, 186] on div at bounding box center [259, 148] width 519 height 334
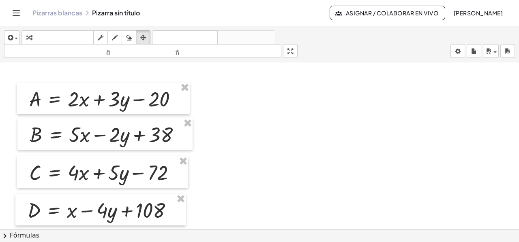
scroll to position [41, 0]
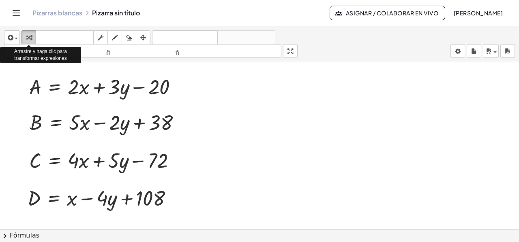
click at [26, 38] on icon "button" at bounding box center [29, 38] width 6 height 10
click at [14, 37] on span "button" at bounding box center [14, 39] width 2 height 6
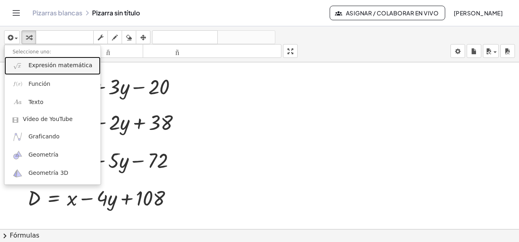
click at [34, 68] on font "Expresión matemática" at bounding box center [60, 65] width 64 height 6
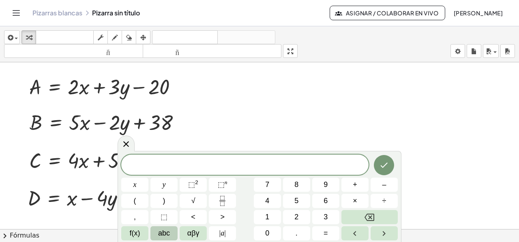
click at [171, 235] on button "abc" at bounding box center [163, 233] width 27 height 14
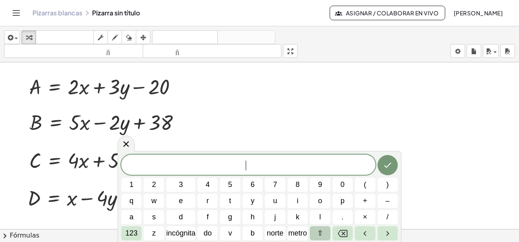
click at [320, 231] on font "⇧" at bounding box center [320, 233] width 6 height 8
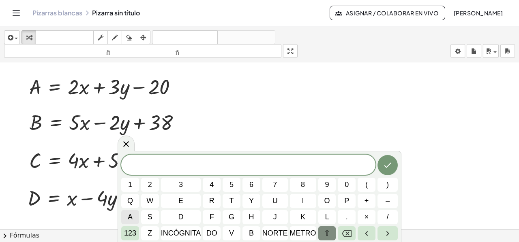
click at [132, 215] on span "a" at bounding box center [130, 217] width 5 height 11
click at [365, 201] on span "+" at bounding box center [366, 201] width 4 height 11
click at [205, 230] on button "do" at bounding box center [212, 233] width 18 height 14
click at [131, 239] on button "123" at bounding box center [130, 233] width 18 height 14
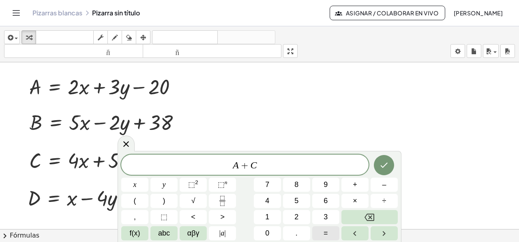
click at [327, 230] on span "=" at bounding box center [325, 233] width 4 height 11
click at [162, 237] on span "abc" at bounding box center [164, 233] width 12 height 11
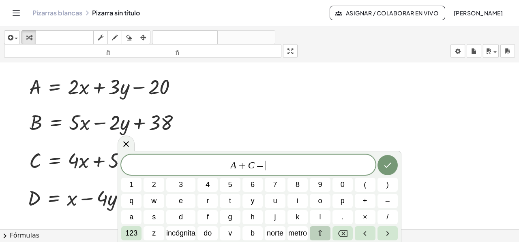
click at [321, 228] on span "⇧" at bounding box center [320, 233] width 6 height 11
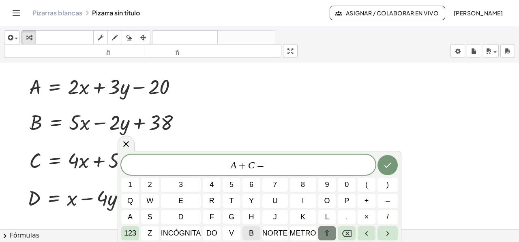
click at [249, 230] on font "b" at bounding box center [251, 233] width 5 height 8
click at [367, 196] on span "+" at bounding box center [366, 201] width 4 height 11
click at [184, 216] on button "d" at bounding box center [181, 217] width 40 height 14
click at [381, 171] on button "Hecho" at bounding box center [387, 165] width 20 height 20
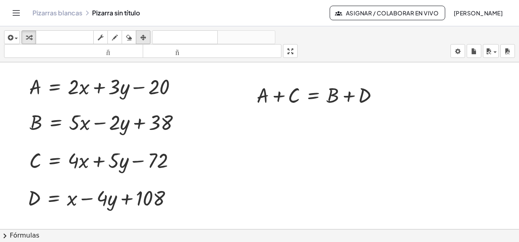
click at [147, 38] on div "button" at bounding box center [143, 37] width 11 height 10
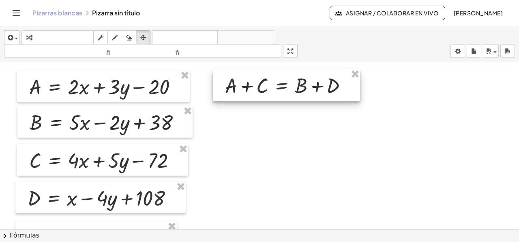
drag, startPoint x: 269, startPoint y: 94, endPoint x: 246, endPoint y: 88, distance: 23.8
click at [246, 88] on div at bounding box center [286, 85] width 147 height 32
click at [303, 141] on div at bounding box center [259, 189] width 519 height 334
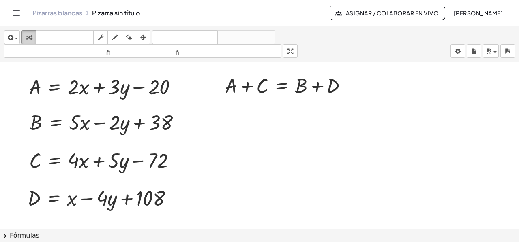
click at [23, 38] on button "transformar" at bounding box center [28, 37] width 15 height 14
drag, startPoint x: 36, startPoint y: 88, endPoint x: 232, endPoint y: 92, distance: 195.7
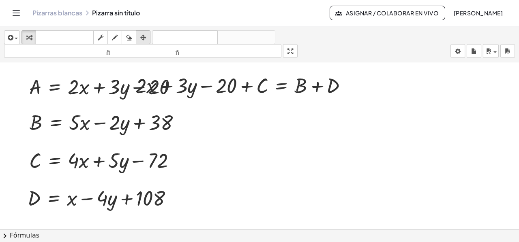
click at [143, 36] on icon "button" at bounding box center [143, 38] width 6 height 10
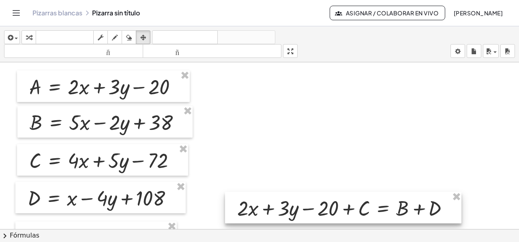
drag, startPoint x: 245, startPoint y: 94, endPoint x: 344, endPoint y: 204, distance: 148.6
click at [346, 216] on div at bounding box center [343, 208] width 236 height 32
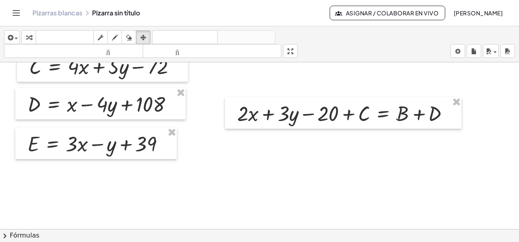
scroll to position [162, 0]
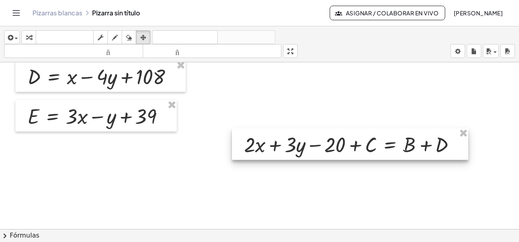
drag, startPoint x: 316, startPoint y: 107, endPoint x: 323, endPoint y: 156, distance: 48.8
click at [323, 156] on div at bounding box center [350, 144] width 236 height 32
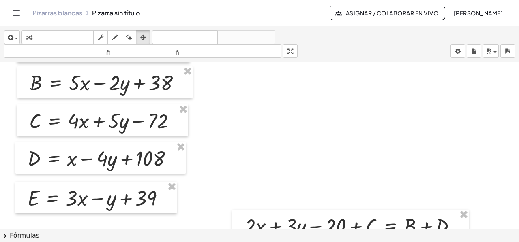
scroll to position [81, 0]
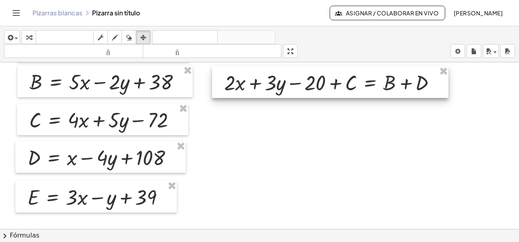
drag, startPoint x: 340, startPoint y: 217, endPoint x: 317, endPoint y: 90, distance: 128.8
click at [319, 75] on div at bounding box center [330, 82] width 236 height 32
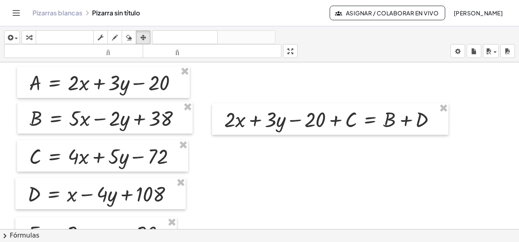
scroll to position [0, 0]
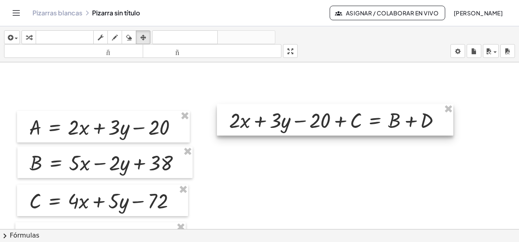
drag, startPoint x: 286, startPoint y: 119, endPoint x: 316, endPoint y: 118, distance: 29.6
click at [316, 118] on div at bounding box center [335, 120] width 236 height 32
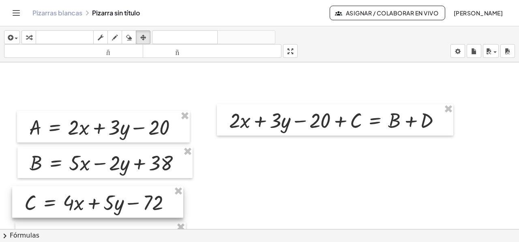
drag, startPoint x: 35, startPoint y: 206, endPoint x: 30, endPoint y: 207, distance: 5.1
click at [30, 207] on div at bounding box center [97, 202] width 171 height 32
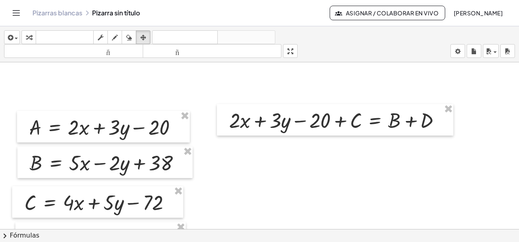
click at [246, 193] on div at bounding box center [259, 229] width 519 height 334
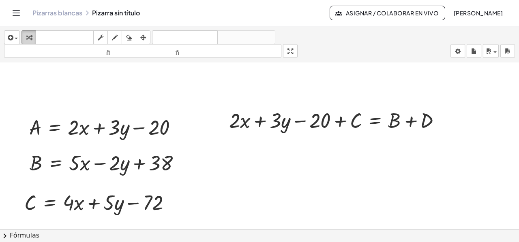
click at [32, 33] on div "button" at bounding box center [28, 37] width 11 height 10
drag, startPoint x: 30, startPoint y: 202, endPoint x: 355, endPoint y: 124, distance: 334.7
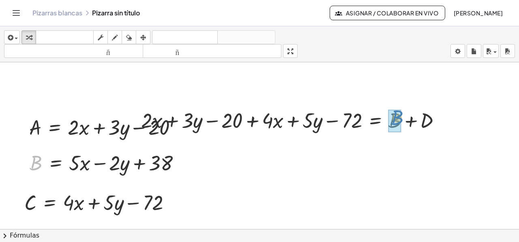
drag, startPoint x: 32, startPoint y: 168, endPoint x: 393, endPoint y: 123, distance: 363.8
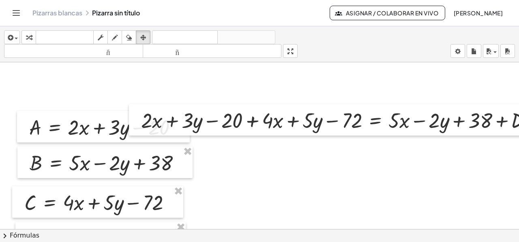
drag, startPoint x: 143, startPoint y: 34, endPoint x: 167, endPoint y: 84, distance: 54.9
click at [143, 35] on icon "button" at bounding box center [143, 38] width 6 height 10
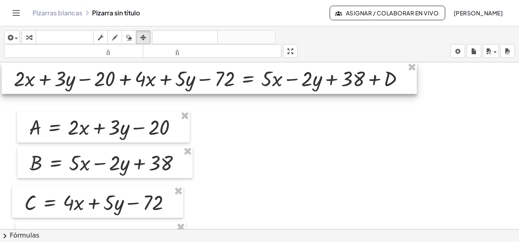
drag, startPoint x: 194, startPoint y: 126, endPoint x: 67, endPoint y: 82, distance: 134.4
click at [67, 82] on div at bounding box center [209, 78] width 415 height 32
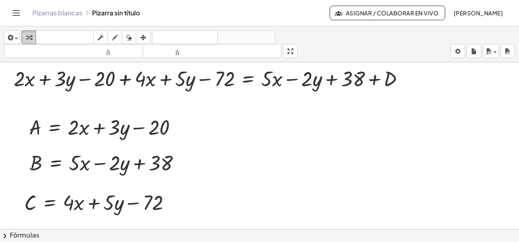
click at [29, 38] on icon "button" at bounding box center [29, 38] width 6 height 10
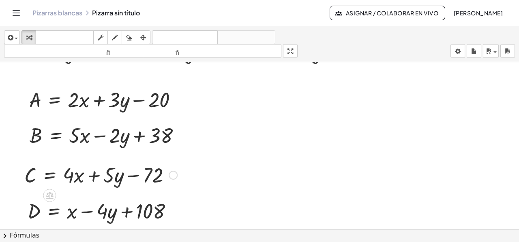
scroll to position [41, 0]
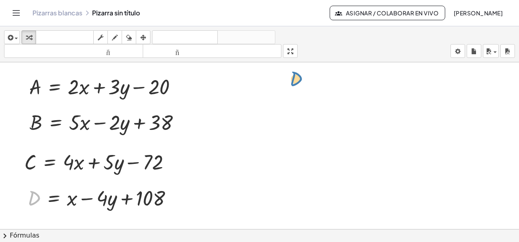
drag, startPoint x: 34, startPoint y: 201, endPoint x: 296, endPoint y: 85, distance: 286.8
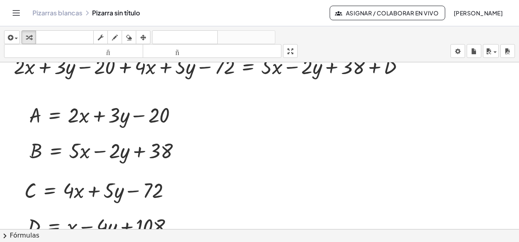
scroll to position [0, 0]
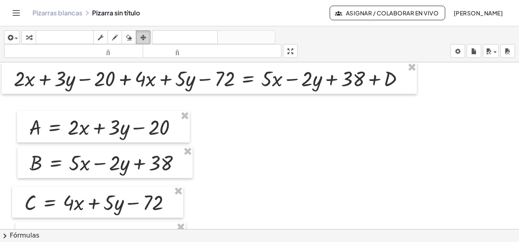
click at [143, 39] on icon "button" at bounding box center [143, 38] width 6 height 10
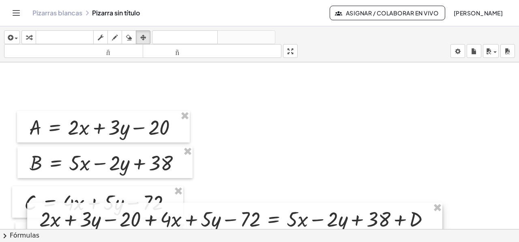
drag, startPoint x: 230, startPoint y: 87, endPoint x: 254, endPoint y: 225, distance: 140.1
click at [255, 227] on div "A = + · 2 · x + · 3 · y − 20 B = + · 5 · x − · 2 · y + 38 C = + · 4 · x + · 5 ·…" at bounding box center [259, 145] width 519 height 167
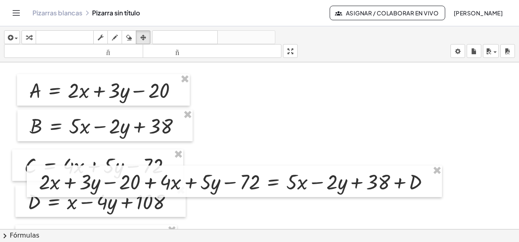
scroll to position [122, 0]
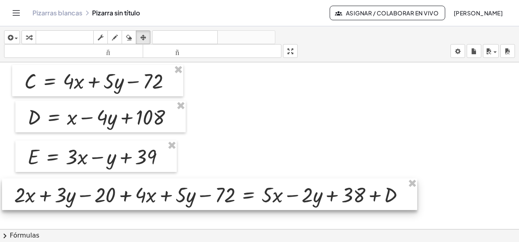
drag, startPoint x: 257, startPoint y: 111, endPoint x: 232, endPoint y: 208, distance: 99.9
click at [232, 209] on div at bounding box center [209, 195] width 415 height 32
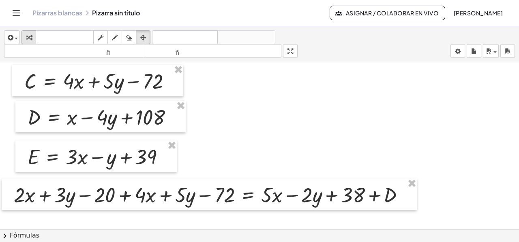
click at [32, 37] on div "button" at bounding box center [28, 37] width 11 height 10
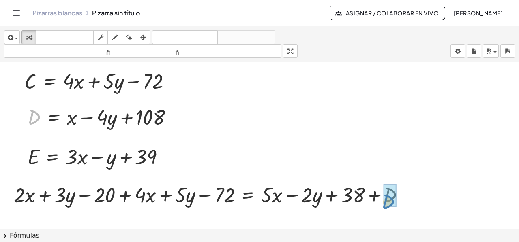
drag, startPoint x: 38, startPoint y: 114, endPoint x: 392, endPoint y: 199, distance: 363.7
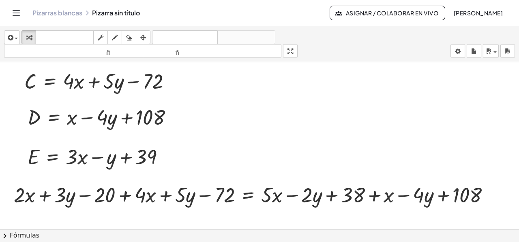
scroll to position [161, 0]
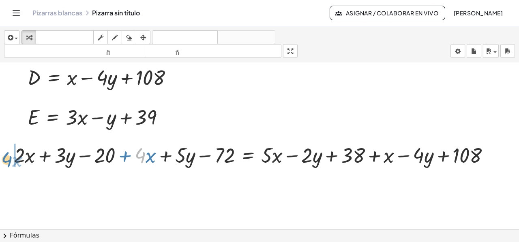
drag, startPoint x: 144, startPoint y: 160, endPoint x: 11, endPoint y: 164, distance: 133.4
click at [11, 164] on div "+ A + C = + B + D + · 2 · x + · 3 · y − 20 + C = + B + D + · 2 · x + · 3 · y − …" at bounding box center [252, 155] width 500 height 32
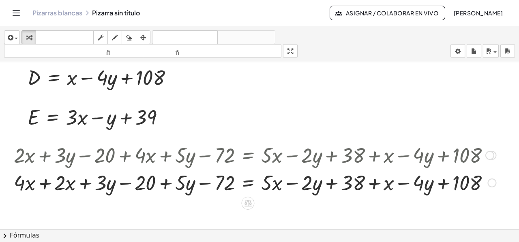
drag, startPoint x: 45, startPoint y: 184, endPoint x: 75, endPoint y: 212, distance: 40.7
click at [45, 184] on div at bounding box center [255, 183] width 490 height 28
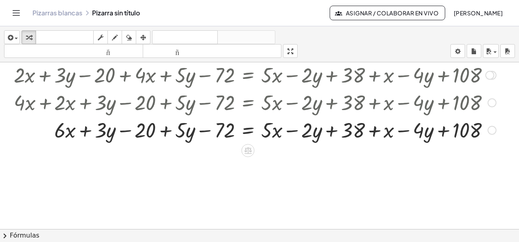
scroll to position [242, 0]
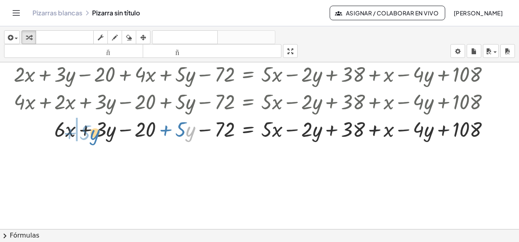
drag, startPoint x: 191, startPoint y: 132, endPoint x: 96, endPoint y: 135, distance: 95.7
click at [96, 135] on div at bounding box center [255, 129] width 490 height 28
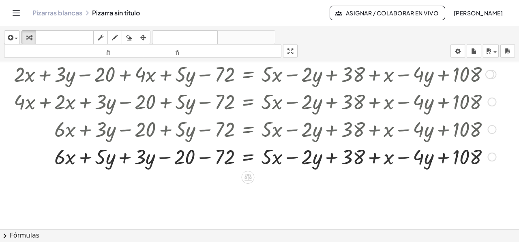
drag, startPoint x: 126, startPoint y: 155, endPoint x: 156, endPoint y: 182, distance: 40.2
click at [126, 156] on div at bounding box center [255, 157] width 490 height 28
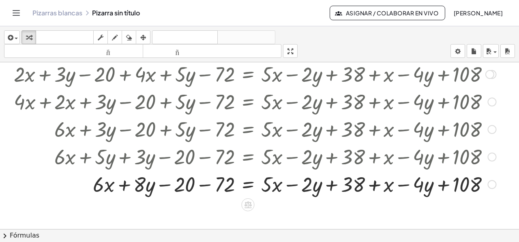
click at [205, 185] on div at bounding box center [255, 184] width 490 height 28
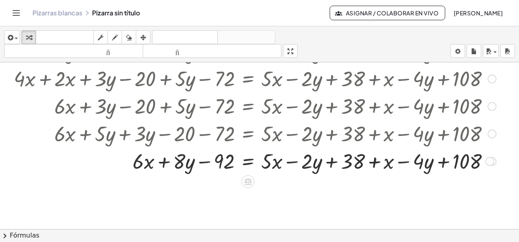
scroll to position [283, 0]
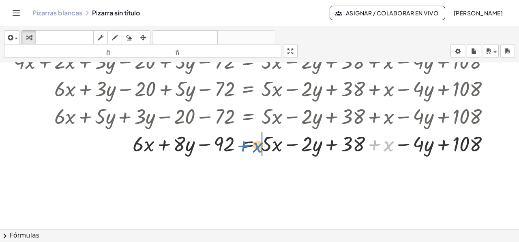
drag, startPoint x: 388, startPoint y: 147, endPoint x: 257, endPoint y: 148, distance: 130.9
click at [257, 148] on div at bounding box center [255, 144] width 490 height 28
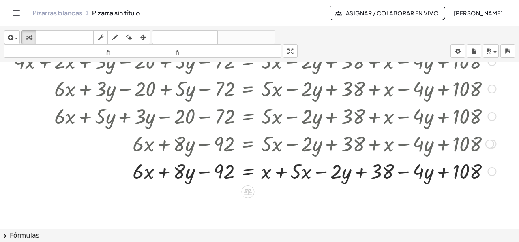
click at [280, 171] on div at bounding box center [255, 171] width 490 height 28
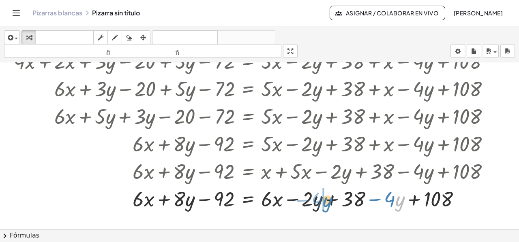
drag, startPoint x: 395, startPoint y: 201, endPoint x: 322, endPoint y: 201, distance: 72.9
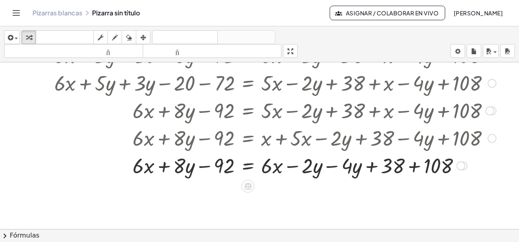
scroll to position [323, 0]
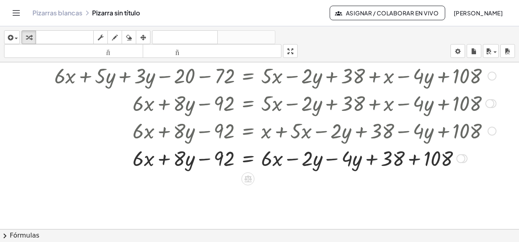
click at [331, 159] on div at bounding box center [255, 158] width 490 height 28
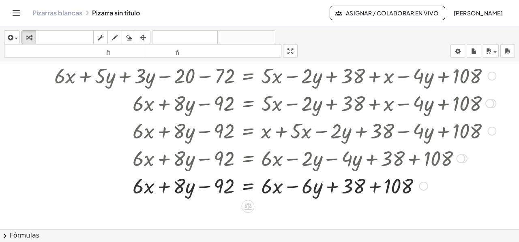
click at [376, 185] on div at bounding box center [255, 186] width 490 height 28
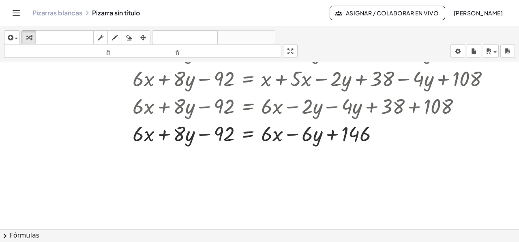
scroll to position [382, 0]
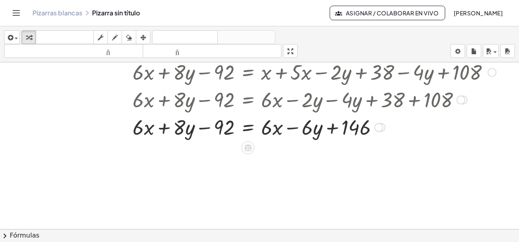
click at [247, 129] on div at bounding box center [255, 127] width 490 height 28
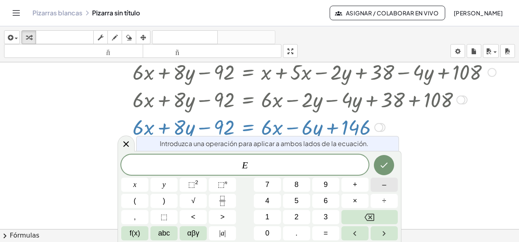
click at [378, 184] on button "–" at bounding box center [383, 185] width 27 height 14
click at [321, 202] on button "6" at bounding box center [325, 201] width 27 height 14
click at [128, 190] on button "x" at bounding box center [134, 185] width 27 height 14
click at [381, 169] on icon "Hecho" at bounding box center [384, 165] width 10 height 10
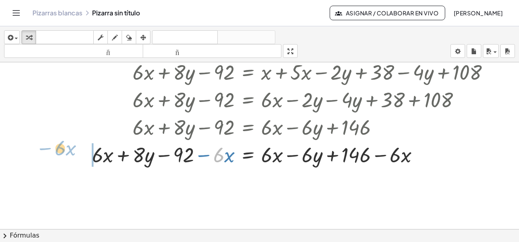
drag, startPoint x: 222, startPoint y: 155, endPoint x: 69, endPoint y: 161, distance: 152.9
click at [64, 151] on div at bounding box center [255, 155] width 490 height 28
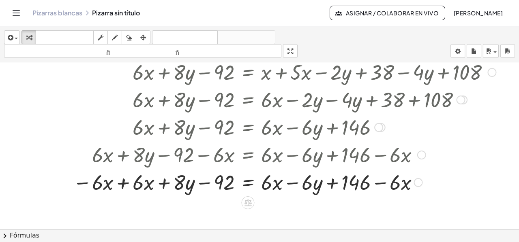
click at [120, 185] on div at bounding box center [255, 182] width 490 height 28
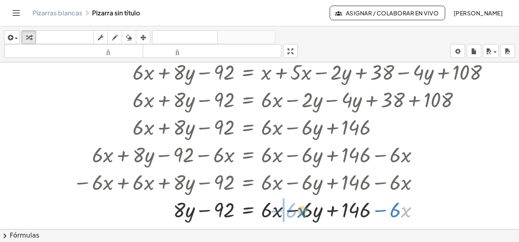
drag, startPoint x: 402, startPoint y: 210, endPoint x: 297, endPoint y: 210, distance: 104.1
click at [297, 210] on div at bounding box center [255, 210] width 490 height 28
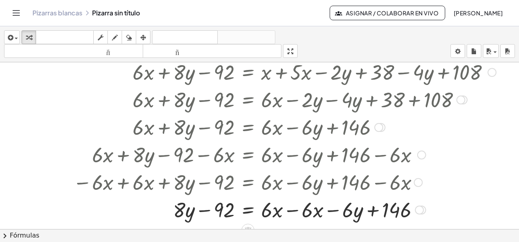
drag, startPoint x: 293, startPoint y: 209, endPoint x: 367, endPoint y: 199, distance: 74.8
click at [293, 209] on div at bounding box center [255, 210] width 490 height 28
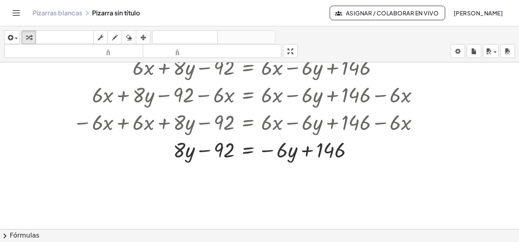
scroll to position [463, 0]
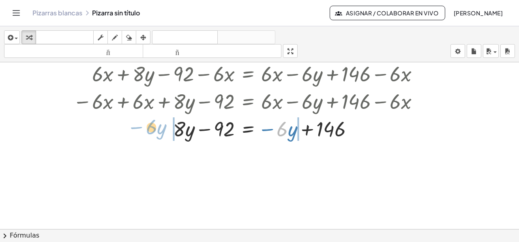
drag, startPoint x: 285, startPoint y: 134, endPoint x: 154, endPoint y: 132, distance: 130.9
click at [154, 132] on div at bounding box center [255, 129] width 490 height 28
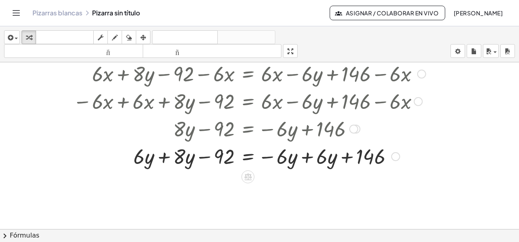
click at [307, 157] on div at bounding box center [255, 156] width 490 height 28
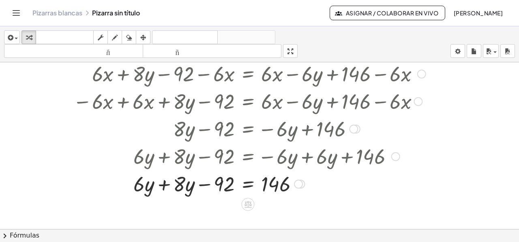
click at [165, 187] on div at bounding box center [255, 184] width 490 height 28
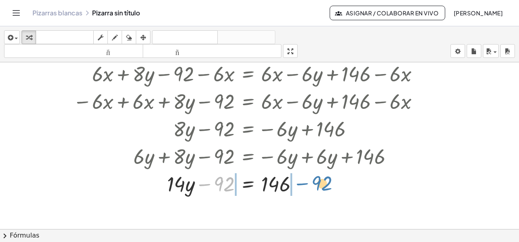
drag, startPoint x: 221, startPoint y: 186, endPoint x: 318, endPoint y: 185, distance: 97.6
click at [318, 185] on div at bounding box center [255, 184] width 490 height 28
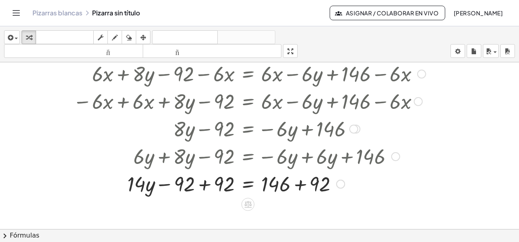
drag, startPoint x: 300, startPoint y: 186, endPoint x: 284, endPoint y: 188, distance: 16.3
click at [300, 186] on div at bounding box center [255, 184] width 490 height 28
click at [205, 186] on div at bounding box center [255, 184] width 490 height 28
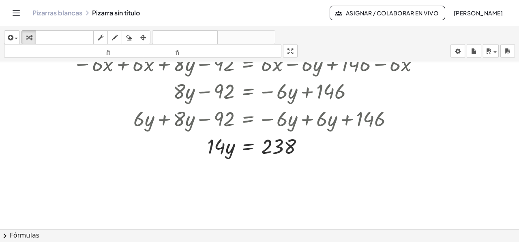
scroll to position [504, 0]
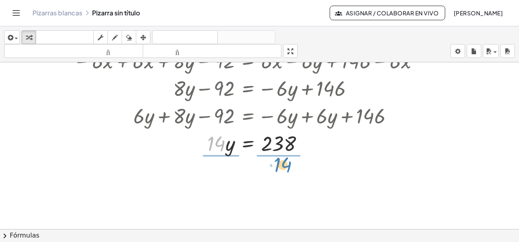
drag, startPoint x: 220, startPoint y: 146, endPoint x: 288, endPoint y: 167, distance: 70.5
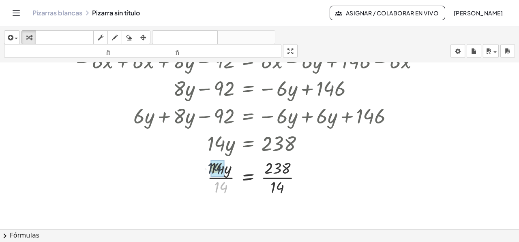
drag, startPoint x: 223, startPoint y: 185, endPoint x: 216, endPoint y: 165, distance: 21.0
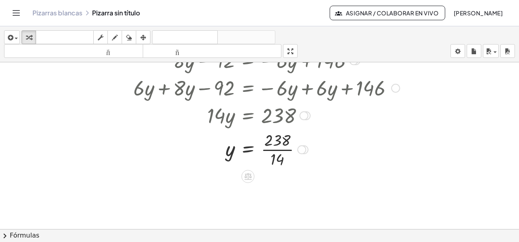
scroll to position [544, 0]
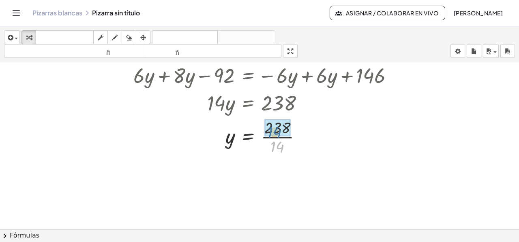
drag, startPoint x: 281, startPoint y: 147, endPoint x: 278, endPoint y: 132, distance: 14.9
click at [247, 138] on div at bounding box center [255, 136] width 490 height 27
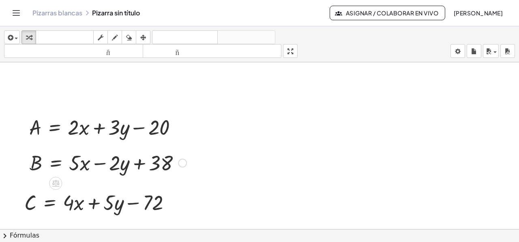
scroll to position [41, 0]
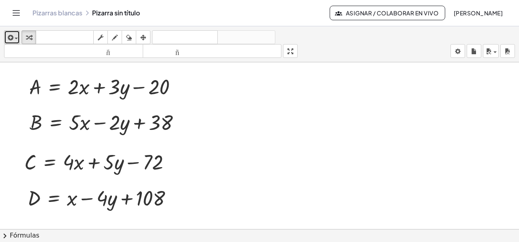
click at [12, 35] on icon "button" at bounding box center [9, 38] width 7 height 10
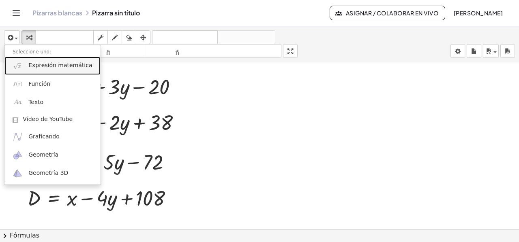
click at [49, 66] on font "Expresión matemática" at bounding box center [60, 65] width 64 height 6
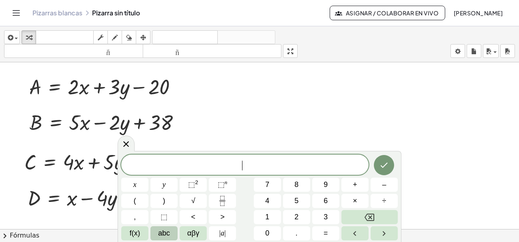
click at [164, 233] on span "abc" at bounding box center [164, 233] width 12 height 11
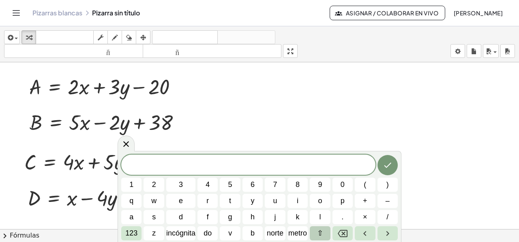
click at [313, 231] on button "⇧" at bounding box center [320, 233] width 20 height 14
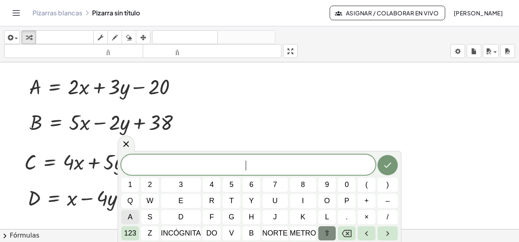
click at [134, 217] on button "a" at bounding box center [130, 217] width 18 height 14
click at [368, 201] on span "+" at bounding box center [366, 201] width 4 height 11
click at [254, 233] on button "b" at bounding box center [251, 233] width 18 height 14
click at [127, 237] on font "123" at bounding box center [130, 233] width 12 height 8
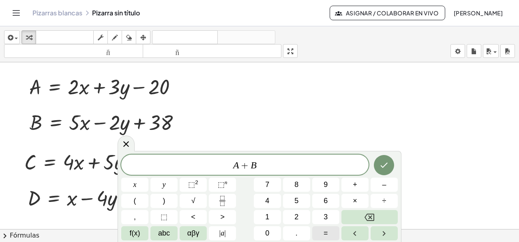
click at [329, 231] on button "=" at bounding box center [325, 233] width 27 height 14
click at [170, 231] on button "abc" at bounding box center [163, 233] width 27 height 14
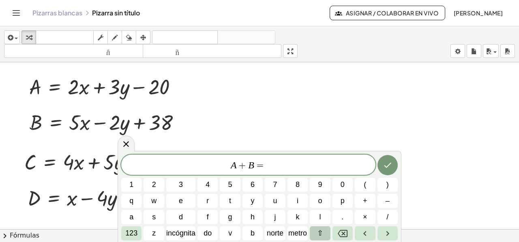
click at [321, 233] on font "⇧" at bounding box center [320, 233] width 6 height 8
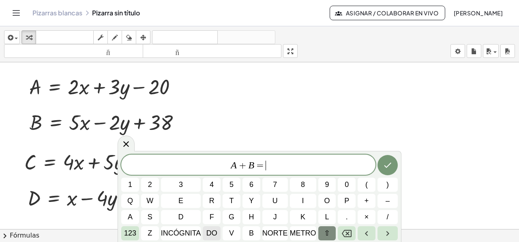
click at [214, 232] on font "do" at bounding box center [211, 233] width 11 height 8
click at [369, 201] on button "+" at bounding box center [366, 201] width 18 height 14
click at [185, 216] on button "d" at bounding box center [181, 217] width 40 height 14
click at [389, 165] on icon "Hecho" at bounding box center [387, 165] width 10 height 10
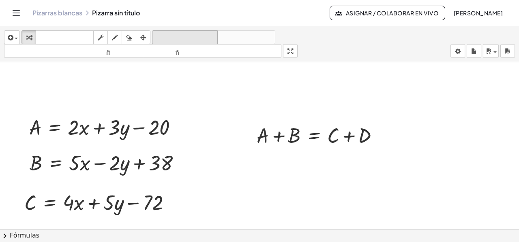
scroll to position [41, 0]
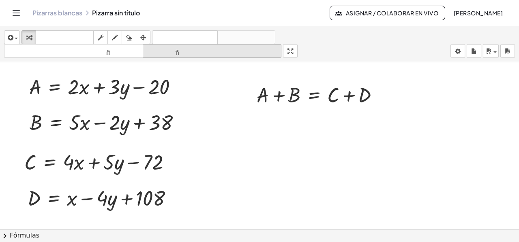
drag, startPoint x: 142, startPoint y: 37, endPoint x: 163, endPoint y: 53, distance: 26.6
click at [143, 39] on icon "button" at bounding box center [143, 38] width 6 height 10
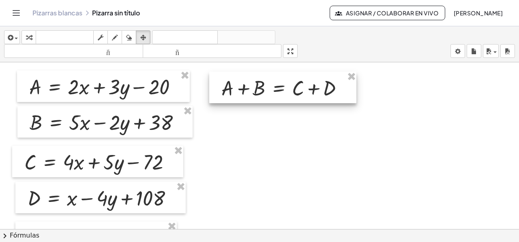
drag, startPoint x: 277, startPoint y: 105, endPoint x: 241, endPoint y: 98, distance: 35.9
click at [241, 98] on div at bounding box center [282, 88] width 147 height 32
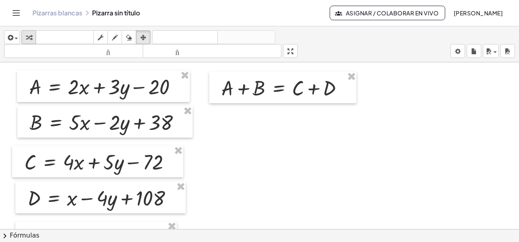
drag, startPoint x: 26, startPoint y: 36, endPoint x: 32, endPoint y: 42, distance: 8.3
click at [26, 36] on icon "button" at bounding box center [29, 38] width 6 height 10
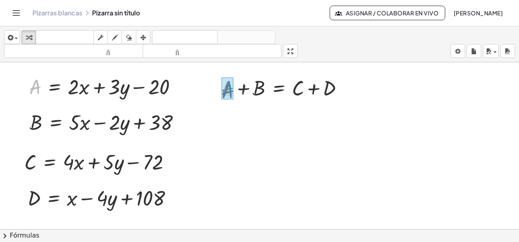
drag, startPoint x: 36, startPoint y: 85, endPoint x: 228, endPoint y: 90, distance: 192.1
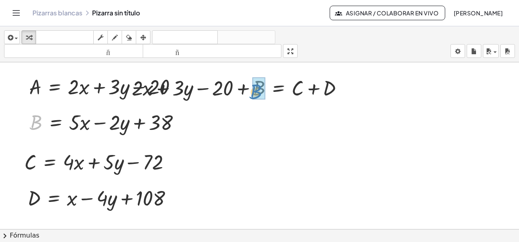
drag, startPoint x: 34, startPoint y: 123, endPoint x: 254, endPoint y: 92, distance: 221.7
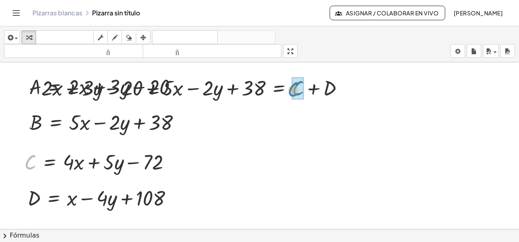
drag, startPoint x: 28, startPoint y: 161, endPoint x: 290, endPoint y: 88, distance: 272.9
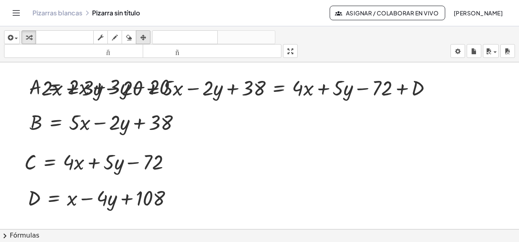
click at [140, 39] on icon "button" at bounding box center [143, 38] width 6 height 10
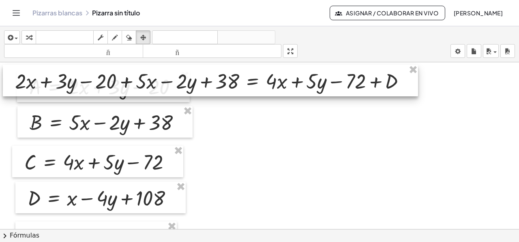
drag, startPoint x: 252, startPoint y: 87, endPoint x: 229, endPoint y: 82, distance: 23.3
click at [229, 82] on div at bounding box center [210, 81] width 415 height 32
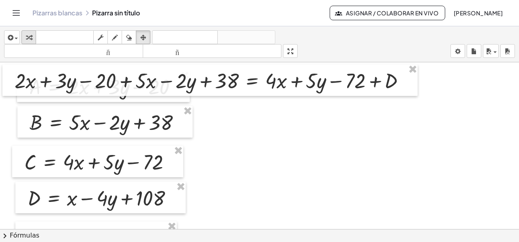
drag, startPoint x: 24, startPoint y: 35, endPoint x: 36, endPoint y: 78, distance: 45.0
click at [24, 35] on div "button" at bounding box center [28, 37] width 11 height 10
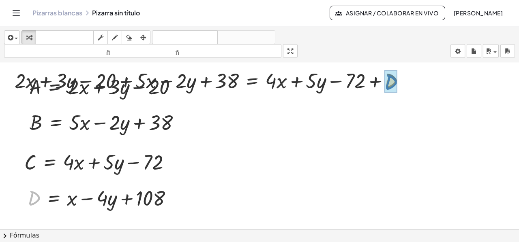
drag, startPoint x: 34, startPoint y: 194, endPoint x: 389, endPoint y: 78, distance: 374.0
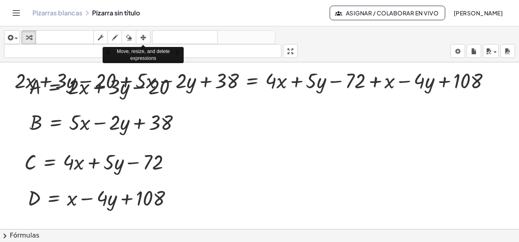
click at [142, 37] on icon "button" at bounding box center [143, 38] width 6 height 10
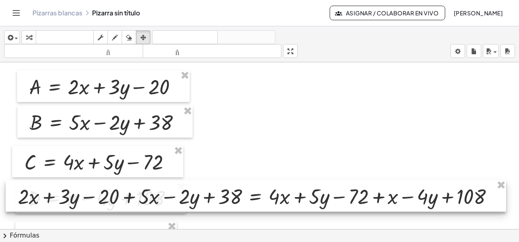
drag, startPoint x: 269, startPoint y: 89, endPoint x: 272, endPoint y: 204, distance: 115.5
click at [272, 204] on div at bounding box center [256, 196] width 500 height 32
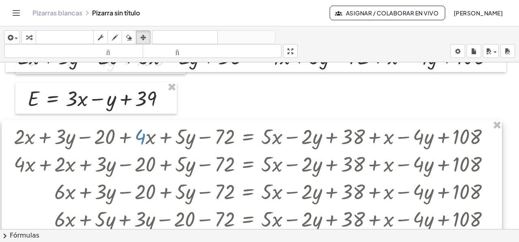
scroll to position [162, 0]
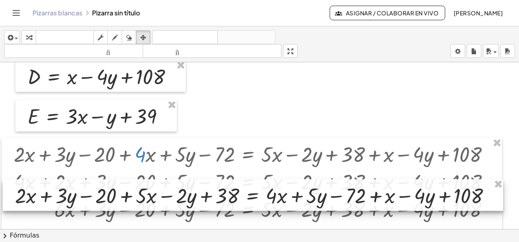
drag, startPoint x: 250, startPoint y: 89, endPoint x: 248, endPoint y: 204, distance: 115.1
click at [248, 204] on div at bounding box center [253, 195] width 500 height 32
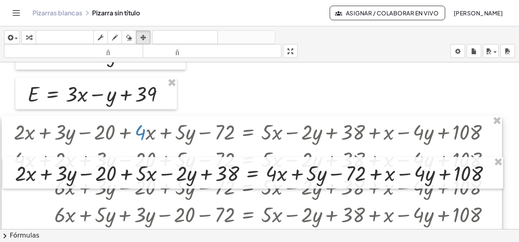
scroll to position [243, 0]
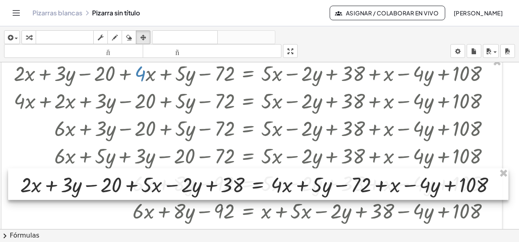
drag, startPoint x: 251, startPoint y: 129, endPoint x: 256, endPoint y: 199, distance: 70.3
click at [256, 199] on div at bounding box center [258, 185] width 500 height 32
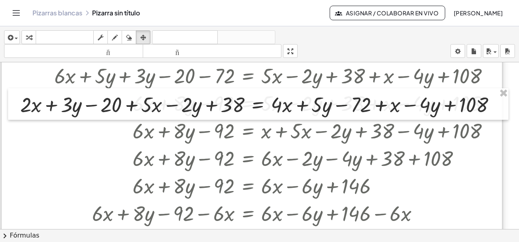
scroll to position [324, 0]
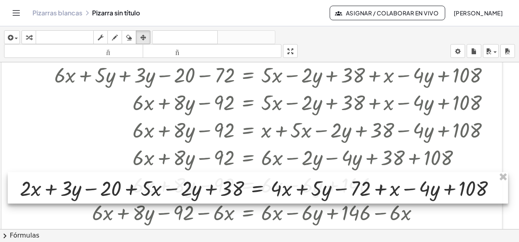
drag, startPoint x: 256, startPoint y: 113, endPoint x: 255, endPoint y: 198, distance: 84.7
click at [255, 198] on div at bounding box center [258, 188] width 500 height 32
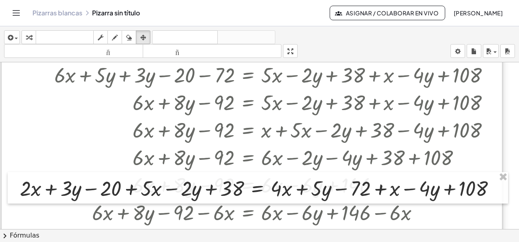
scroll to position [405, 0]
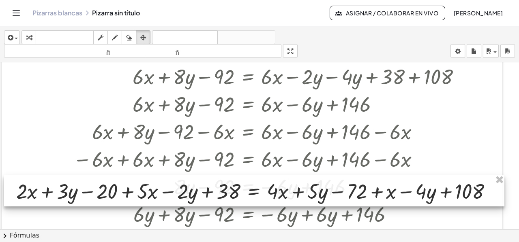
drag, startPoint x: 262, startPoint y: 117, endPoint x: 258, endPoint y: 201, distance: 84.3
click at [258, 201] on div at bounding box center [254, 191] width 500 height 32
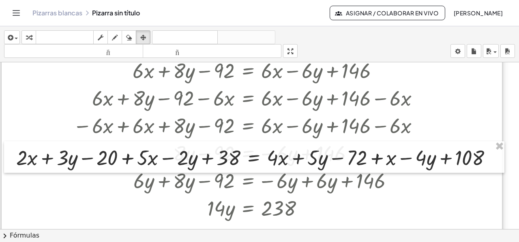
scroll to position [486, 0]
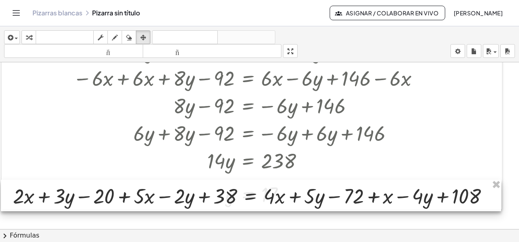
drag, startPoint x: 261, startPoint y: 121, endPoint x: 257, endPoint y: 197, distance: 76.3
click at [257, 205] on div at bounding box center [251, 196] width 500 height 32
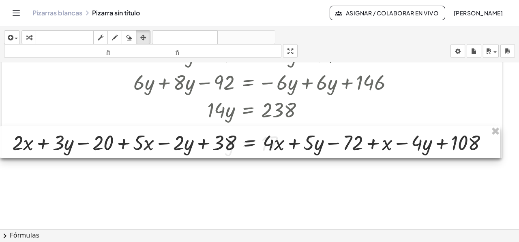
scroll to position [550, 0]
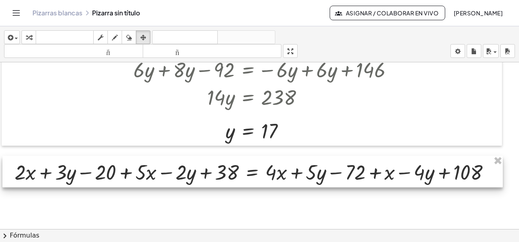
drag, startPoint x: 255, startPoint y: 142, endPoint x: 258, endPoint y: 184, distance: 42.2
click at [258, 184] on div at bounding box center [252, 172] width 500 height 32
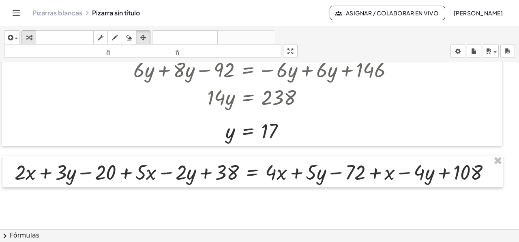
click at [32, 38] on div "button" at bounding box center [28, 37] width 11 height 10
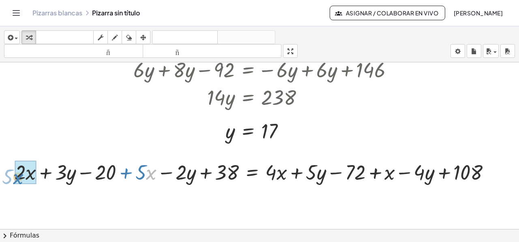
drag, startPoint x: 151, startPoint y: 176, endPoint x: 17, endPoint y: 181, distance: 133.4
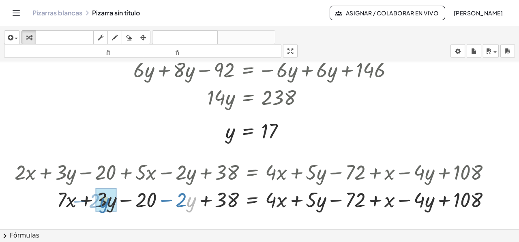
drag, startPoint x: 187, startPoint y: 204, endPoint x: 100, endPoint y: 205, distance: 86.7
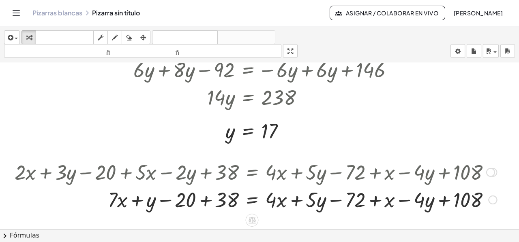
click at [207, 202] on div at bounding box center [256, 200] width 490 height 28
click at [181, 202] on div at bounding box center [256, 200] width 490 height 28
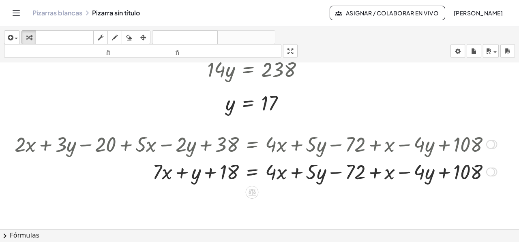
scroll to position [590, 0]
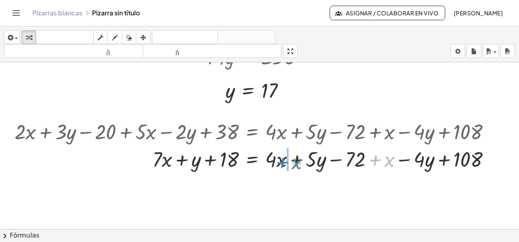
drag, startPoint x: 390, startPoint y: 162, endPoint x: 296, endPoint y: 165, distance: 94.0
click at [296, 165] on div at bounding box center [256, 159] width 490 height 28
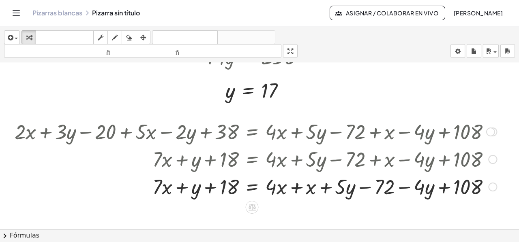
click at [295, 185] on div at bounding box center [256, 187] width 490 height 28
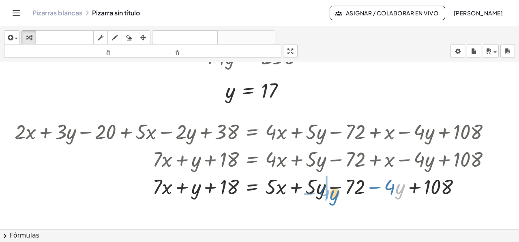
drag, startPoint x: 399, startPoint y: 187, endPoint x: 333, endPoint y: 192, distance: 66.3
click at [333, 192] on div at bounding box center [256, 187] width 490 height 28
click at [335, 188] on div at bounding box center [256, 187] width 490 height 28
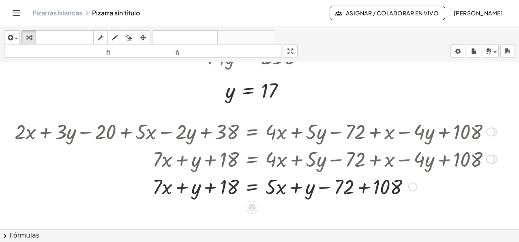
click at [365, 185] on div at bounding box center [256, 187] width 490 height 28
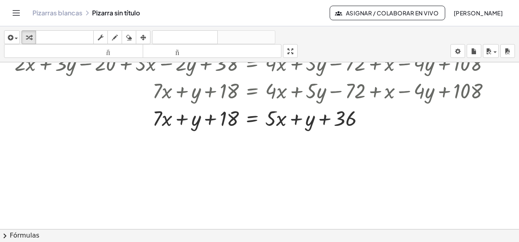
scroll to position [671, 0]
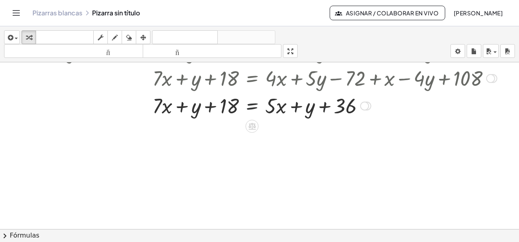
click at [252, 106] on div at bounding box center [256, 106] width 490 height 28
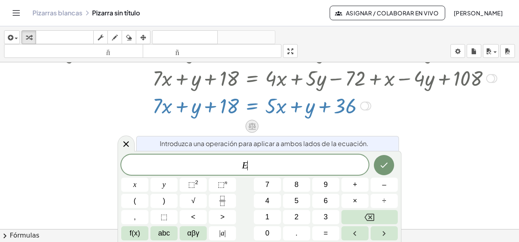
click at [253, 127] on icon at bounding box center [251, 126] width 7 height 7
click at [233, 127] on font "−" at bounding box center [235, 126] width 5 height 9
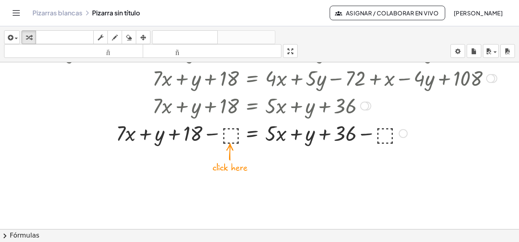
click at [231, 131] on div at bounding box center [256, 133] width 490 height 28
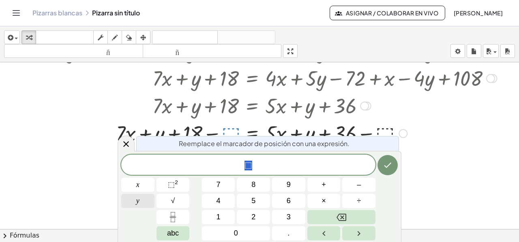
click at [138, 199] on span "y" at bounding box center [137, 201] width 3 height 11
click at [387, 166] on icon "Hecho" at bounding box center [387, 165] width 10 height 10
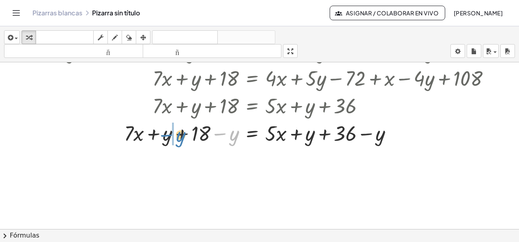
drag, startPoint x: 231, startPoint y: 137, endPoint x: 177, endPoint y: 138, distance: 53.5
click at [177, 138] on div at bounding box center [256, 133] width 490 height 28
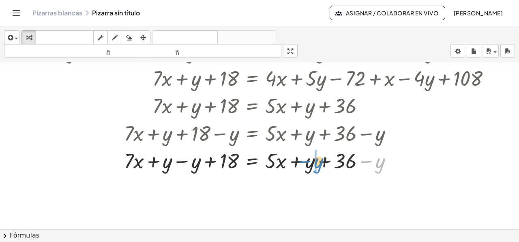
drag, startPoint x: 377, startPoint y: 163, endPoint x: 317, endPoint y: 162, distance: 60.4
click at [317, 162] on div at bounding box center [256, 161] width 490 height 28
click at [323, 162] on div at bounding box center [256, 161] width 490 height 28
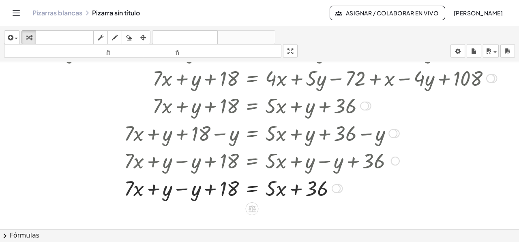
click at [182, 191] on div at bounding box center [256, 188] width 490 height 28
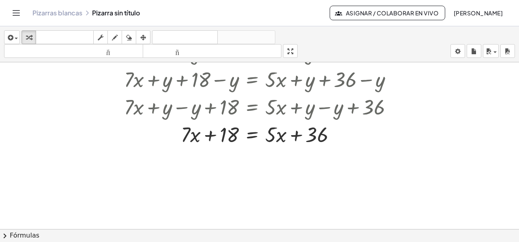
scroll to position [752, 0]
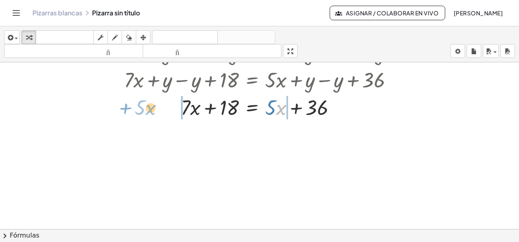
drag, startPoint x: 280, startPoint y: 111, endPoint x: 150, endPoint y: 111, distance: 130.5
click at [150, 111] on div at bounding box center [256, 107] width 490 height 28
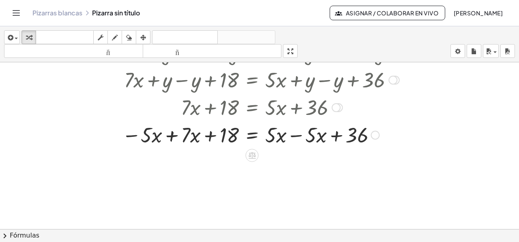
click at [297, 136] on div at bounding box center [256, 135] width 490 height 28
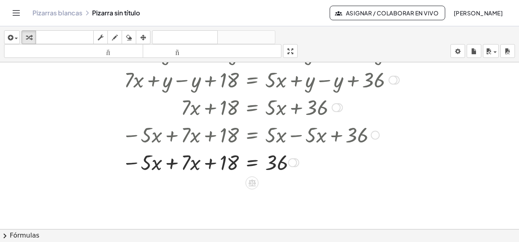
click at [174, 162] on div at bounding box center [256, 162] width 490 height 28
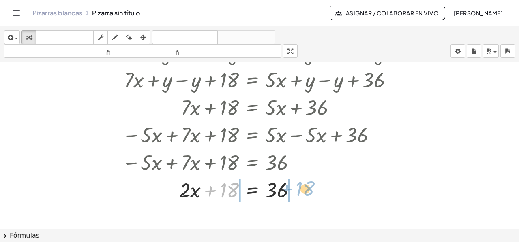
drag, startPoint x: 232, startPoint y: 188, endPoint x: 308, endPoint y: 187, distance: 75.8
click at [308, 187] on div at bounding box center [256, 190] width 490 height 28
click at [309, 187] on div at bounding box center [256, 190] width 490 height 28
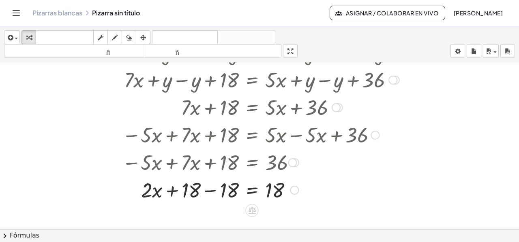
scroll to position [793, 0]
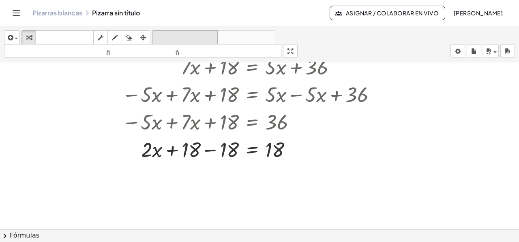
click at [196, 36] on font "deshacer" at bounding box center [185, 38] width 62 height 8
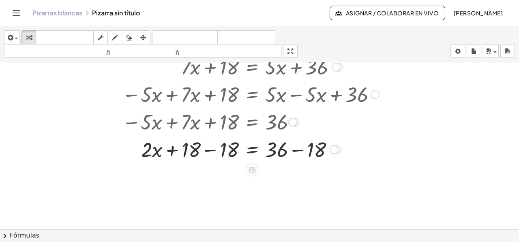
click at [295, 150] on div at bounding box center [277, 149] width 532 height 28
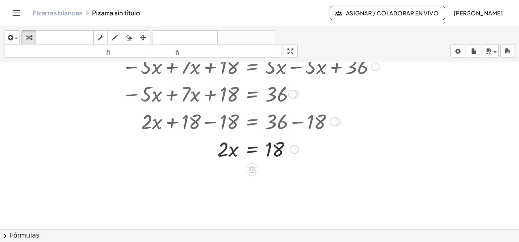
scroll to position [833, 0]
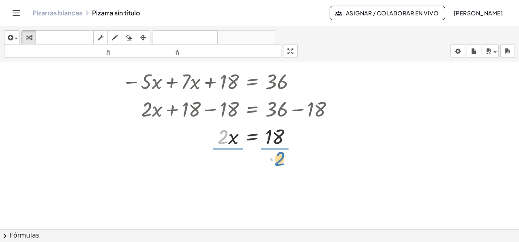
drag, startPoint x: 222, startPoint y: 140, endPoint x: 280, endPoint y: 161, distance: 61.6
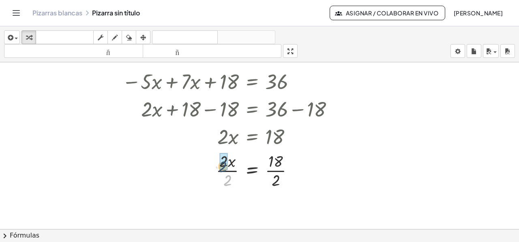
drag, startPoint x: 231, startPoint y: 182, endPoint x: 226, endPoint y: 168, distance: 14.6
drag, startPoint x: 274, startPoint y: 183, endPoint x: 272, endPoint y: 170, distance: 13.1
click at [272, 170] on div at bounding box center [256, 170] width 490 height 41
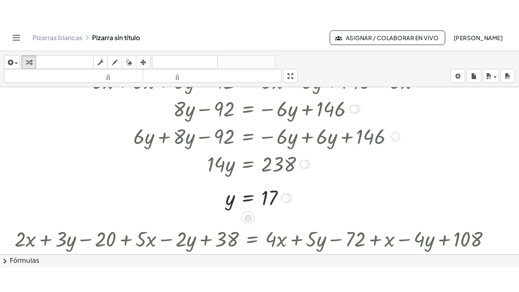
scroll to position [521, 0]
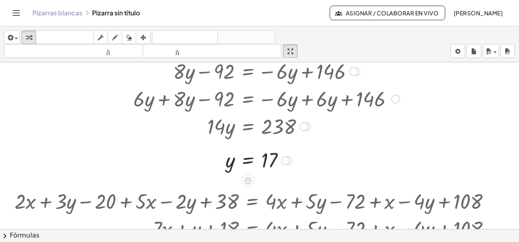
drag, startPoint x: 295, startPoint y: 51, endPoint x: 294, endPoint y: 100, distance: 48.6
click at [295, 100] on div "insertar Seleccione uno: Expresión matemática Función Texto Vídeo de YouTube Gr…" at bounding box center [259, 134] width 519 height 216
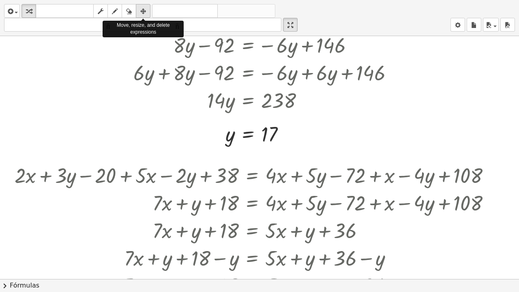
click at [141, 11] on icon "button" at bounding box center [143, 11] width 6 height 10
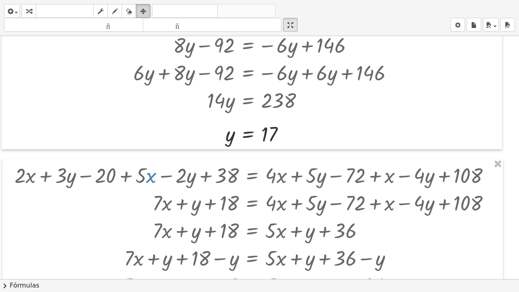
click at [142, 7] on icon "button" at bounding box center [143, 11] width 6 height 10
drag, startPoint x: 28, startPoint y: 13, endPoint x: 58, endPoint y: 38, distance: 38.5
click at [28, 13] on icon "button" at bounding box center [29, 11] width 6 height 10
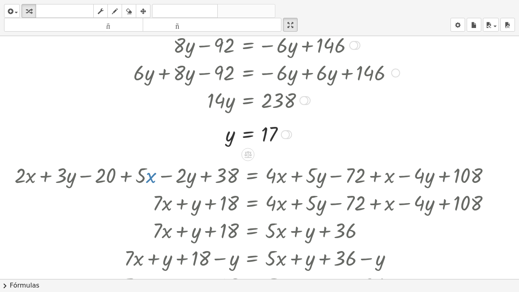
click at [286, 133] on div at bounding box center [285, 134] width 9 height 9
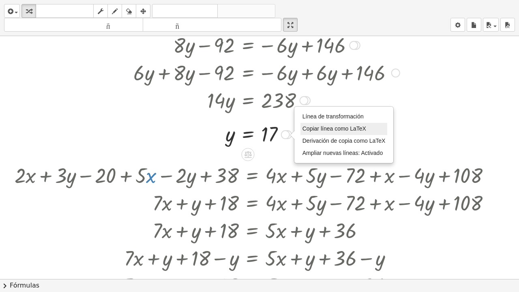
click at [336, 126] on font "Copiar línea como LaTeX" at bounding box center [334, 128] width 64 height 6
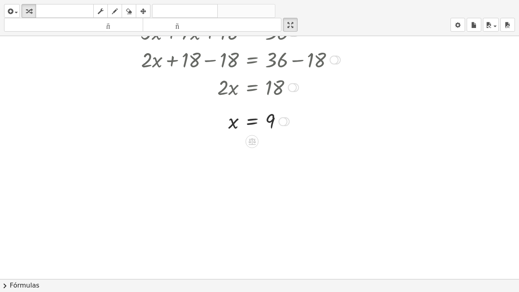
scroll to position [858, 0]
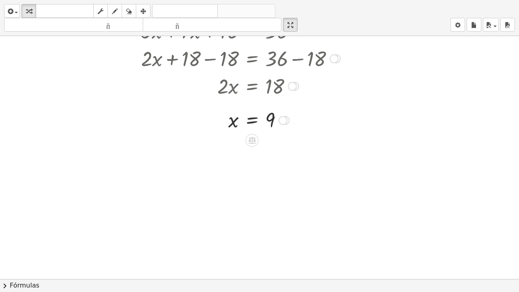
drag, startPoint x: 286, startPoint y: 118, endPoint x: 286, endPoint y: 122, distance: 4.1
click at [286, 118] on div at bounding box center [282, 120] width 9 height 9
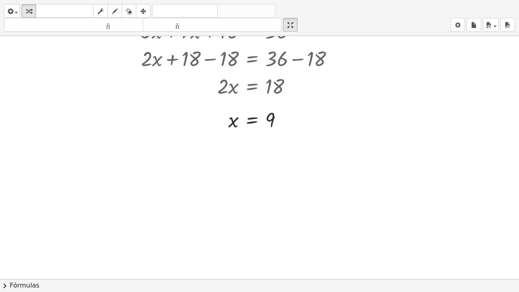
drag, startPoint x: 280, startPoint y: 165, endPoint x: 227, endPoint y: 164, distance: 53.5
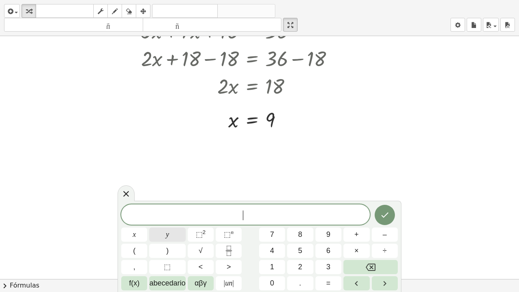
click at [160, 237] on button "y" at bounding box center [167, 234] width 36 height 14
click at [331, 242] on button "=" at bounding box center [328, 283] width 26 height 14
click at [268, 242] on button "1" at bounding box center [272, 267] width 26 height 14
click at [276, 236] on button "7" at bounding box center [272, 234] width 26 height 14
click at [387, 212] on icon "Hecho" at bounding box center [385, 215] width 10 height 10
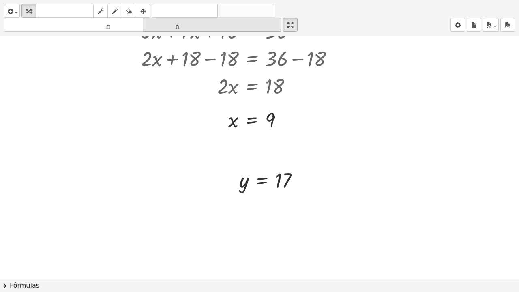
drag, startPoint x: 146, startPoint y: 12, endPoint x: 159, endPoint y: 28, distance: 20.4
click at [146, 13] on div "button" at bounding box center [143, 11] width 11 height 10
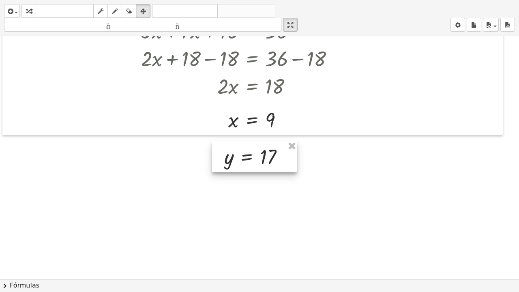
drag, startPoint x: 251, startPoint y: 169, endPoint x: 236, endPoint y: 145, distance: 27.9
click at [236, 145] on div at bounding box center [254, 156] width 85 height 31
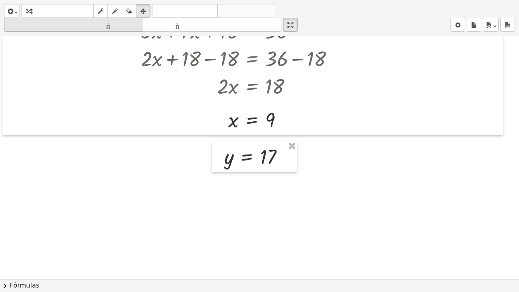
click at [26, 8] on div "button" at bounding box center [28, 11] width 11 height 10
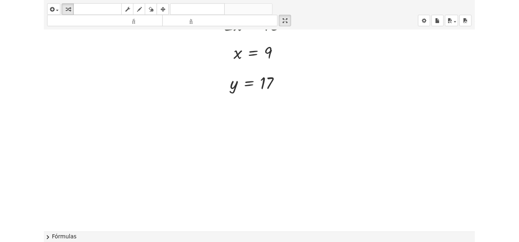
scroll to position [939, 0]
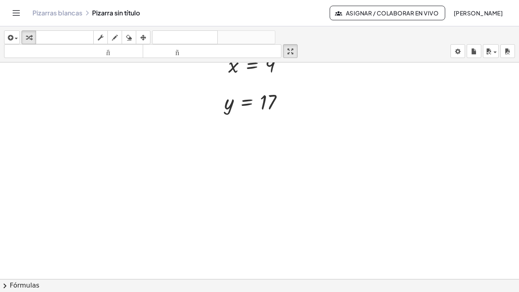
click at [292, 0] on html "Actividades matemáticas fáciles de comprender Empezar Banco de actividades Trab…" at bounding box center [259, 146] width 519 height 292
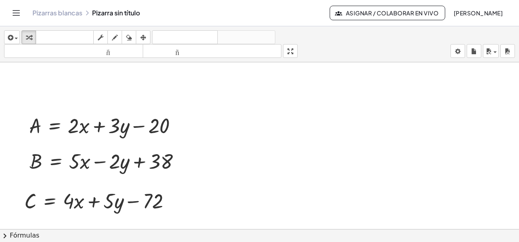
scroll to position [0, 0]
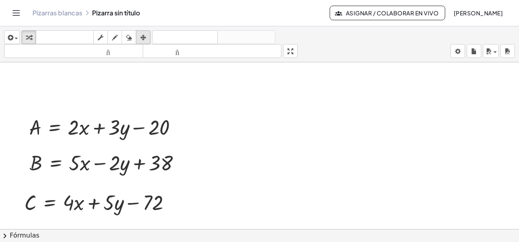
click at [149, 34] on button "arreglar" at bounding box center [143, 37] width 15 height 14
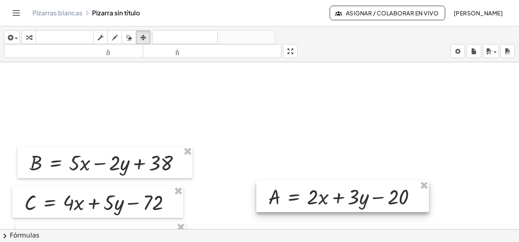
drag, startPoint x: 146, startPoint y: 125, endPoint x: 380, endPoint y: 187, distance: 242.2
click at [384, 194] on div at bounding box center [342, 197] width 173 height 32
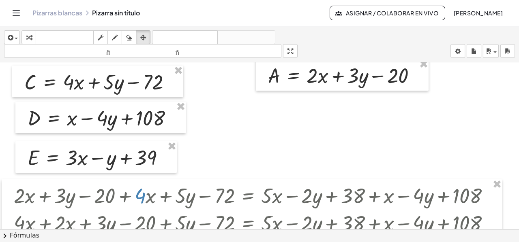
scroll to position [122, 0]
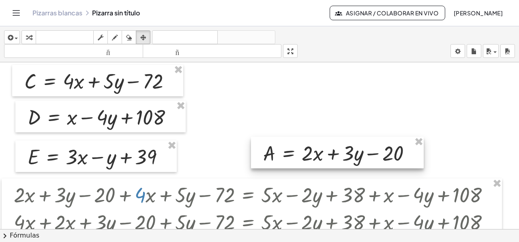
drag, startPoint x: 309, startPoint y: 83, endPoint x: 304, endPoint y: 162, distance: 78.7
click at [304, 162] on div at bounding box center [337, 153] width 173 height 32
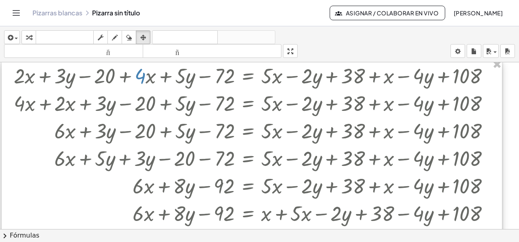
scroll to position [203, 0]
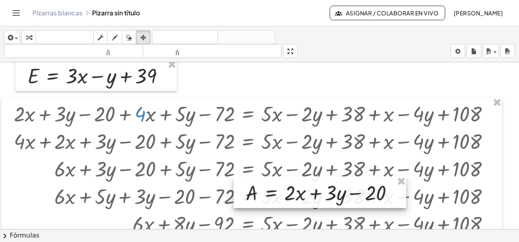
drag, startPoint x: 293, startPoint y: 69, endPoint x: 276, endPoint y: 183, distance: 114.6
click at [276, 190] on div at bounding box center [319, 193] width 173 height 32
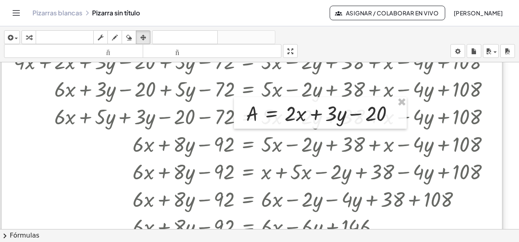
scroll to position [284, 0]
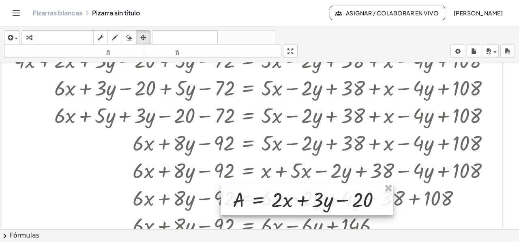
drag, startPoint x: 287, startPoint y: 107, endPoint x: 274, endPoint y: 195, distance: 88.5
click at [274, 195] on div at bounding box center [306, 200] width 173 height 32
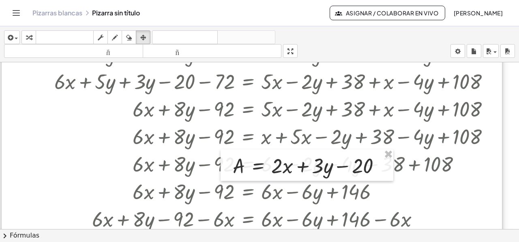
scroll to position [405, 0]
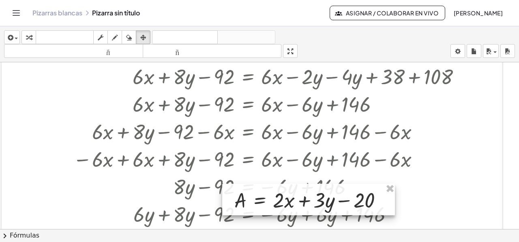
drag, startPoint x: 252, startPoint y: 87, endPoint x: 253, endPoint y: 203, distance: 115.9
click at [254, 209] on div at bounding box center [308, 200] width 173 height 32
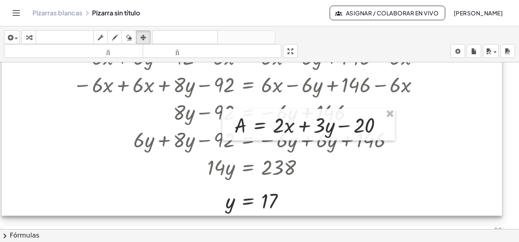
scroll to position [527, 0]
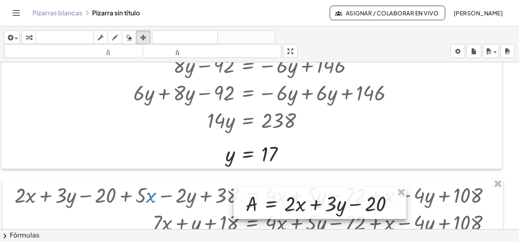
drag, startPoint x: 255, startPoint y: 88, endPoint x: 267, endPoint y: 211, distance: 124.1
click at [267, 212] on div at bounding box center [319, 204] width 173 height 32
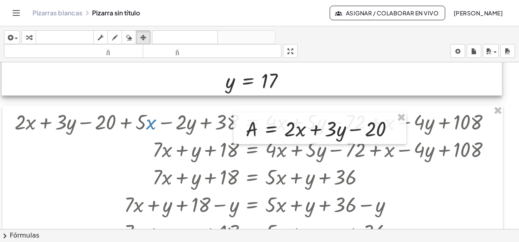
scroll to position [648, 0]
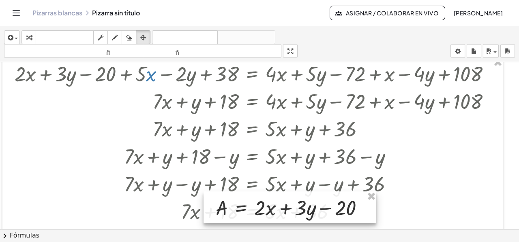
drag, startPoint x: 279, startPoint y: 85, endPoint x: 249, endPoint y: 213, distance: 130.7
click at [249, 213] on div at bounding box center [289, 208] width 173 height 32
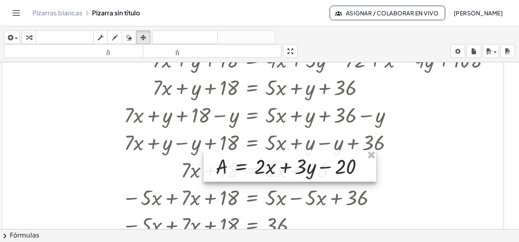
scroll to position [770, 0]
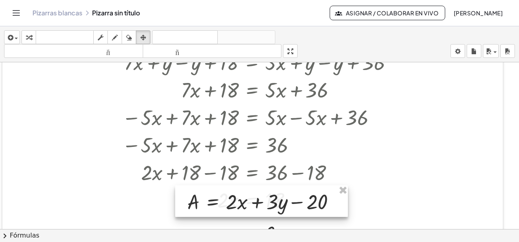
drag, startPoint x: 259, startPoint y: 90, endPoint x: 231, endPoint y: 205, distance: 118.9
click at [231, 205] on div at bounding box center [261, 202] width 173 height 32
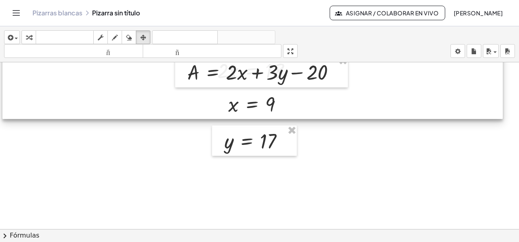
scroll to position [851, 0]
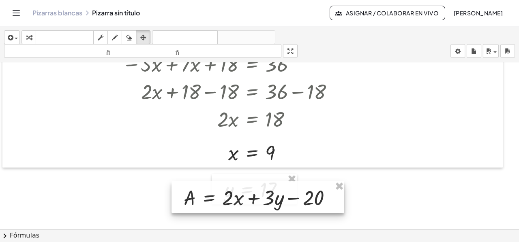
drag, startPoint x: 222, startPoint y: 121, endPoint x: 245, endPoint y: 167, distance: 50.7
click at [218, 198] on div at bounding box center [257, 198] width 173 height 32
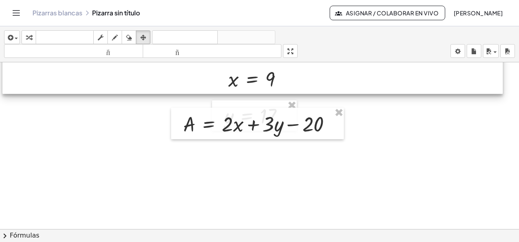
scroll to position [932, 0]
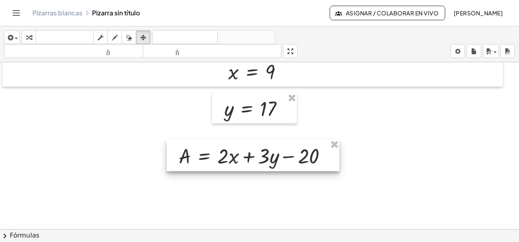
drag, startPoint x: 241, startPoint y: 119, endPoint x: 237, endPoint y: 158, distance: 39.6
click at [237, 158] on div at bounding box center [253, 156] width 173 height 32
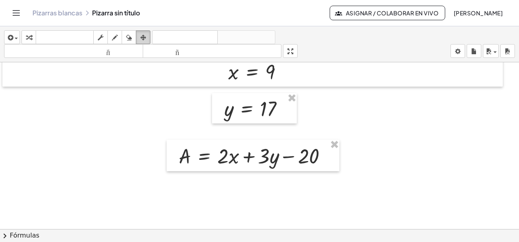
click at [139, 39] on div "button" at bounding box center [143, 37] width 11 height 10
click at [28, 36] on icon "button" at bounding box center [29, 38] width 6 height 10
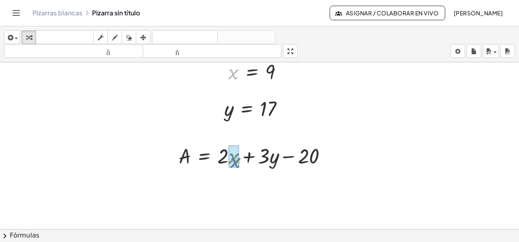
drag, startPoint x: 234, startPoint y: 74, endPoint x: 236, endPoint y: 162, distance: 88.3
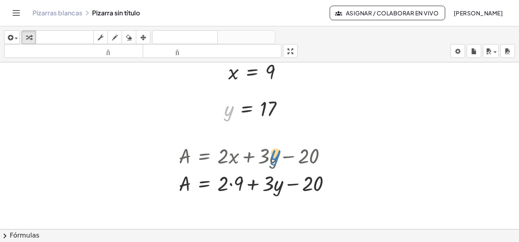
drag, startPoint x: 228, startPoint y: 111, endPoint x: 275, endPoint y: 155, distance: 64.2
drag, startPoint x: 231, startPoint y: 114, endPoint x: 277, endPoint y: 162, distance: 67.1
click at [232, 184] on div at bounding box center [258, 183] width 167 height 28
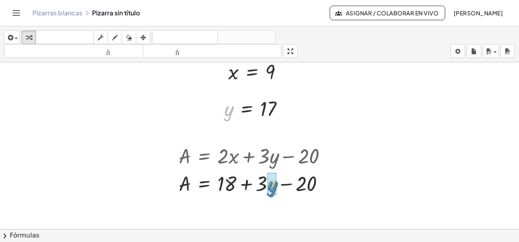
drag, startPoint x: 228, startPoint y: 117, endPoint x: 271, endPoint y: 192, distance: 85.7
click at [270, 185] on div at bounding box center [261, 183] width 172 height 28
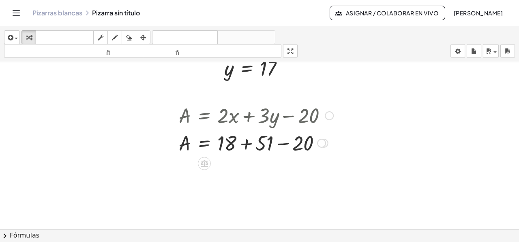
drag, startPoint x: 243, startPoint y: 146, endPoint x: 263, endPoint y: 152, distance: 20.9
click at [244, 147] on div at bounding box center [256, 143] width 162 height 28
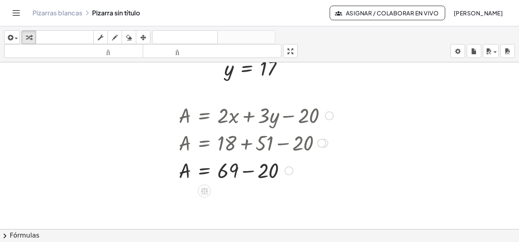
click at [252, 167] on div at bounding box center [256, 170] width 162 height 28
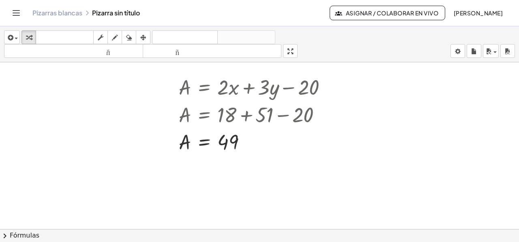
scroll to position [1013, 0]
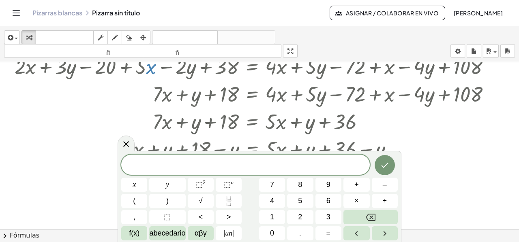
scroll to position [729, 0]
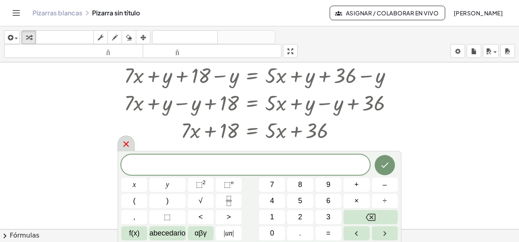
click at [125, 143] on icon at bounding box center [126, 144] width 10 height 10
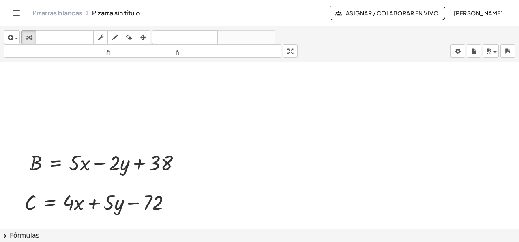
scroll to position [41, 0]
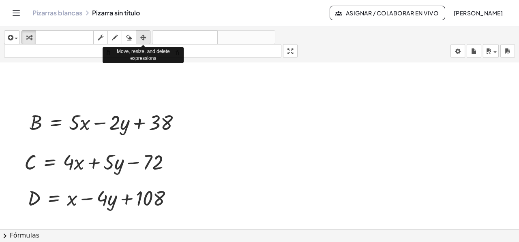
click at [145, 37] on icon "button" at bounding box center [143, 38] width 6 height 10
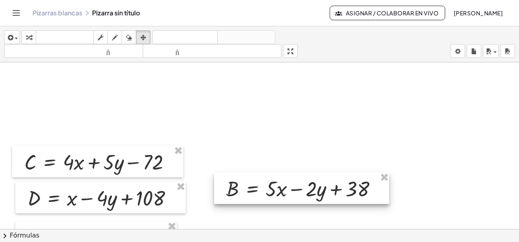
drag, startPoint x: 159, startPoint y: 119, endPoint x: 349, endPoint y: 188, distance: 201.7
click at [356, 185] on div at bounding box center [301, 189] width 175 height 32
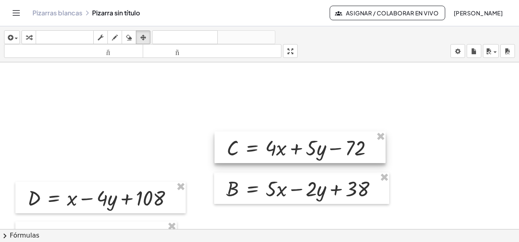
drag, startPoint x: 143, startPoint y: 170, endPoint x: 345, endPoint y: 156, distance: 202.6
click at [345, 156] on div at bounding box center [299, 148] width 171 height 32
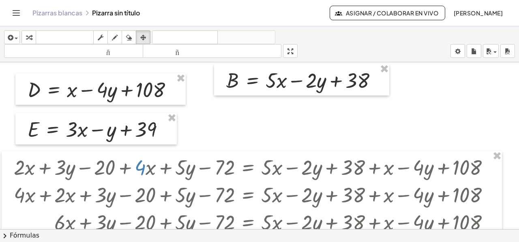
scroll to position [162, 0]
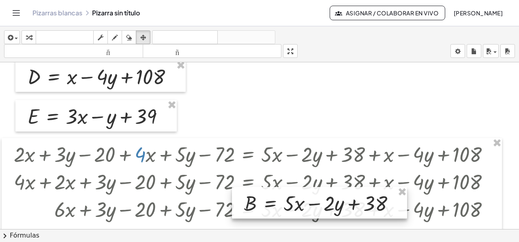
drag, startPoint x: 276, startPoint y: 74, endPoint x: 293, endPoint y: 207, distance: 133.6
click at [293, 207] on div at bounding box center [319, 203] width 175 height 32
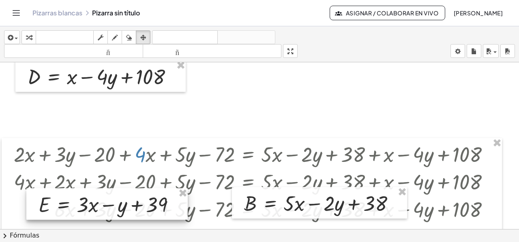
drag, startPoint x: 115, startPoint y: 127, endPoint x: 126, endPoint y: 206, distance: 80.1
click at [126, 207] on div at bounding box center [106, 204] width 161 height 32
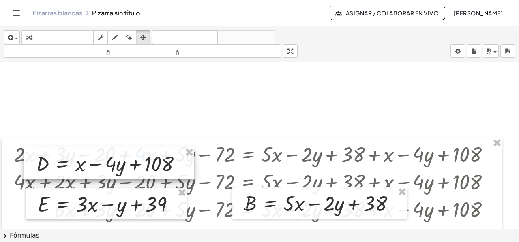
drag, startPoint x: 88, startPoint y: 82, endPoint x: 96, endPoint y: 165, distance: 83.1
click at [96, 165] on div at bounding box center [109, 163] width 170 height 32
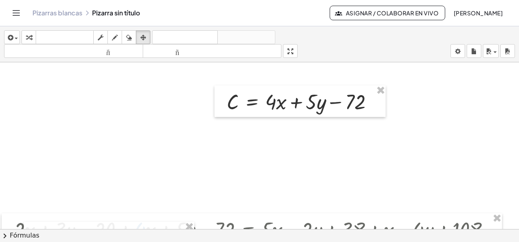
scroll to position [81, 0]
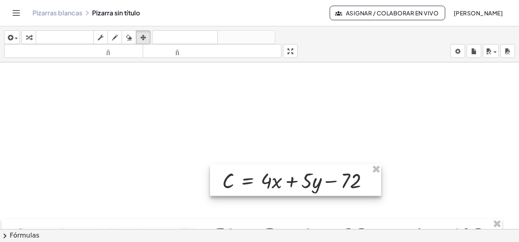
drag, startPoint x: 262, startPoint y: 113, endPoint x: 260, endPoint y: 177, distance: 64.5
click at [260, 177] on div at bounding box center [295, 180] width 171 height 32
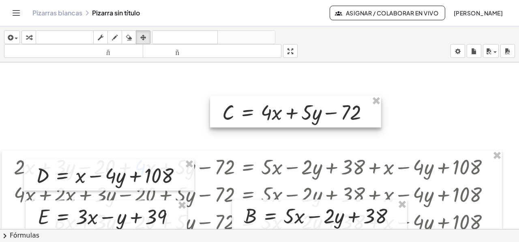
scroll to position [162, 0]
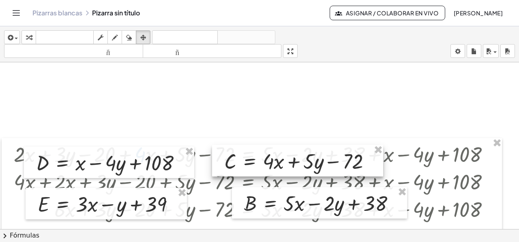
drag, startPoint x: 255, startPoint y: 97, endPoint x: 257, endPoint y: 158, distance: 61.6
click at [257, 158] on div at bounding box center [297, 161] width 171 height 32
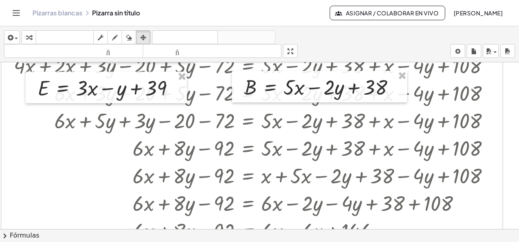
scroll to position [284, 0]
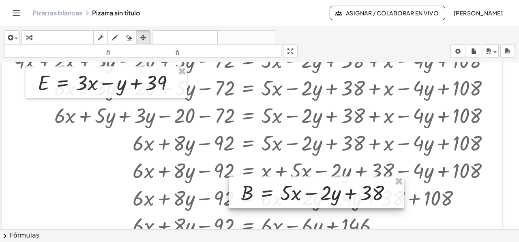
drag, startPoint x: 274, startPoint y: 90, endPoint x: 271, endPoint y: 201, distance: 110.7
click at [271, 201] on div at bounding box center [316, 193] width 175 height 32
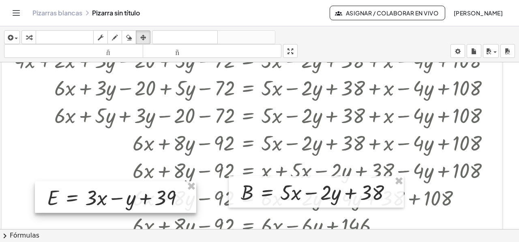
drag, startPoint x: 108, startPoint y: 92, endPoint x: 117, endPoint y: 197, distance: 106.1
click at [117, 203] on div at bounding box center [115, 198] width 161 height 32
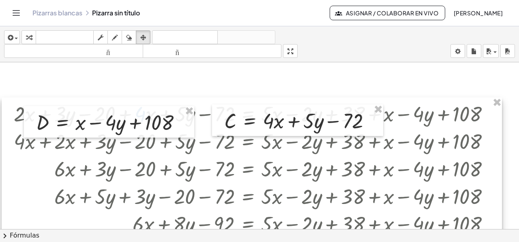
scroll to position [203, 0]
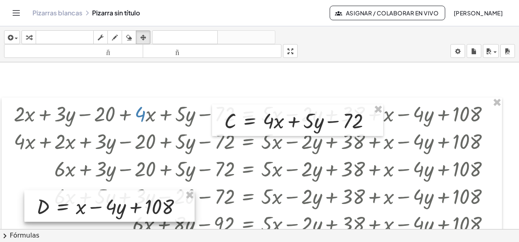
drag, startPoint x: 107, startPoint y: 110, endPoint x: 107, endPoint y: 194, distance: 84.3
click at [107, 194] on div at bounding box center [109, 206] width 170 height 32
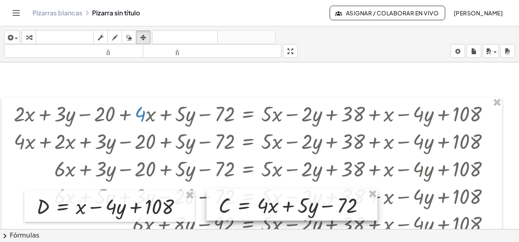
drag, startPoint x: 256, startPoint y: 122, endPoint x: 250, endPoint y: 207, distance: 84.9
click at [250, 207] on div at bounding box center [291, 205] width 171 height 32
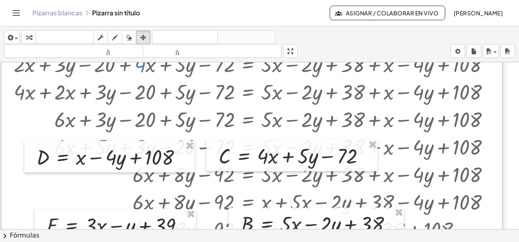
scroll to position [284, 0]
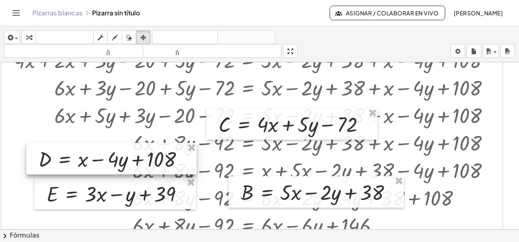
drag, startPoint x: 125, startPoint y: 135, endPoint x: 127, endPoint y: 164, distance: 29.6
click at [127, 164] on div at bounding box center [111, 159] width 170 height 32
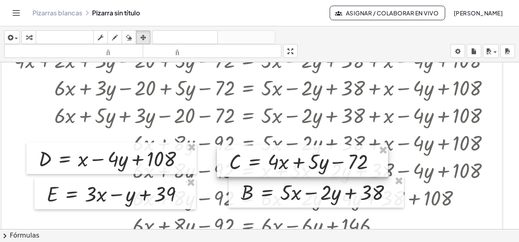
drag, startPoint x: 242, startPoint y: 122, endPoint x: 253, endPoint y: 159, distance: 38.7
click at [253, 159] on div at bounding box center [302, 161] width 171 height 32
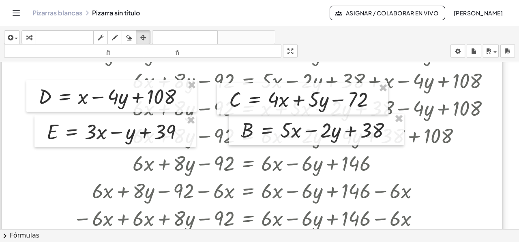
scroll to position [365, 0]
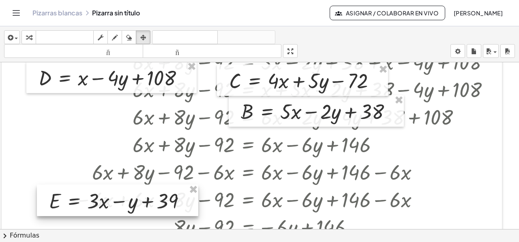
drag, startPoint x: 181, startPoint y: 122, endPoint x: 179, endPoint y: 190, distance: 67.7
click at [183, 210] on div at bounding box center [117, 201] width 161 height 32
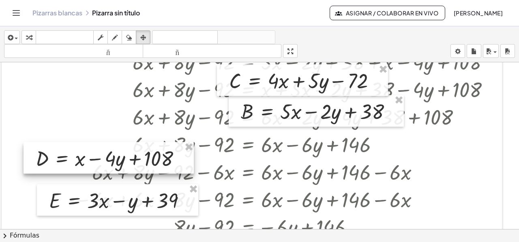
drag, startPoint x: 162, startPoint y: 83, endPoint x: 159, endPoint y: 164, distance: 81.1
click at [159, 164] on div at bounding box center [108, 158] width 170 height 32
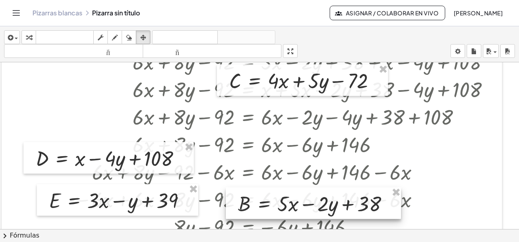
drag, startPoint x: 336, startPoint y: 132, endPoint x: 336, endPoint y: 197, distance: 65.6
click at [336, 199] on div at bounding box center [313, 204] width 175 height 32
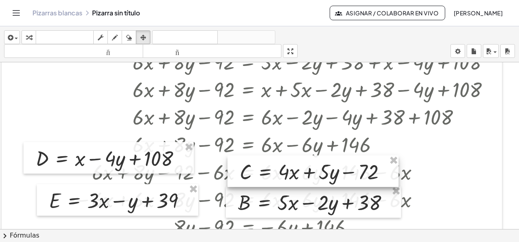
drag, startPoint x: 297, startPoint y: 84, endPoint x: 306, endPoint y: 170, distance: 86.3
click at [306, 171] on div at bounding box center [312, 172] width 171 height 32
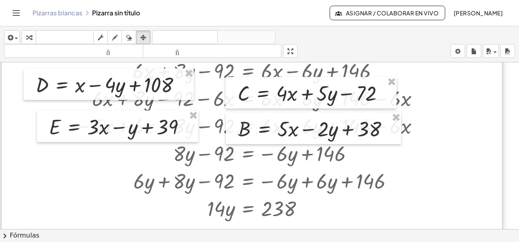
scroll to position [486, 0]
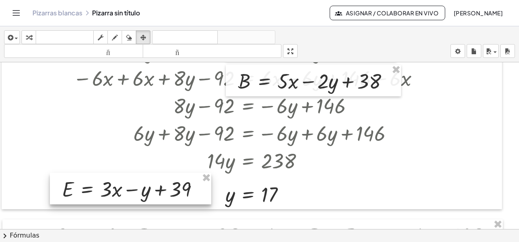
drag, startPoint x: 159, startPoint y: 83, endPoint x: 171, endPoint y: 190, distance: 108.1
click at [171, 190] on div at bounding box center [130, 189] width 161 height 32
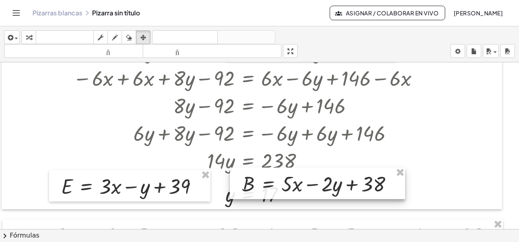
drag, startPoint x: 340, startPoint y: 138, endPoint x: 339, endPoint y: 177, distance: 38.5
click at [344, 186] on div at bounding box center [317, 184] width 175 height 32
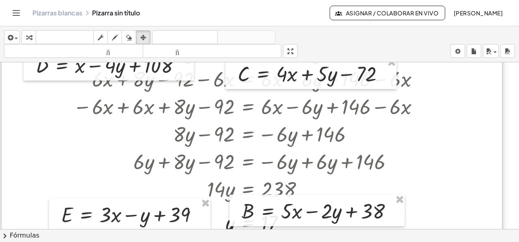
scroll to position [446, 0]
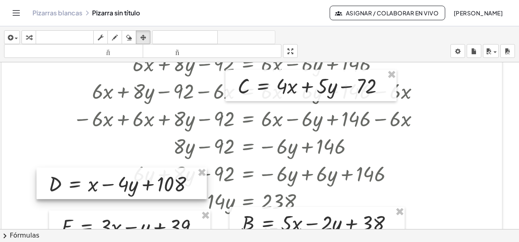
drag, startPoint x: 161, startPoint y: 91, endPoint x: 173, endPoint y: 193, distance: 102.4
click at [173, 193] on div at bounding box center [121, 184] width 170 height 32
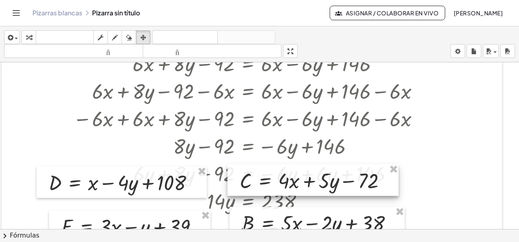
drag, startPoint x: 297, startPoint y: 96, endPoint x: 300, endPoint y: 171, distance: 75.4
click at [300, 179] on div at bounding box center [312, 180] width 171 height 32
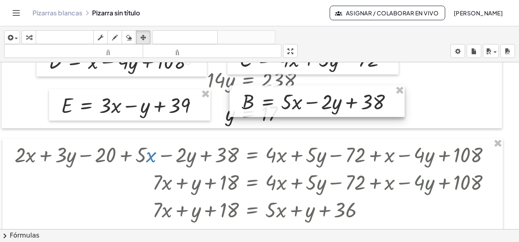
scroll to position [608, 0]
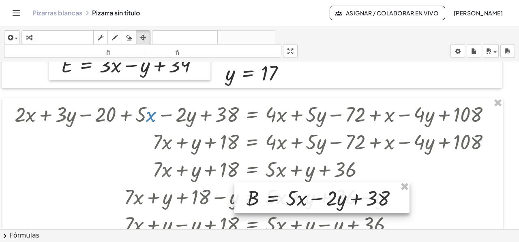
drag, startPoint x: 278, startPoint y: 73, endPoint x: 274, endPoint y: 205, distance: 132.5
click at [283, 209] on div at bounding box center [321, 198] width 175 height 32
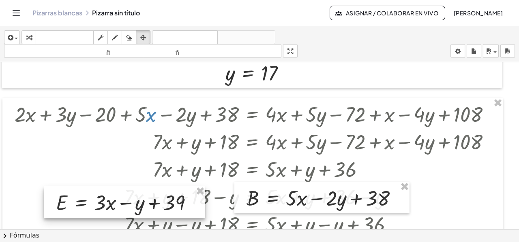
drag, startPoint x: 182, startPoint y: 77, endPoint x: 176, endPoint y: 209, distance: 132.2
click at [177, 211] on div at bounding box center [124, 202] width 161 height 32
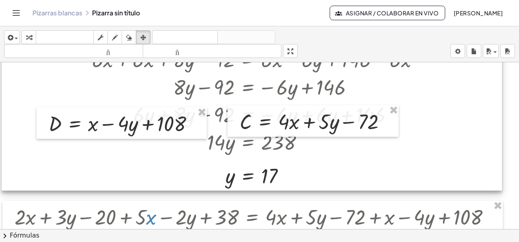
scroll to position [486, 0]
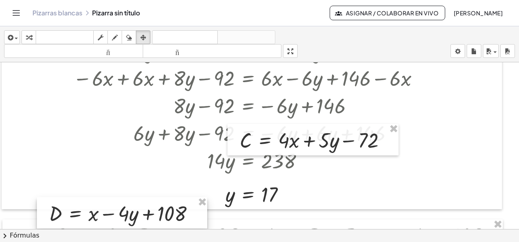
drag, startPoint x: 163, startPoint y: 146, endPoint x: 163, endPoint y: 203, distance: 56.7
click at [163, 210] on div at bounding box center [122, 213] width 170 height 32
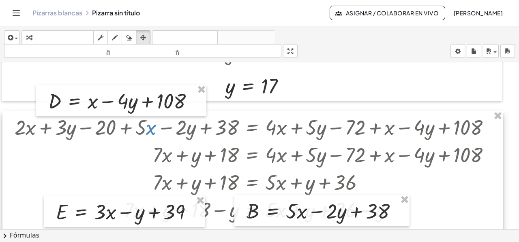
scroll to position [608, 0]
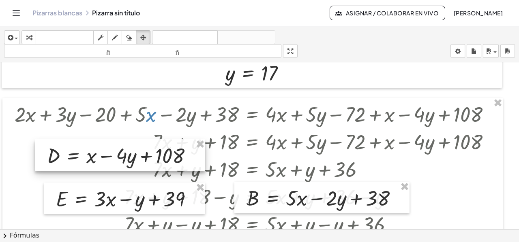
drag, startPoint x: 158, startPoint y: 100, endPoint x: 157, endPoint y: 167, distance: 67.7
click at [157, 167] on div at bounding box center [120, 155] width 170 height 32
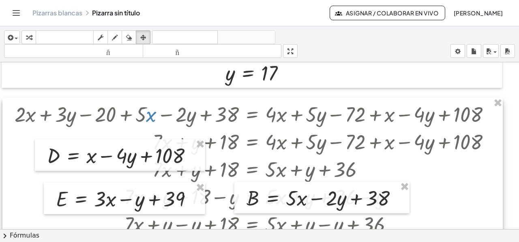
scroll to position [527, 0]
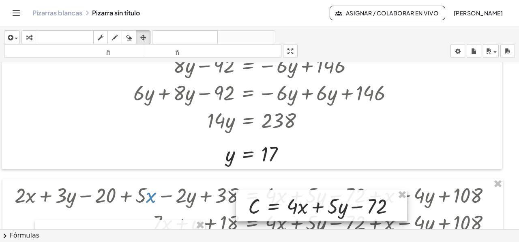
drag, startPoint x: 294, startPoint y: 106, endPoint x: 302, endPoint y: 212, distance: 106.5
click at [302, 212] on div at bounding box center [321, 206] width 171 height 32
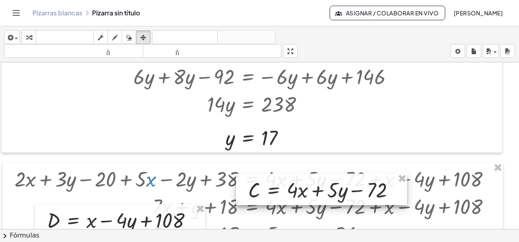
scroll to position [608, 0]
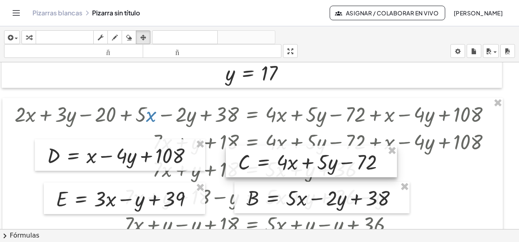
drag, startPoint x: 304, startPoint y: 131, endPoint x: 293, endPoint y: 167, distance: 36.9
click at [293, 167] on div at bounding box center [311, 162] width 171 height 32
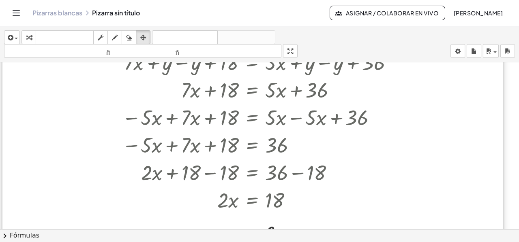
scroll to position [729, 0]
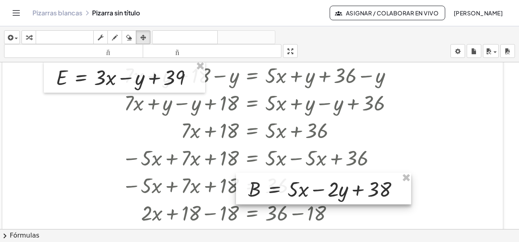
drag, startPoint x: 305, startPoint y: 89, endPoint x: 298, endPoint y: 201, distance: 112.5
click at [306, 202] on div at bounding box center [323, 189] width 175 height 32
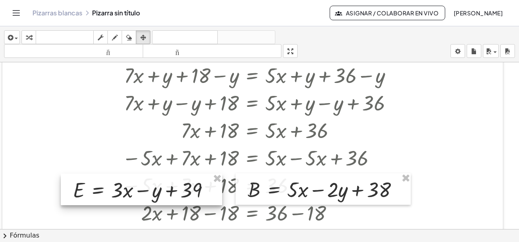
drag, startPoint x: 196, startPoint y: 110, endPoint x: 204, endPoint y: 199, distance: 89.5
click at [205, 202] on div at bounding box center [141, 190] width 161 height 32
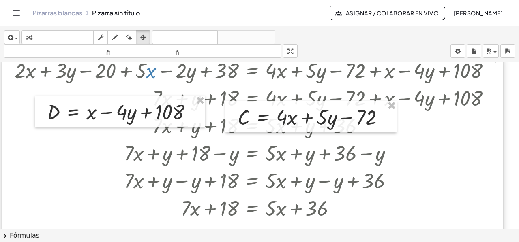
scroll to position [648, 0]
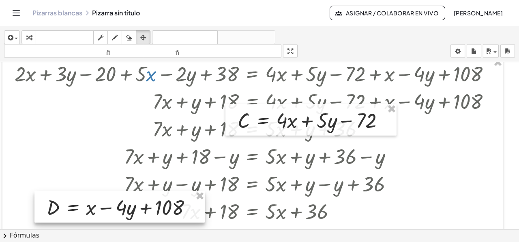
drag, startPoint x: 180, startPoint y: 126, endPoint x: 179, endPoint y: 213, distance: 86.7
click at [179, 213] on div at bounding box center [119, 207] width 170 height 32
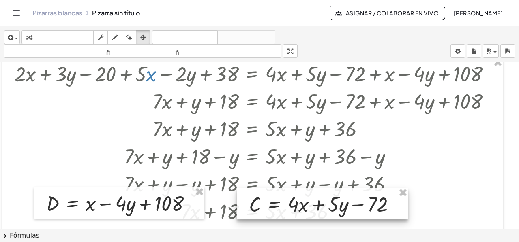
drag, startPoint x: 267, startPoint y: 131, endPoint x: 265, endPoint y: 151, distance: 20.0
click at [278, 215] on div at bounding box center [322, 204] width 171 height 32
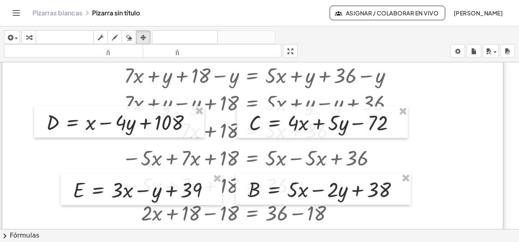
scroll to position [770, 0]
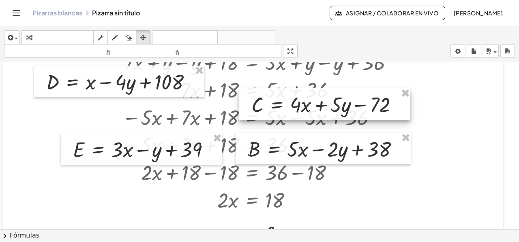
drag, startPoint x: 253, startPoint y: 94, endPoint x: 255, endPoint y: 116, distance: 22.4
click at [255, 116] on div at bounding box center [324, 104] width 171 height 32
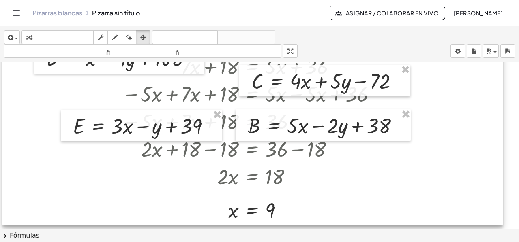
scroll to position [810, 0]
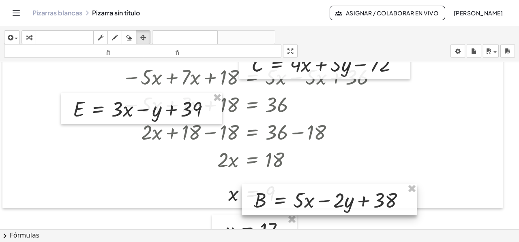
drag, startPoint x: 275, startPoint y: 130, endPoint x: 281, endPoint y: 211, distance: 80.9
click at [281, 211] on div at bounding box center [328, 200] width 175 height 32
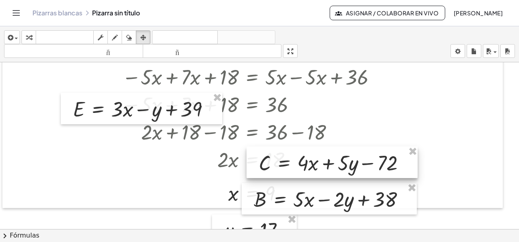
drag, startPoint x: 262, startPoint y: 111, endPoint x: 205, endPoint y: 147, distance: 66.8
click at [265, 174] on div at bounding box center [331, 163] width 171 height 32
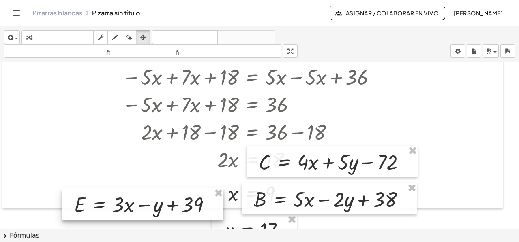
drag, startPoint x: 175, startPoint y: 158, endPoint x: 178, endPoint y: 208, distance: 50.3
click at [178, 209] on div at bounding box center [142, 204] width 161 height 32
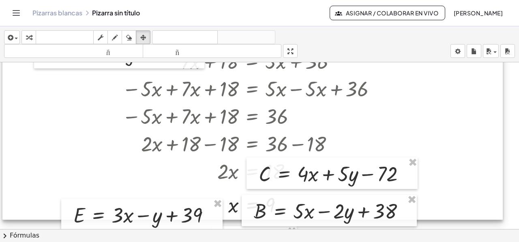
scroll to position [770, 0]
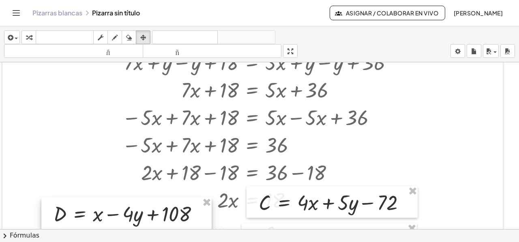
drag, startPoint x: 166, startPoint y: 92, endPoint x: 173, endPoint y: 220, distance: 129.0
click at [173, 221] on div at bounding box center [126, 214] width 170 height 32
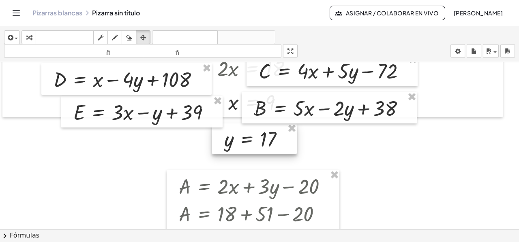
scroll to position [891, 0]
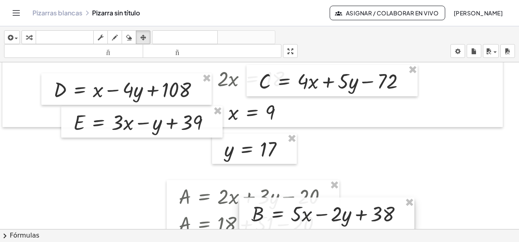
drag, startPoint x: 280, startPoint y: 122, endPoint x: 277, endPoint y: 218, distance: 95.6
click at [277, 218] on div at bounding box center [326, 214] width 175 height 32
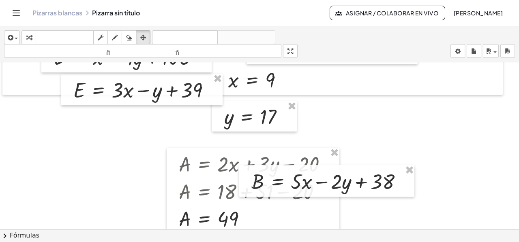
scroll to position [972, 0]
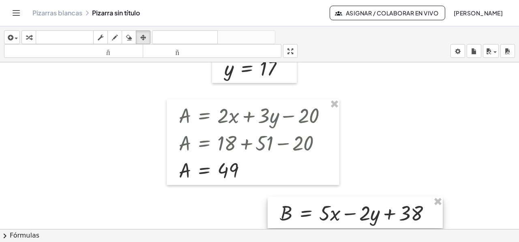
drag, startPoint x: 288, startPoint y: 140, endPoint x: 316, endPoint y: 220, distance: 85.1
click at [316, 220] on div at bounding box center [354, 213] width 175 height 32
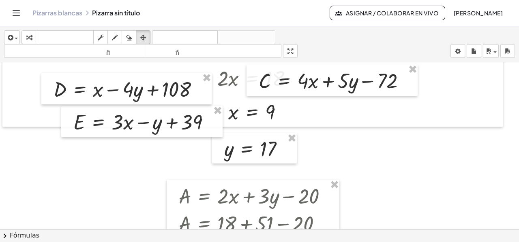
scroll to position [891, 0]
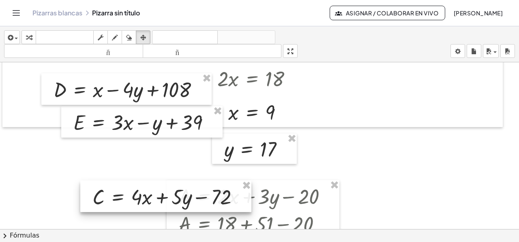
drag, startPoint x: 276, startPoint y: 88, endPoint x: 109, endPoint y: 204, distance: 202.5
click at [109, 204] on div at bounding box center [165, 197] width 171 height 32
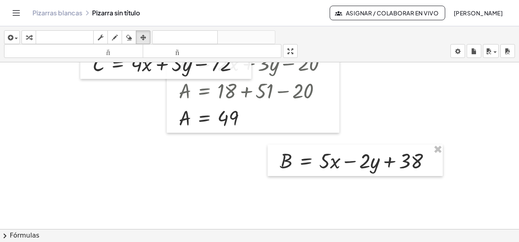
scroll to position [1013, 0]
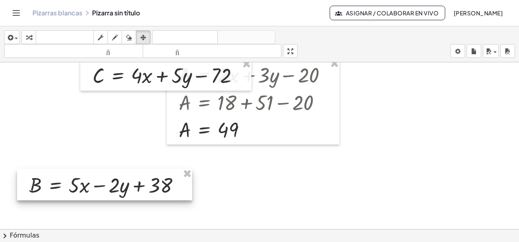
drag, startPoint x: 307, startPoint y: 179, endPoint x: 120, endPoint y: 174, distance: 186.8
click at [56, 191] on div at bounding box center [104, 185] width 175 height 32
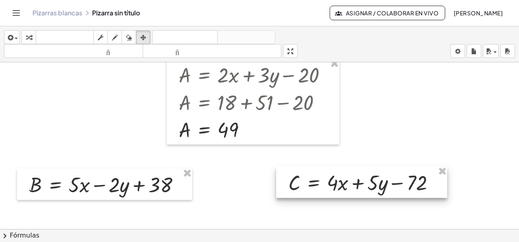
drag, startPoint x: 170, startPoint y: 91, endPoint x: 352, endPoint y: 183, distance: 203.8
click at [352, 183] on div at bounding box center [361, 183] width 171 height 32
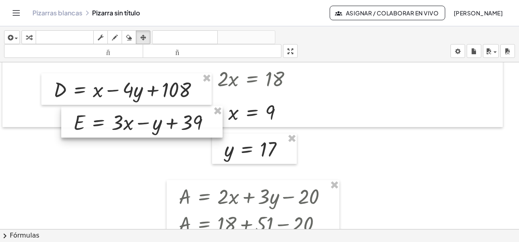
scroll to position [851, 0]
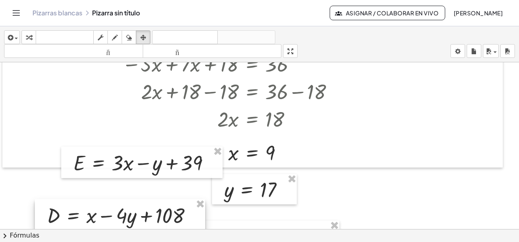
drag, startPoint x: 124, startPoint y: 168, endPoint x: 119, endPoint y: 206, distance: 38.4
click at [119, 206] on div at bounding box center [120, 215] width 170 height 32
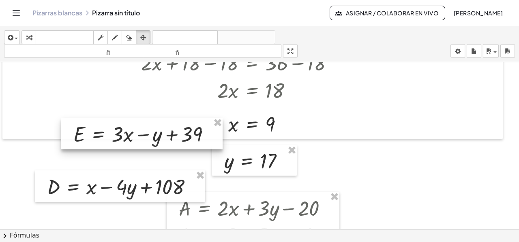
scroll to position [932, 0]
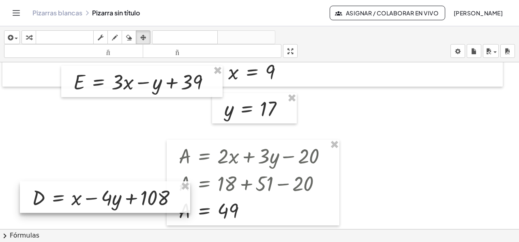
drag, startPoint x: 105, startPoint y: 193, endPoint x: 110, endPoint y: 194, distance: 4.6
click at [105, 200] on div at bounding box center [105, 198] width 170 height 32
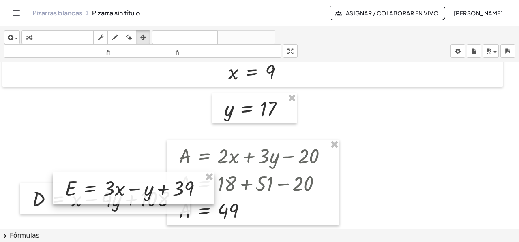
drag, startPoint x: 110, startPoint y: 85, endPoint x: 100, endPoint y: 188, distance: 102.9
click at [100, 188] on div at bounding box center [133, 188] width 161 height 32
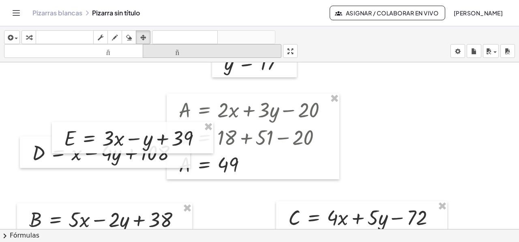
scroll to position [1053, 0]
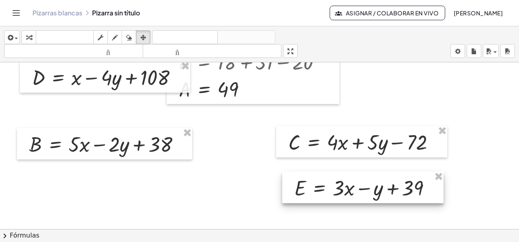
drag, startPoint x: 152, startPoint y: 72, endPoint x: 382, endPoint y: 197, distance: 262.0
click at [382, 197] on div at bounding box center [362, 188] width 161 height 32
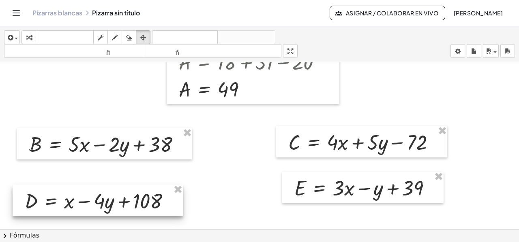
drag, startPoint x: 139, startPoint y: 78, endPoint x: 132, endPoint y: 202, distance: 123.8
click at [132, 202] on div at bounding box center [98, 201] width 170 height 32
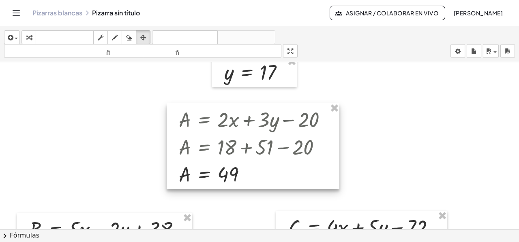
scroll to position [932, 0]
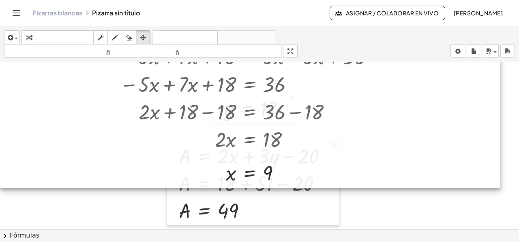
drag, startPoint x: 233, startPoint y: 74, endPoint x: 255, endPoint y: 197, distance: 125.2
click at [163, 176] on div at bounding box center [250, 31] width 500 height 313
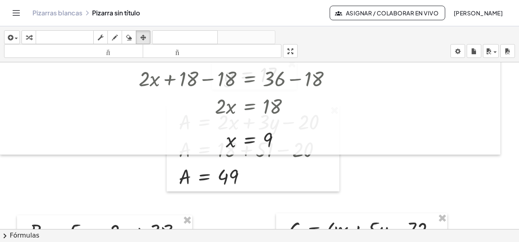
scroll to position [1013, 0]
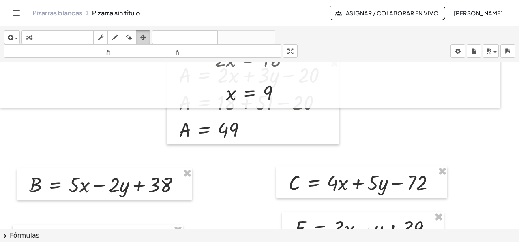
click at [144, 36] on icon "button" at bounding box center [143, 38] width 6 height 10
click at [29, 36] on icon "button" at bounding box center [29, 38] width 6 height 10
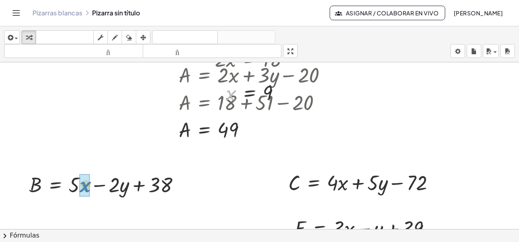
drag, startPoint x: 232, startPoint y: 95, endPoint x: 87, endPoint y: 187, distance: 171.5
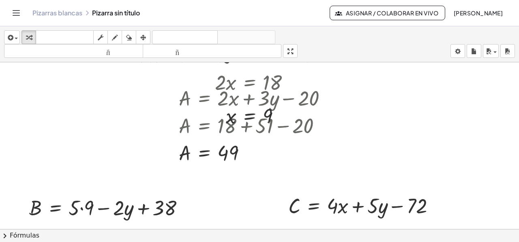
scroll to position [972, 0]
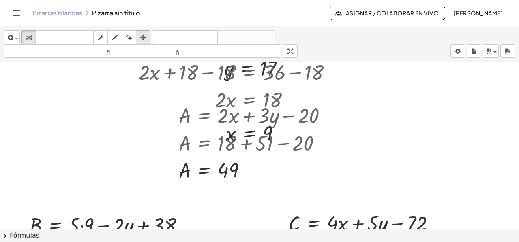
click at [148, 33] on div "button" at bounding box center [143, 37] width 11 height 10
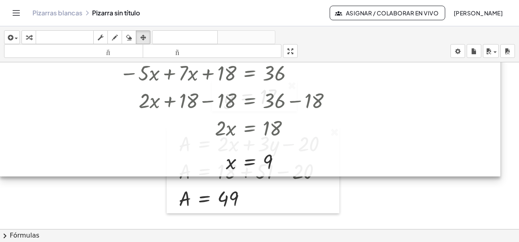
scroll to position [932, 0]
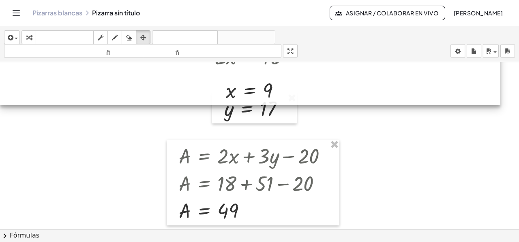
drag, startPoint x: 310, startPoint y: 135, endPoint x: 308, endPoint y: 51, distance: 83.5
click at [308, 51] on div "insertar Seleccione uno: Expresión matemática Función Texto Vídeo de YouTube Gr…" at bounding box center [259, 134] width 519 height 216
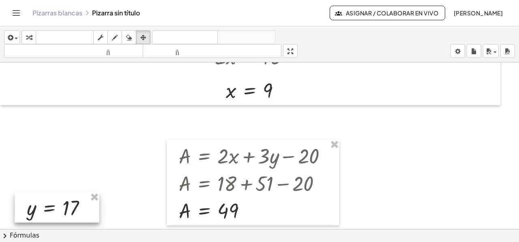
drag, startPoint x: 265, startPoint y: 124, endPoint x: 78, endPoint y: 214, distance: 207.5
click at [78, 214] on div at bounding box center [57, 207] width 85 height 31
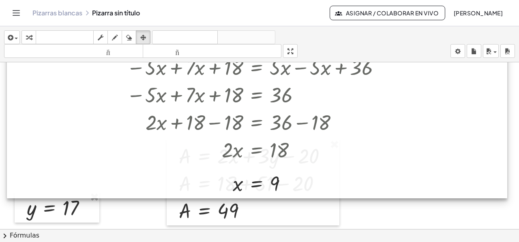
drag, startPoint x: 202, startPoint y: 104, endPoint x: 229, endPoint y: 228, distance: 126.4
click at [206, 183] on div at bounding box center [257, 42] width 500 height 313
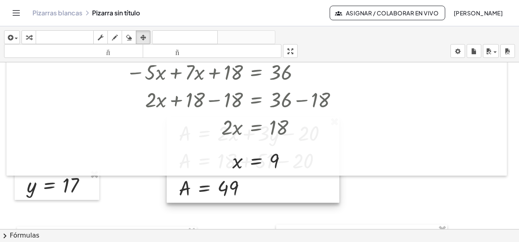
scroll to position [1013, 0]
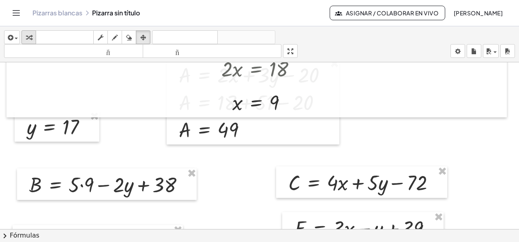
click at [30, 37] on icon "button" at bounding box center [29, 38] width 6 height 10
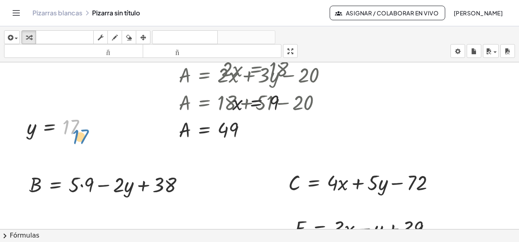
drag, startPoint x: 70, startPoint y: 128, endPoint x: 79, endPoint y: 137, distance: 12.0
click at [79, 137] on div at bounding box center [60, 126] width 75 height 27
drag, startPoint x: 32, startPoint y: 132, endPoint x: 129, endPoint y: 191, distance: 113.0
click at [82, 186] on div at bounding box center [115, 185] width 181 height 28
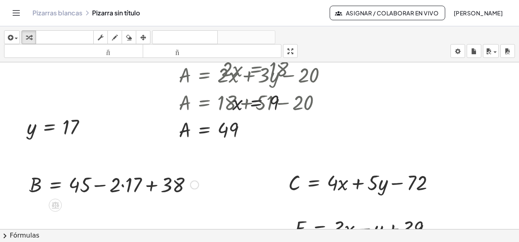
click at [122, 187] on div at bounding box center [113, 185] width 177 height 28
click at [145, 189] on div at bounding box center [109, 185] width 168 height 28
click at [104, 185] on div at bounding box center [81, 185] width 113 height 28
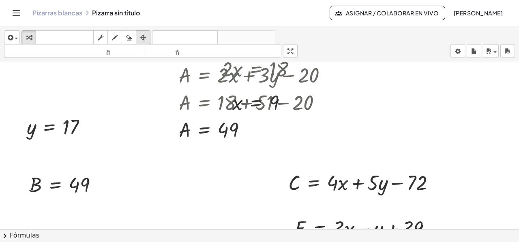
click at [141, 38] on icon "button" at bounding box center [143, 38] width 6 height 10
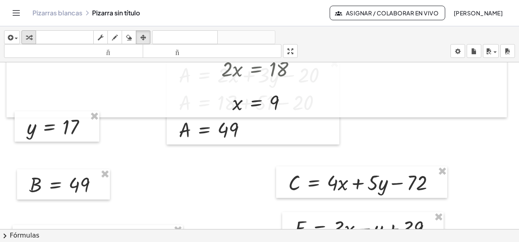
click at [23, 36] on div "button" at bounding box center [28, 37] width 11 height 10
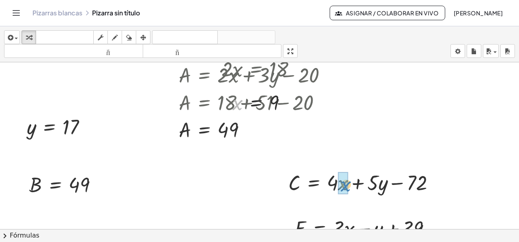
drag, startPoint x: 239, startPoint y: 103, endPoint x: 347, endPoint y: 185, distance: 135.4
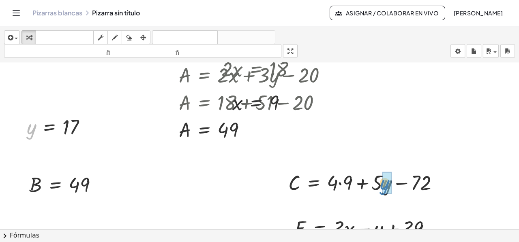
drag, startPoint x: 32, startPoint y: 126, endPoint x: 385, endPoint y: 181, distance: 356.8
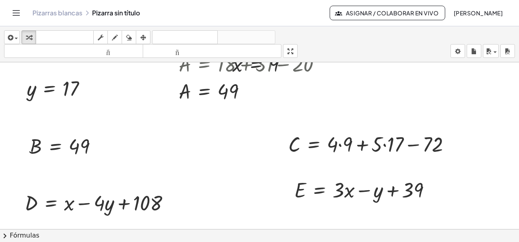
scroll to position [1053, 0]
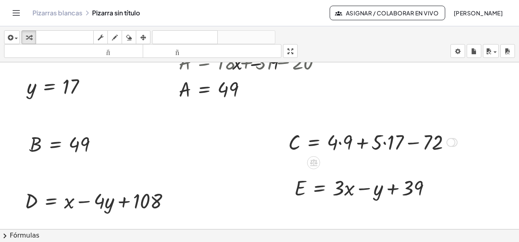
drag, startPoint x: 340, startPoint y: 144, endPoint x: 345, endPoint y: 147, distance: 6.3
click at [340, 145] on div at bounding box center [372, 142] width 177 height 28
click at [356, 143] on div at bounding box center [371, 142] width 174 height 28
click at [382, 144] on div at bounding box center [371, 142] width 174 height 28
click at [360, 142] on div at bounding box center [366, 142] width 165 height 28
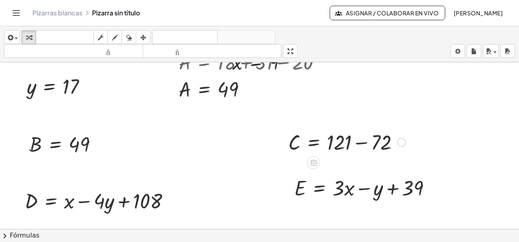
click at [367, 143] on div at bounding box center [346, 142] width 125 height 28
drag, startPoint x: 237, startPoint y: 66, endPoint x: 73, endPoint y: 205, distance: 215.4
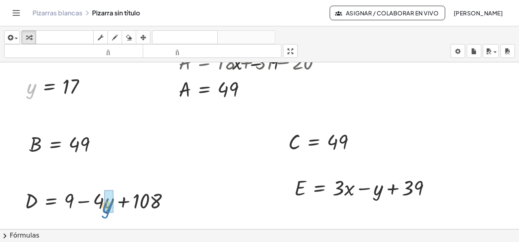
drag, startPoint x: 32, startPoint y: 93, endPoint x: 108, endPoint y: 212, distance: 140.6
click at [107, 201] on div at bounding box center [106, 201] width 171 height 28
click at [85, 201] on div at bounding box center [102, 201] width 162 height 28
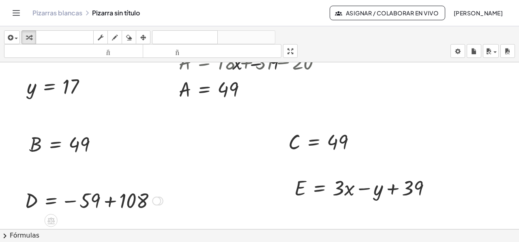
click at [112, 201] on div at bounding box center [94, 200] width 146 height 27
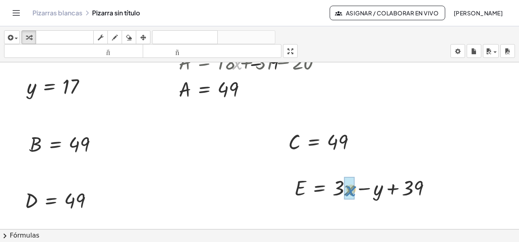
drag, startPoint x: 244, startPoint y: 83, endPoint x: 349, endPoint y: 192, distance: 151.3
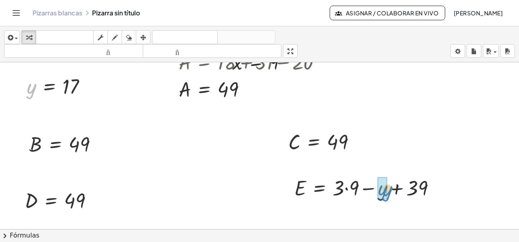
drag, startPoint x: 31, startPoint y: 91, endPoint x: 387, endPoint y: 193, distance: 369.8
click at [346, 188] on div at bounding box center [371, 188] width 162 height 28
click at [360, 189] on div at bounding box center [368, 188] width 156 height 28
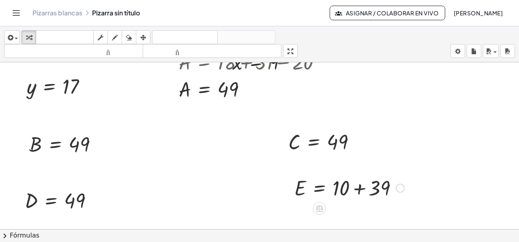
click at [363, 188] on div at bounding box center [349, 188] width 118 height 28
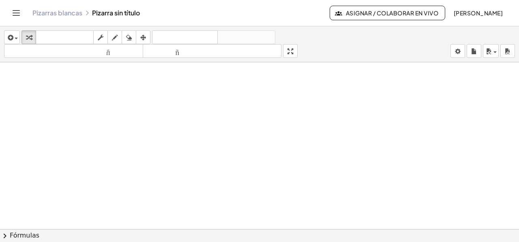
scroll to position [0, 0]
